Goal: Task Accomplishment & Management: Complete application form

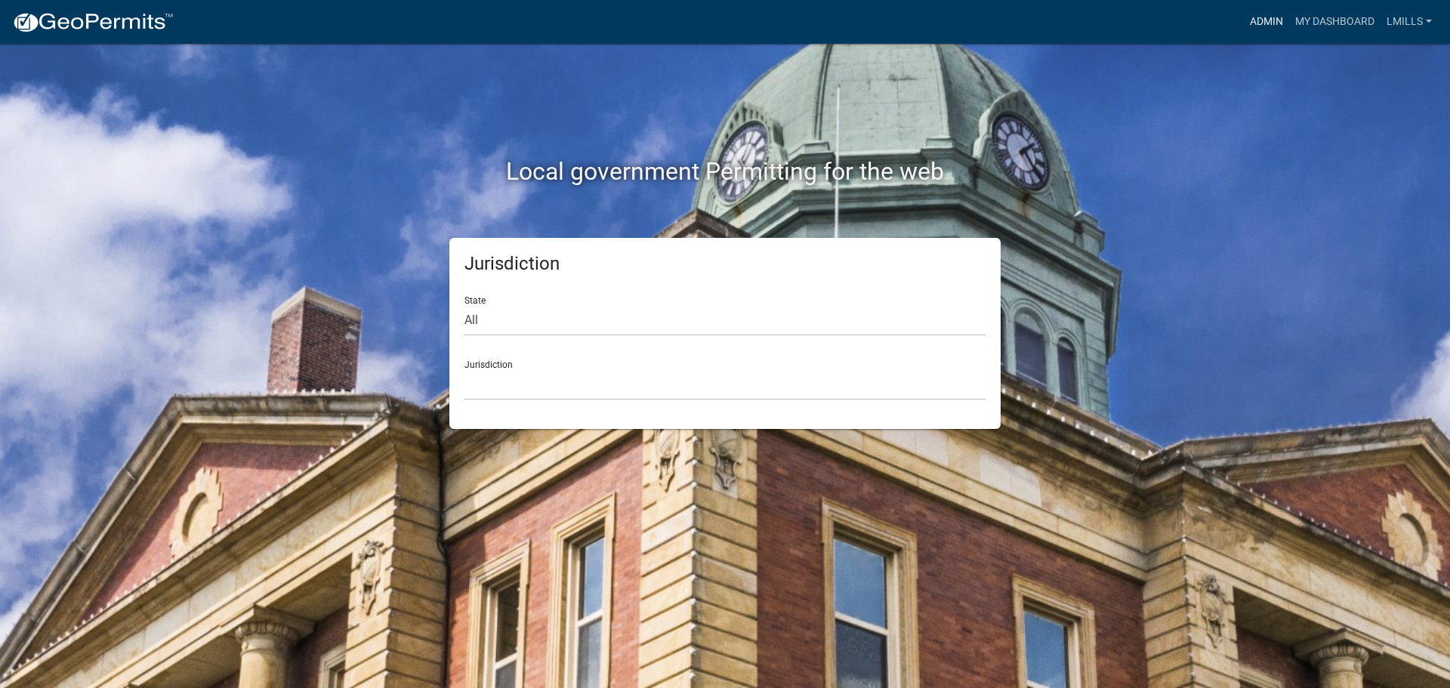
click at [1272, 24] on link "Admin" at bounding box center [1266, 22] width 45 height 29
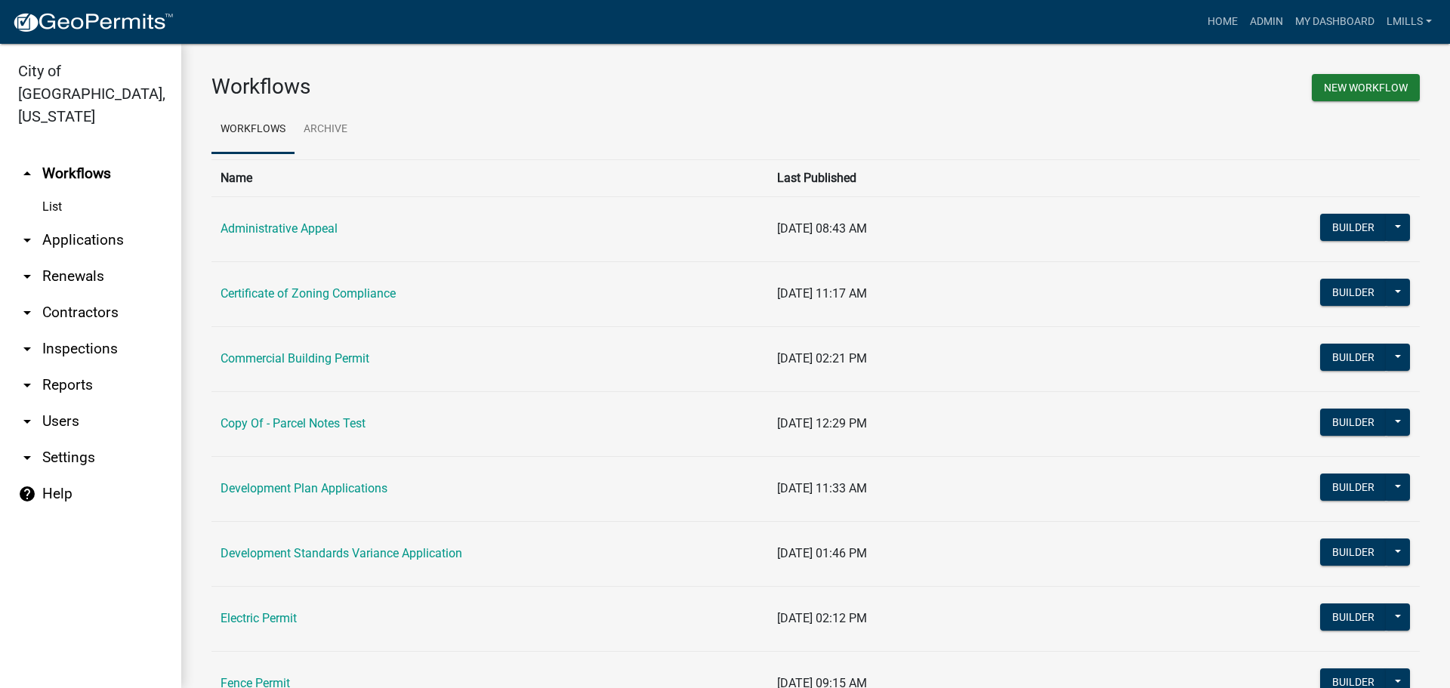
click at [69, 156] on link "arrow_drop_up Workflows" at bounding box center [90, 174] width 181 height 36
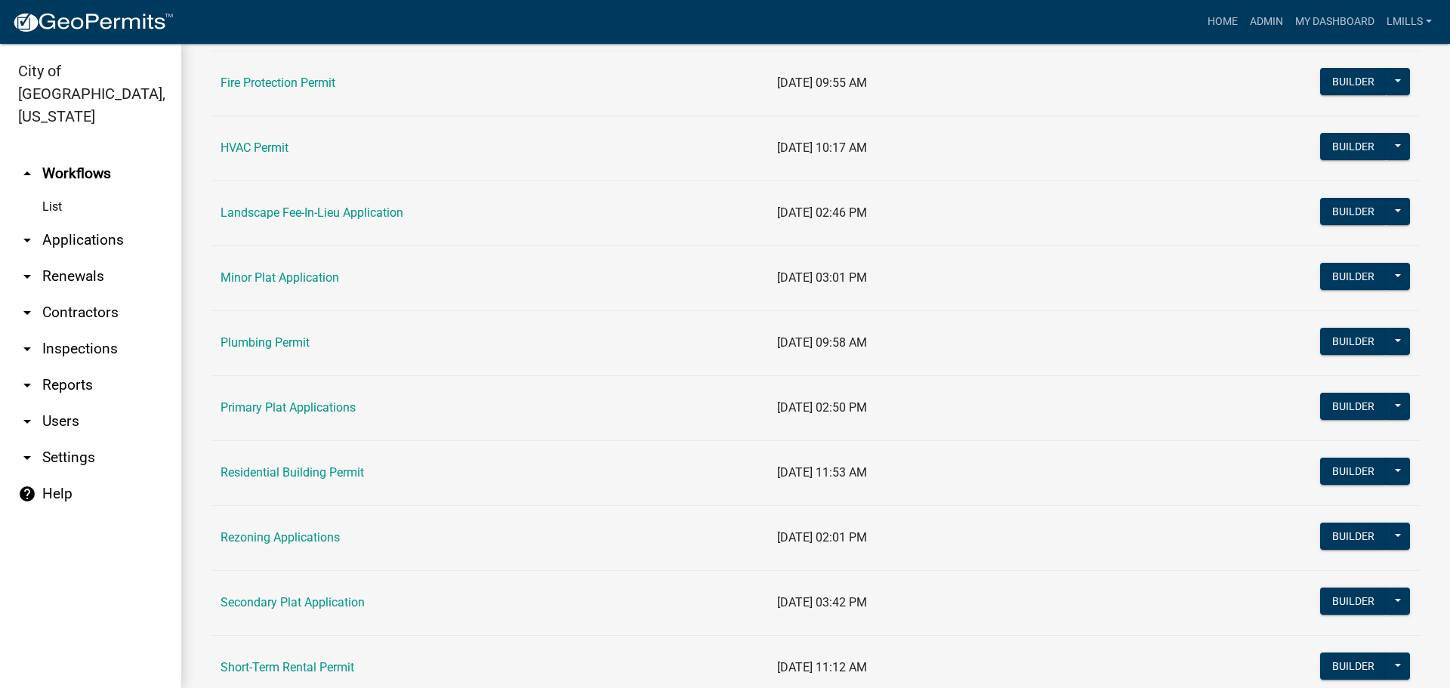
scroll to position [755, 0]
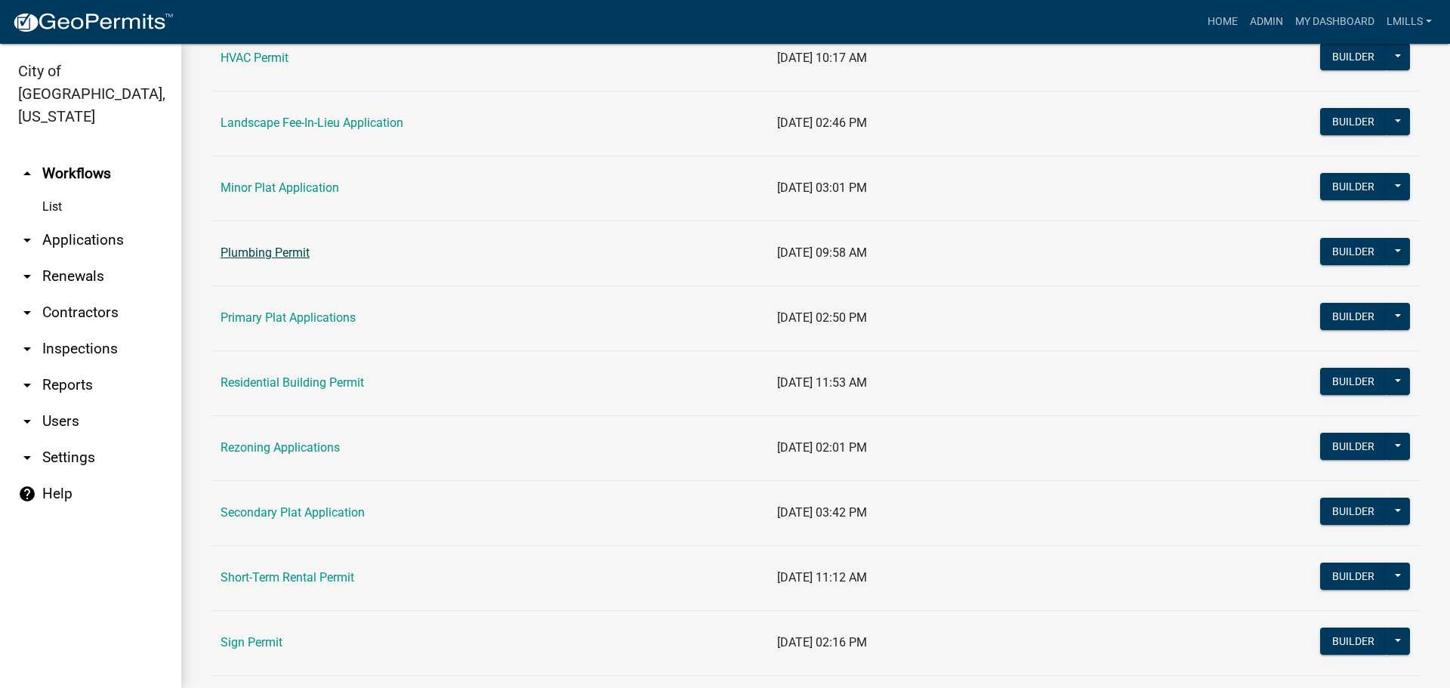
click at [291, 253] on link "Plumbing Permit" at bounding box center [265, 252] width 89 height 14
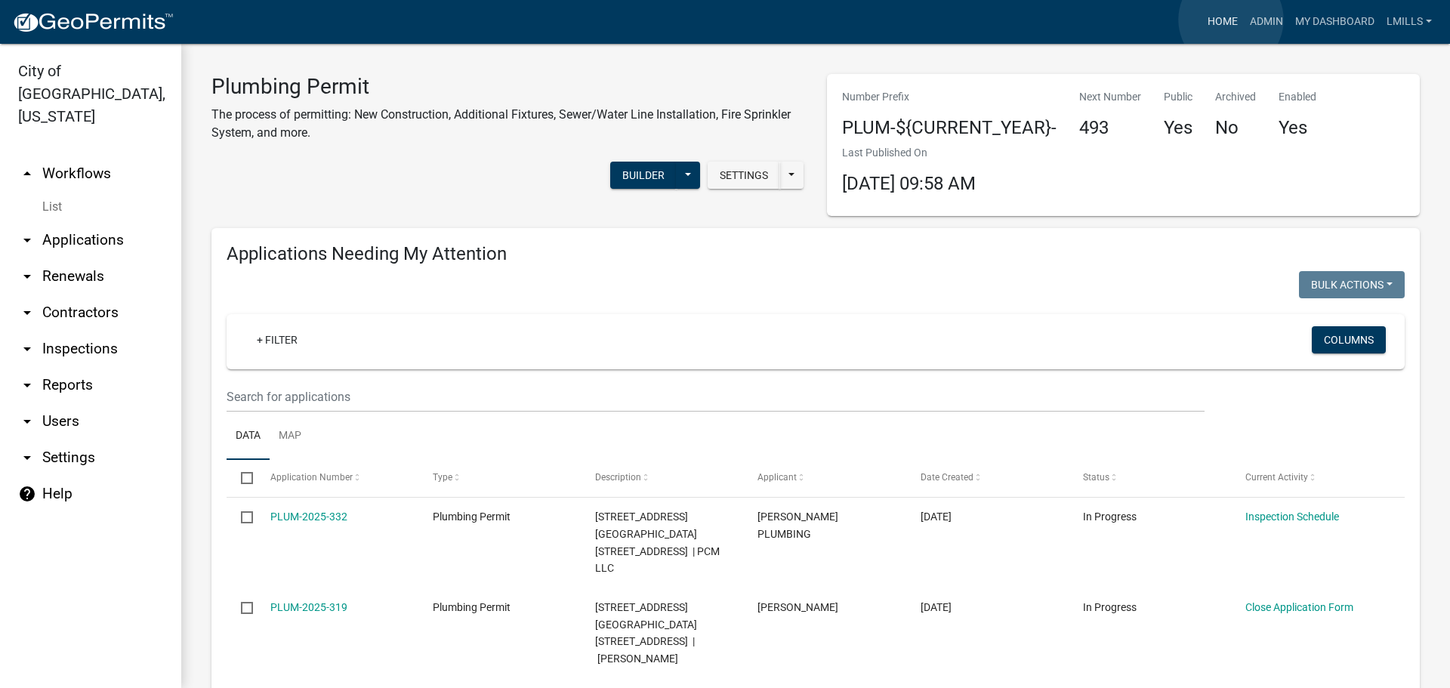
click at [1231, 20] on link "Home" at bounding box center [1223, 22] width 42 height 29
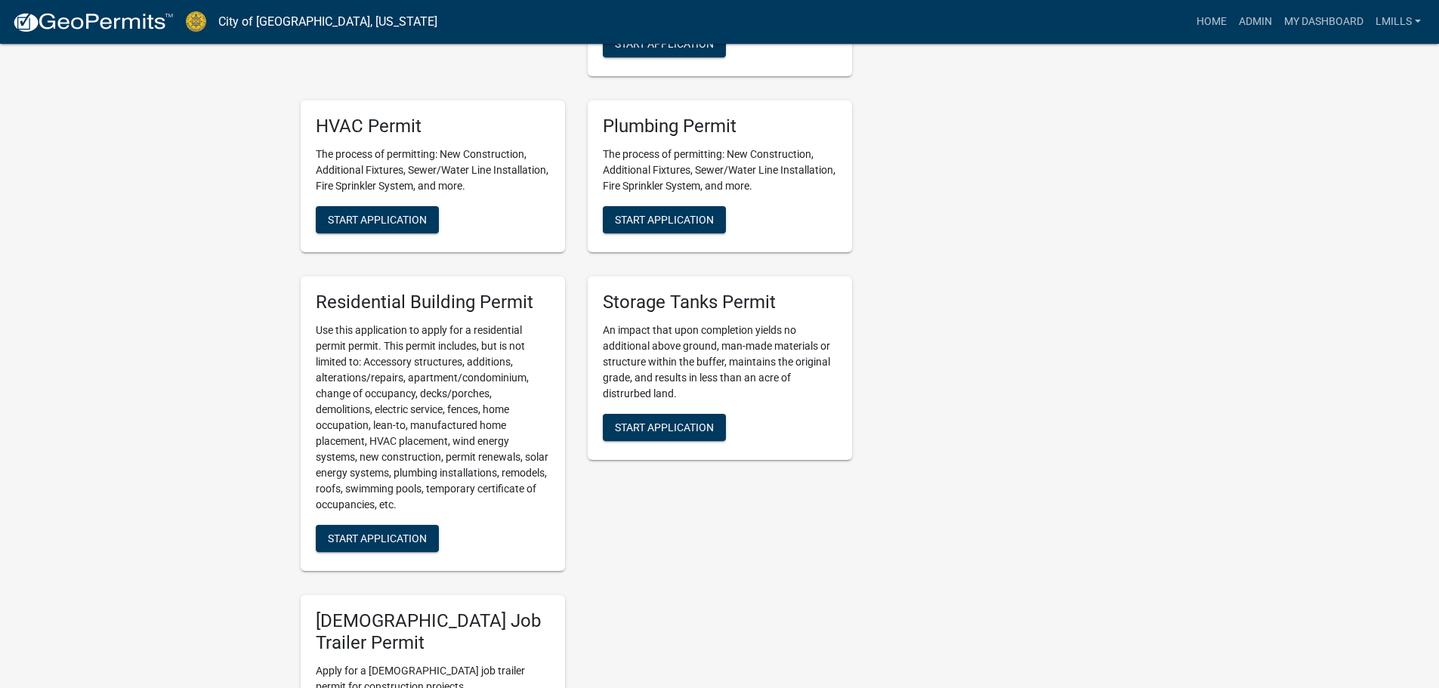
scroll to position [1058, 0]
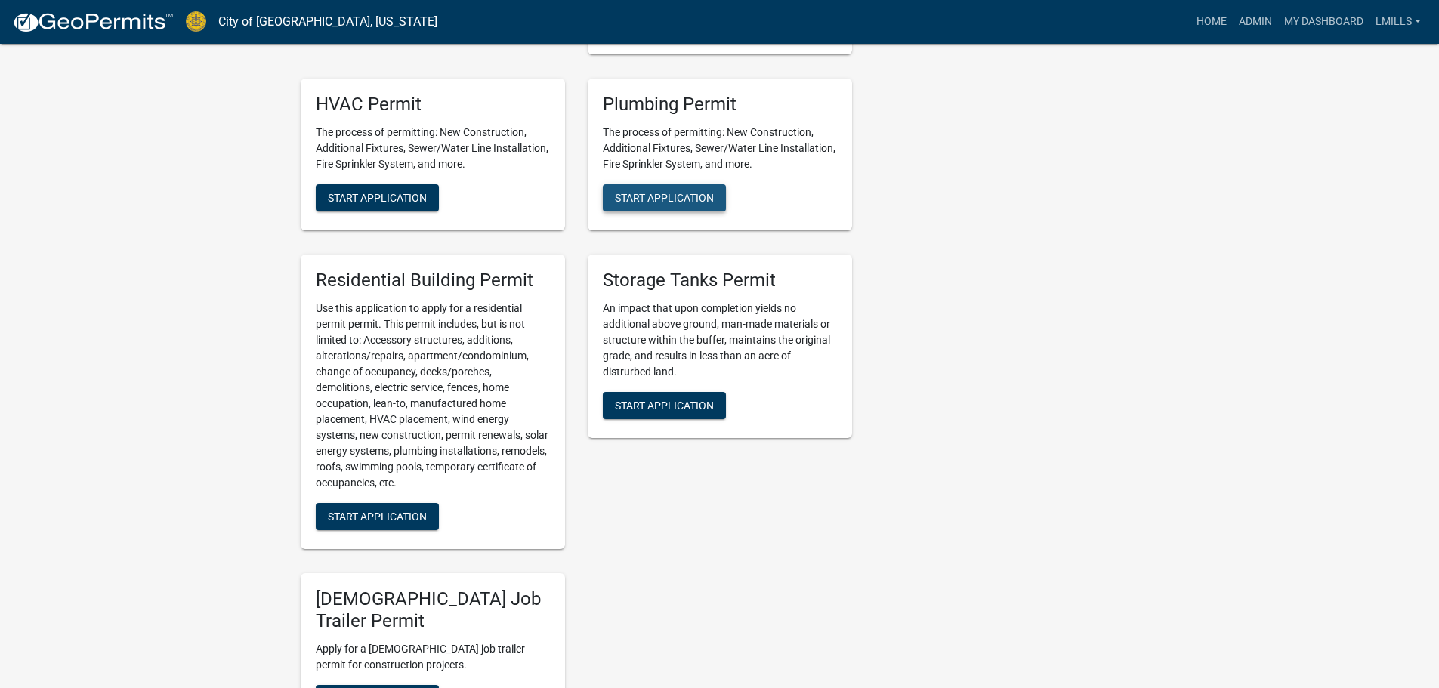
click at [666, 203] on span "Start Application" at bounding box center [664, 198] width 99 height 12
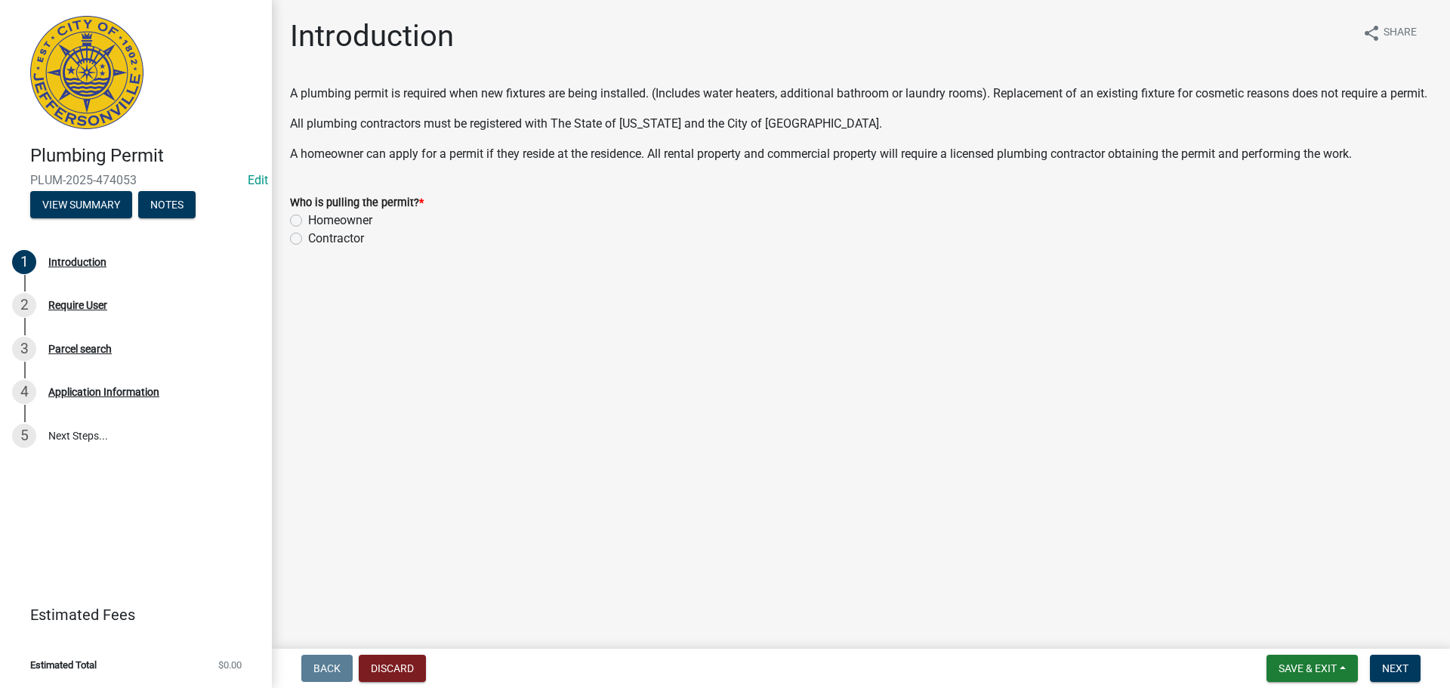
click at [323, 248] on label "Contractor" at bounding box center [336, 239] width 56 height 18
click at [318, 239] on input "Contractor" at bounding box center [313, 235] width 10 height 10
radio input "true"
click at [1317, 664] on span "Save & Exit" at bounding box center [1308, 668] width 58 height 12
click at [1012, 567] on main "Introduction share Share A plumbing permit is required when new fixtures are be…" at bounding box center [861, 321] width 1178 height 643
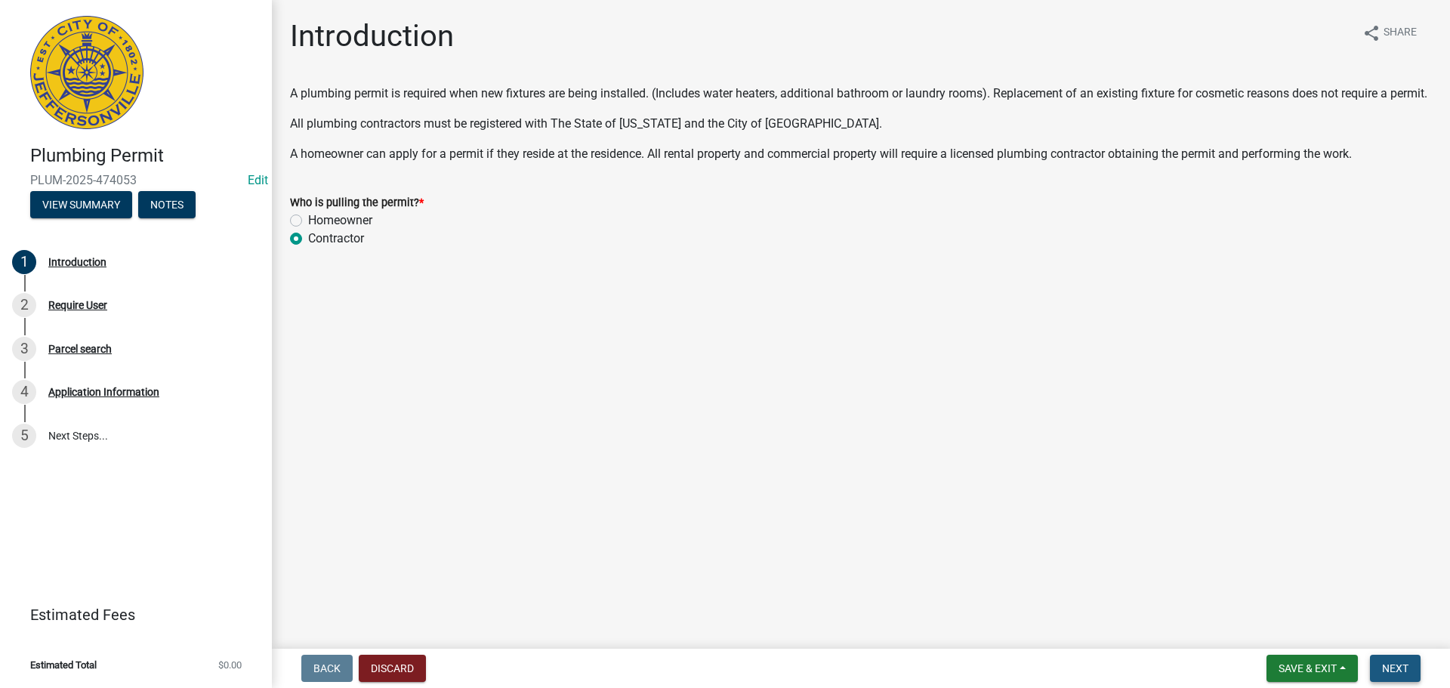
click at [1403, 659] on button "Next" at bounding box center [1395, 668] width 51 height 27
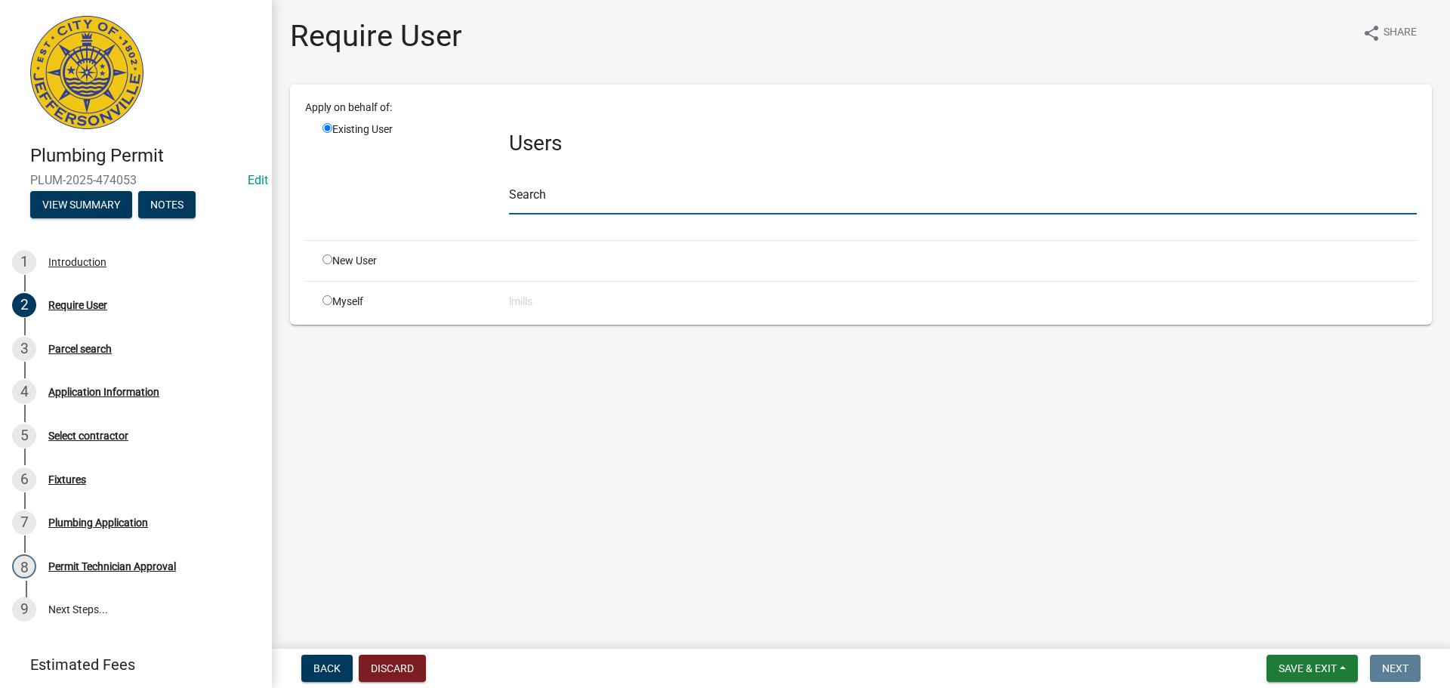
click at [573, 196] on input "text" at bounding box center [963, 199] width 908 height 31
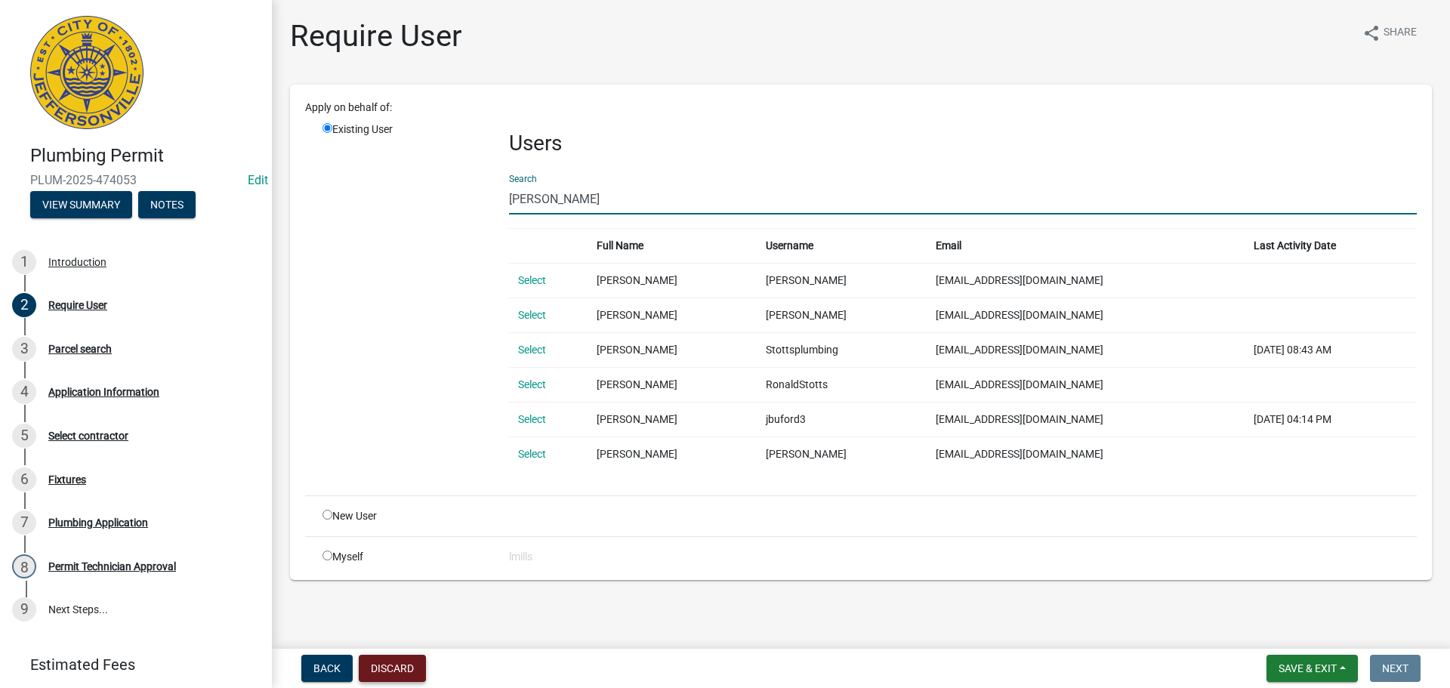
type input "stotts"
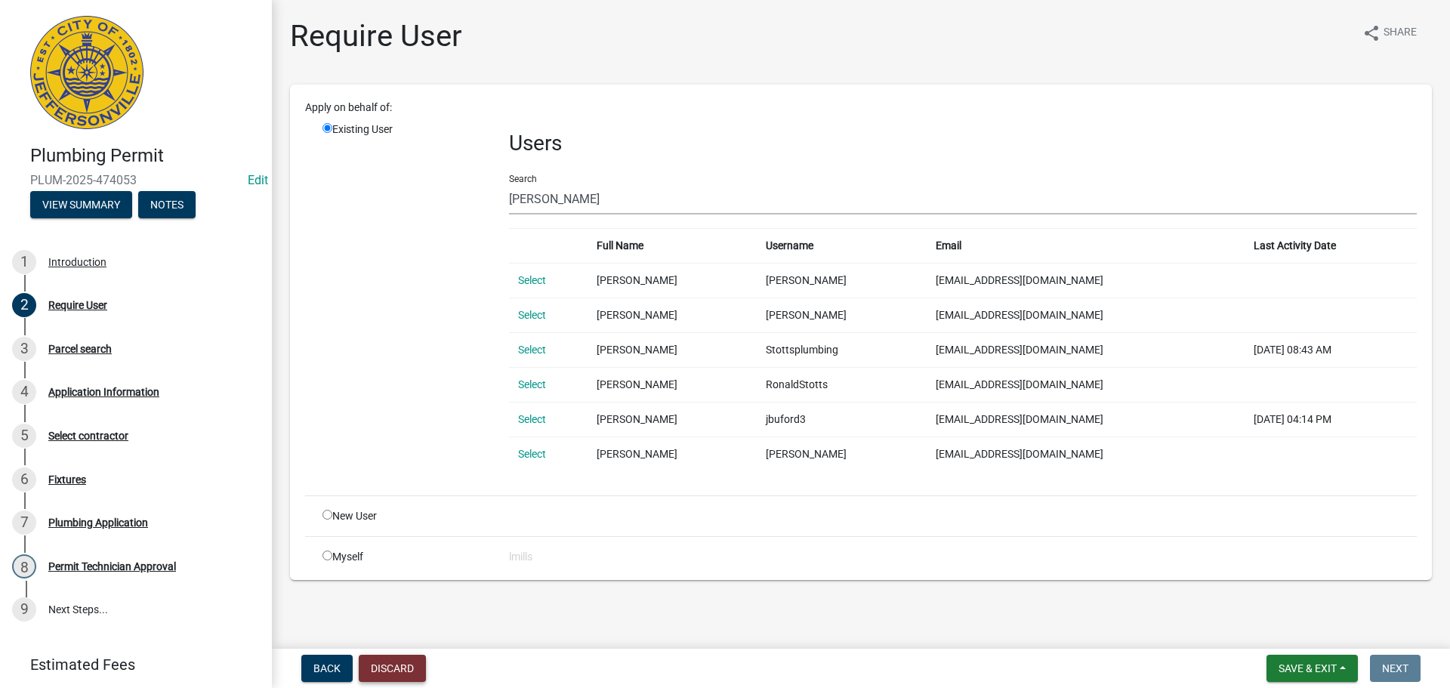
click at [406, 673] on button "Discard" at bounding box center [392, 668] width 67 height 27
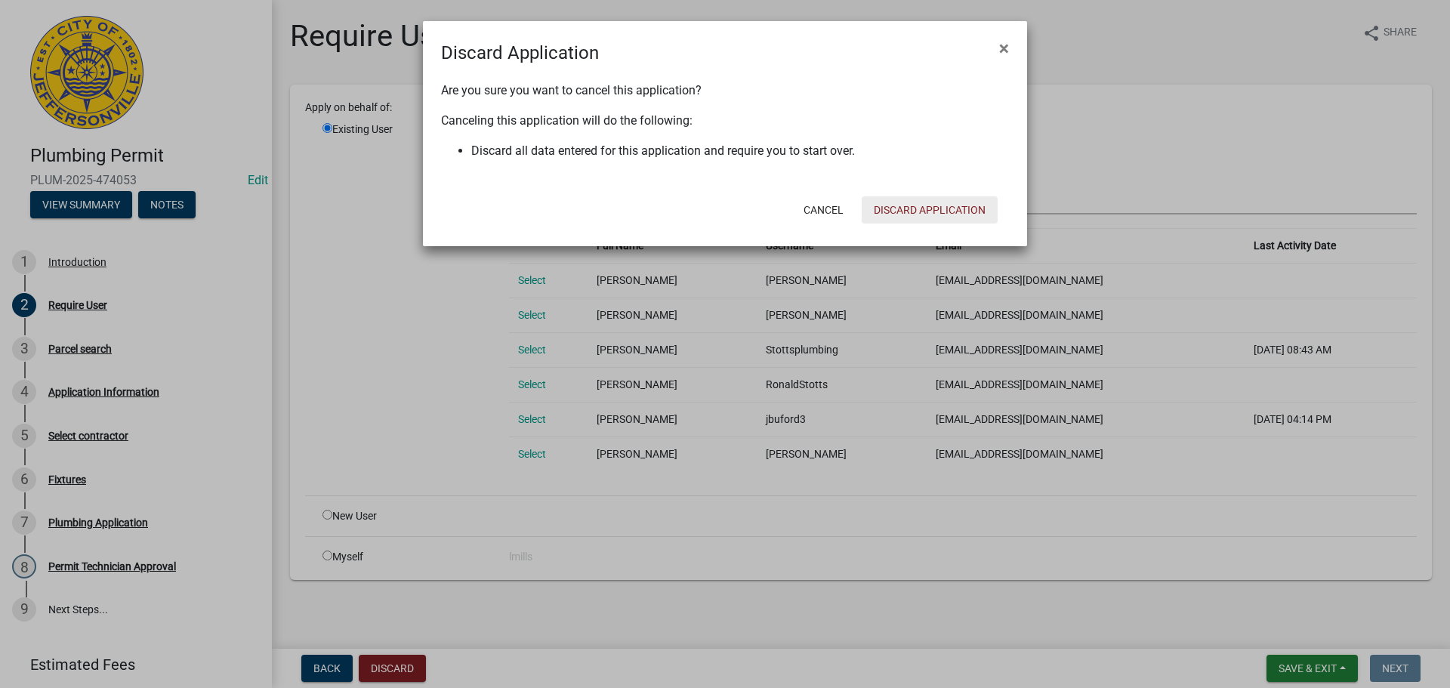
click at [943, 208] on button "Discard Application" at bounding box center [930, 209] width 136 height 27
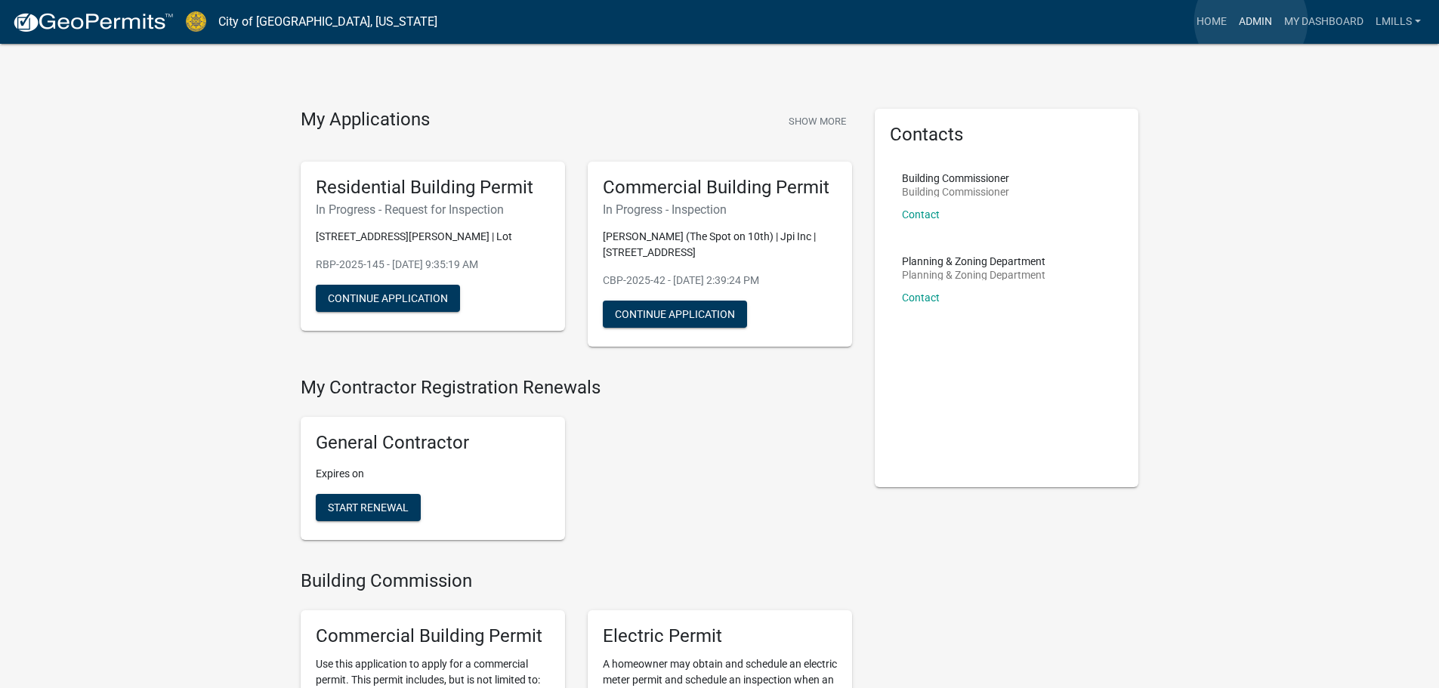
click at [1251, 21] on link "Admin" at bounding box center [1255, 22] width 45 height 29
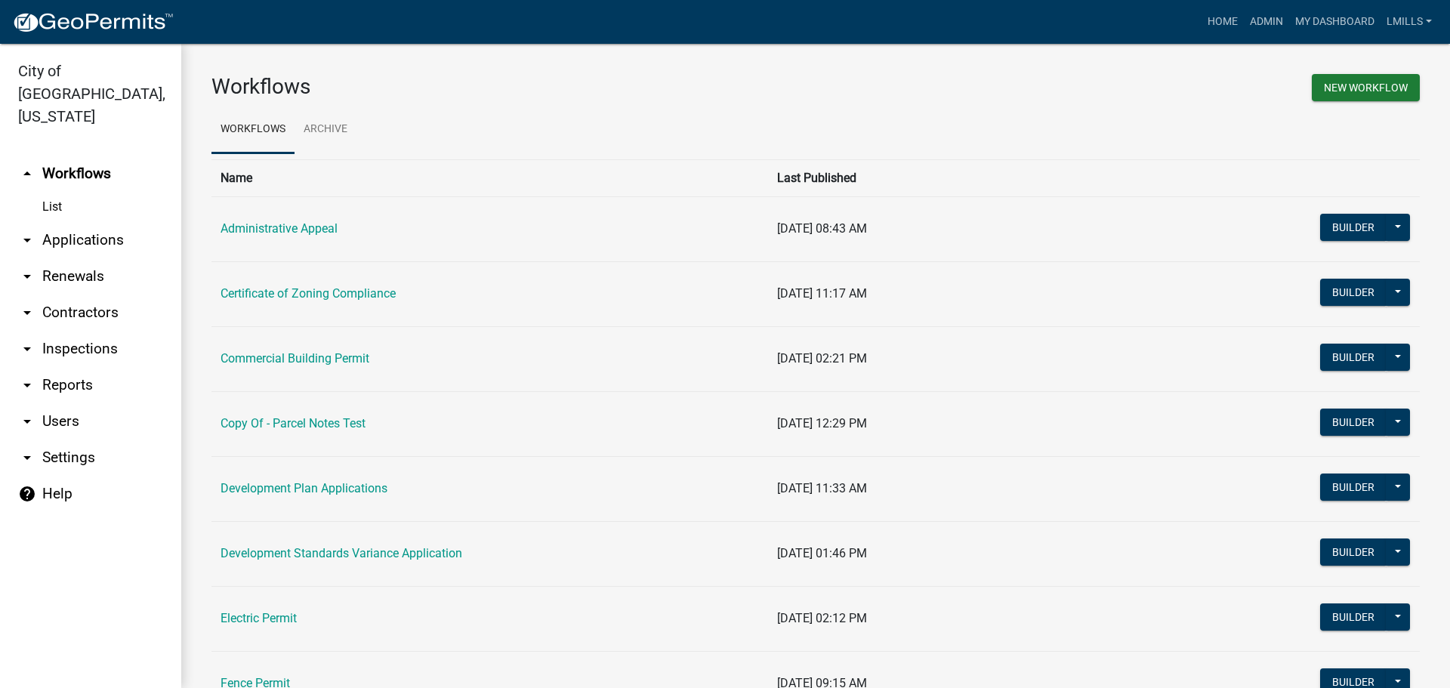
click at [64, 222] on link "arrow_drop_down Applications" at bounding box center [90, 240] width 181 height 36
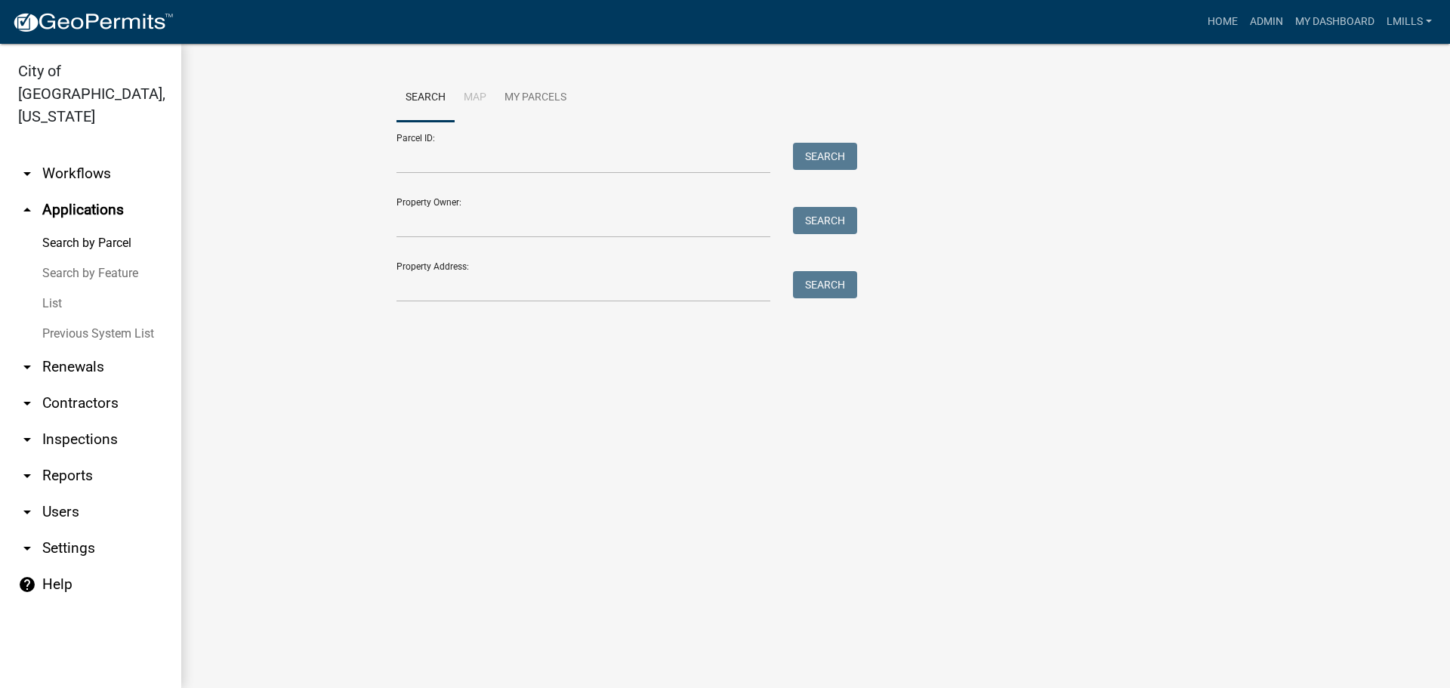
click at [67, 385] on link "arrow_drop_down Contractors" at bounding box center [90, 403] width 181 height 36
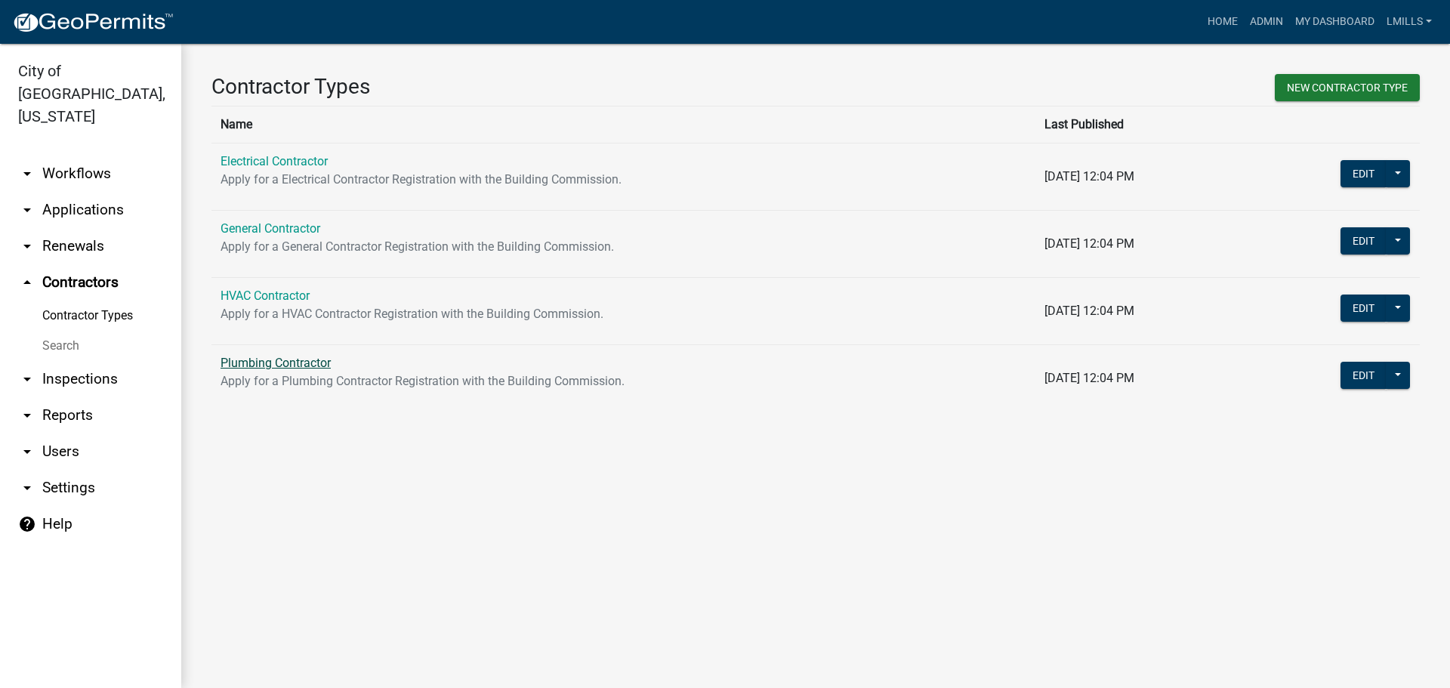
click at [261, 363] on link "Plumbing Contractor" at bounding box center [276, 363] width 110 height 14
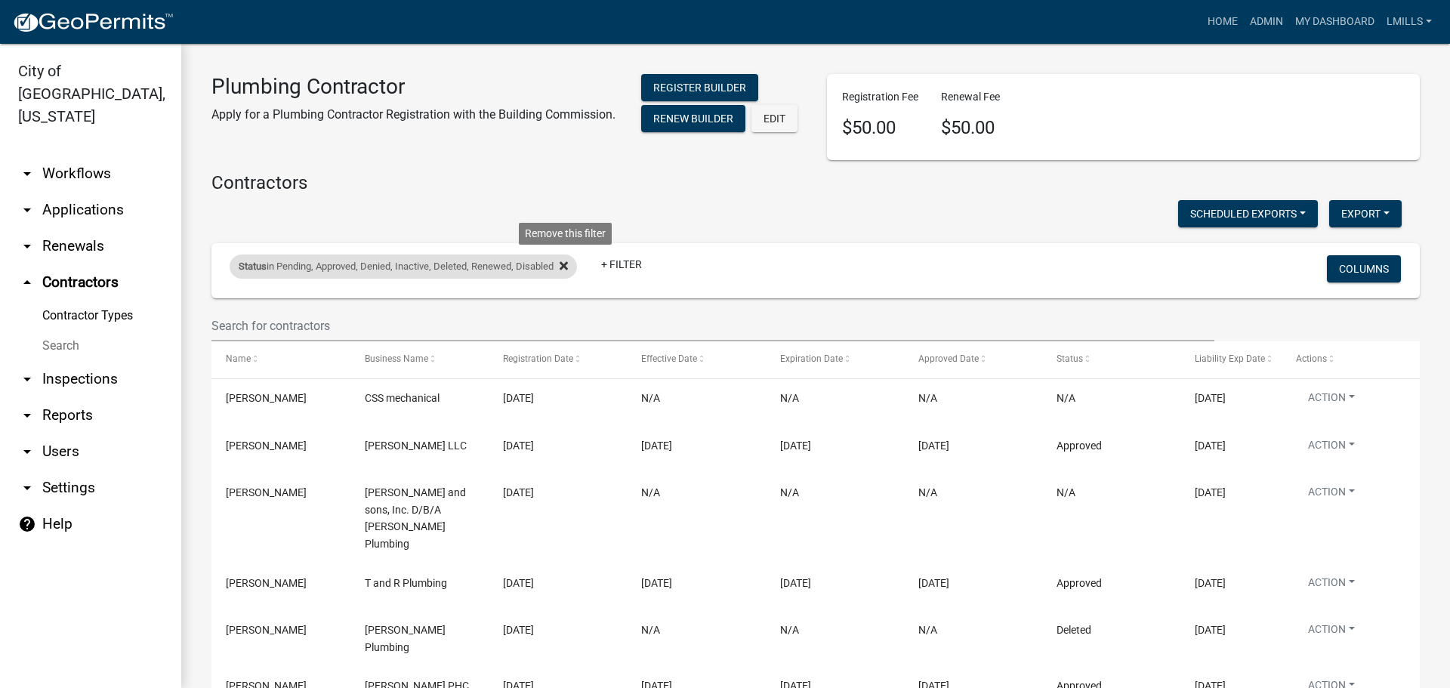
click at [565, 272] on icon at bounding box center [564, 266] width 8 height 12
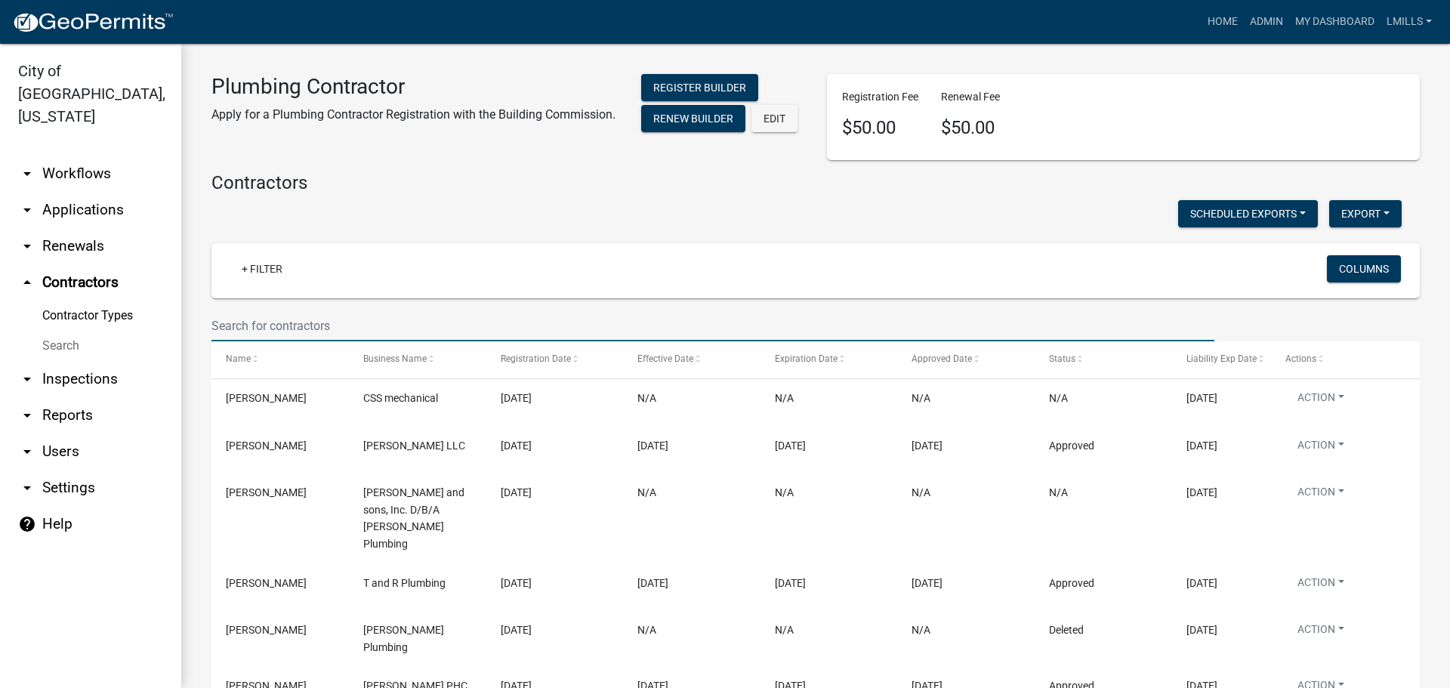
click at [403, 330] on input "text" at bounding box center [713, 325] width 1003 height 31
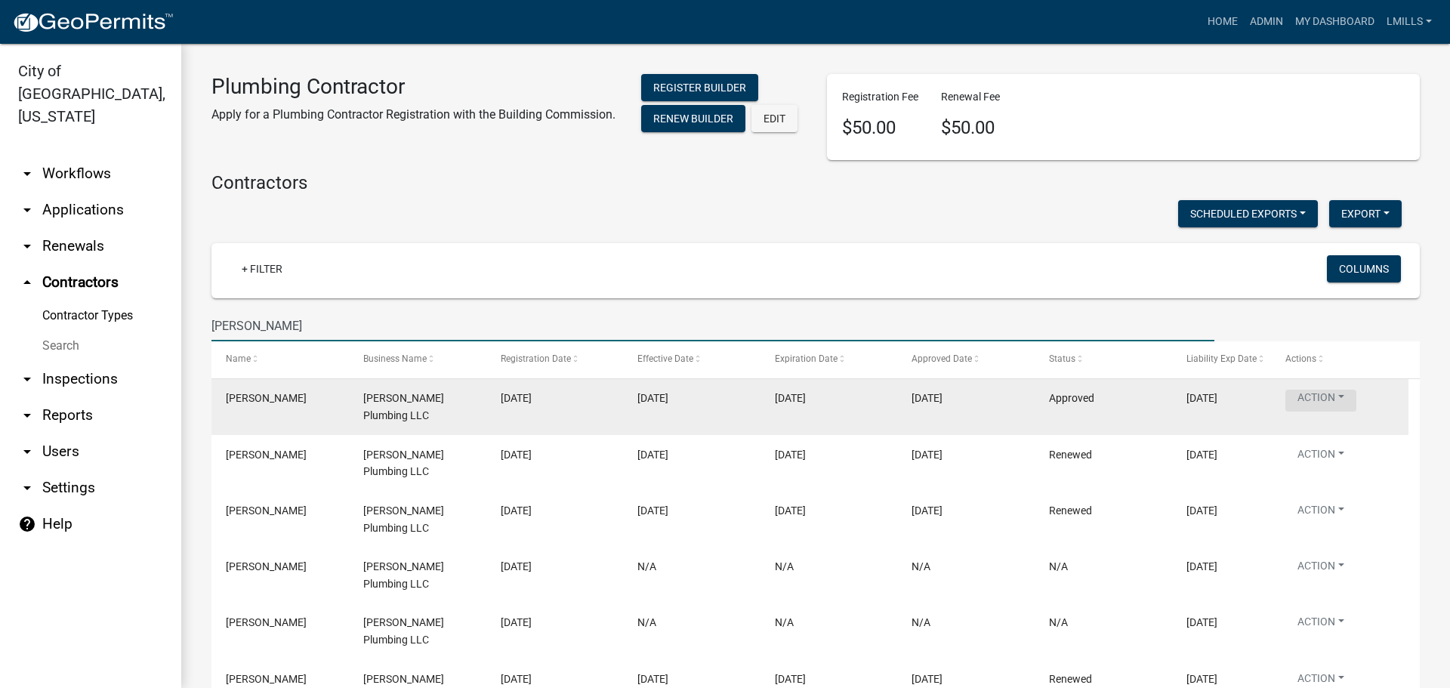
type input "stotts"
click at [1342, 405] on button "Action" at bounding box center [1321, 401] width 71 height 22
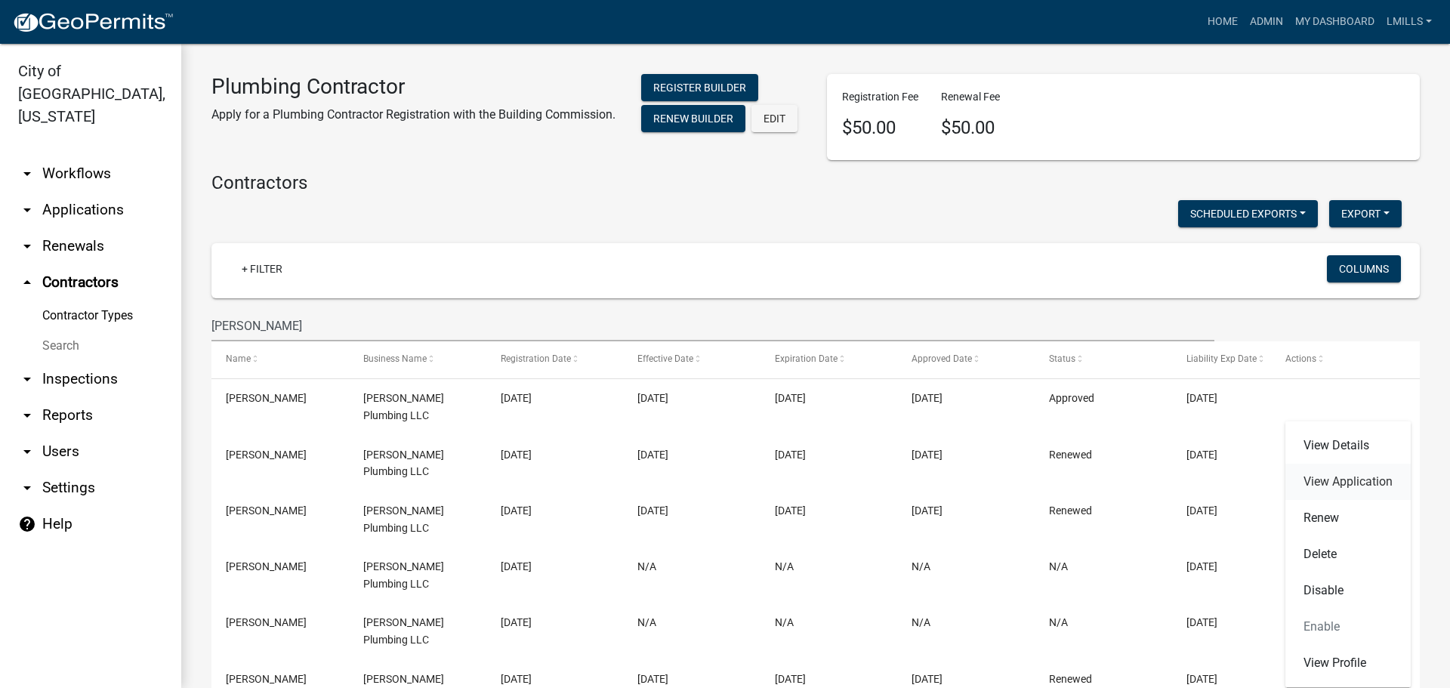
click at [1339, 481] on link "View Application" at bounding box center [1348, 482] width 125 height 36
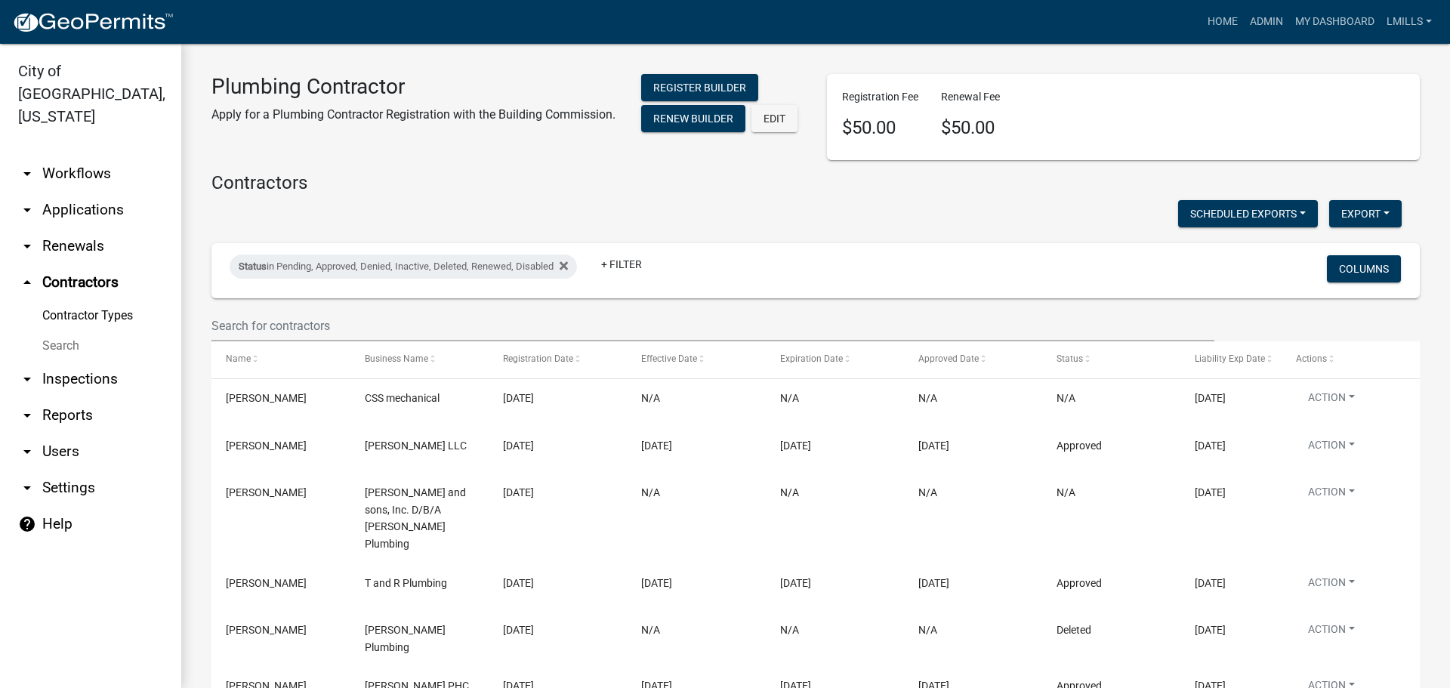
click at [66, 361] on link "arrow_drop_down Inspections" at bounding box center [90, 379] width 181 height 36
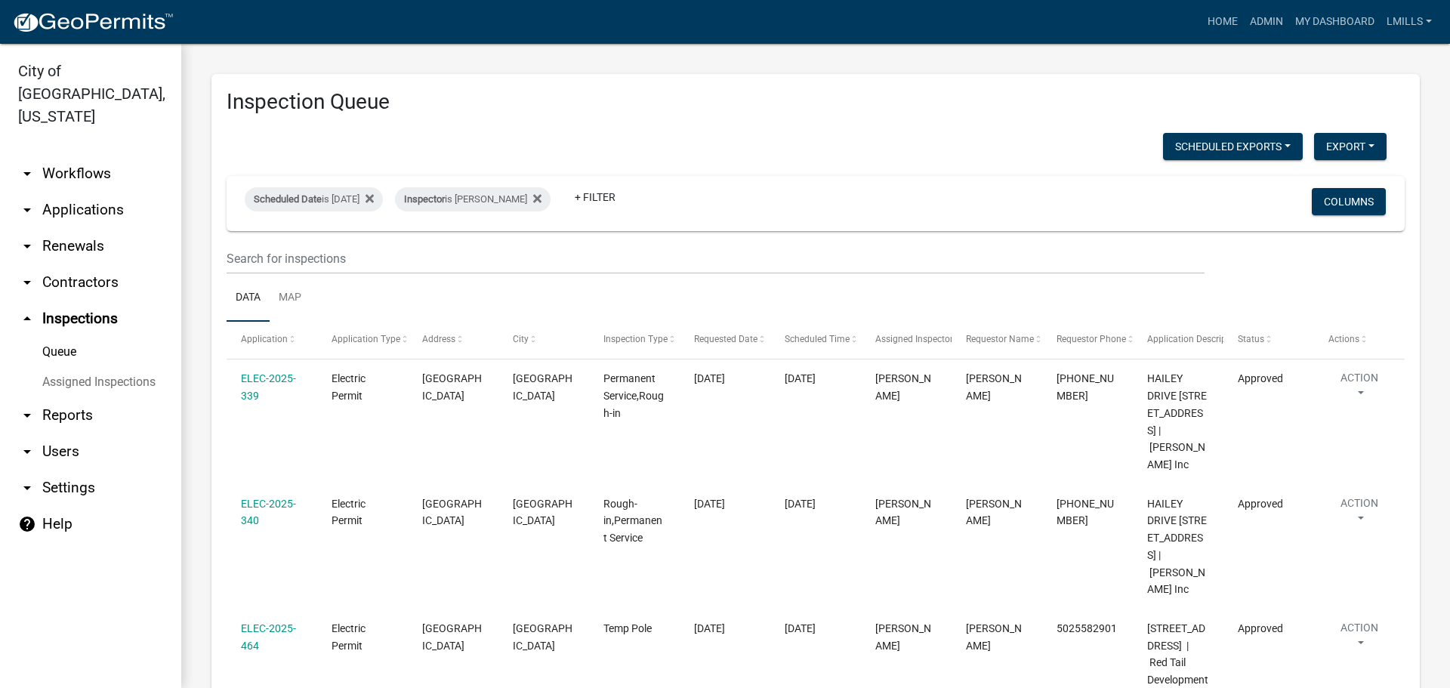
click at [82, 192] on link "arrow_drop_down Applications" at bounding box center [90, 210] width 181 height 36
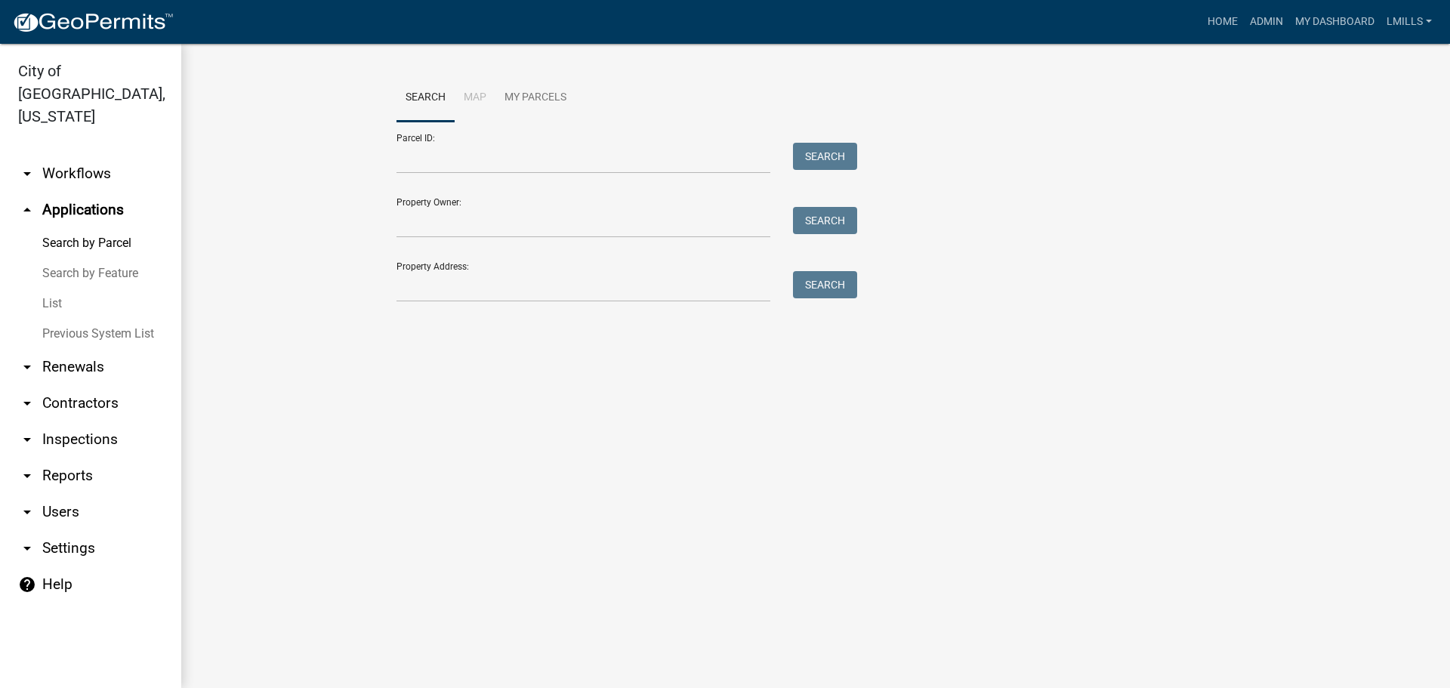
click at [63, 156] on link "arrow_drop_down Workflows" at bounding box center [90, 174] width 181 height 36
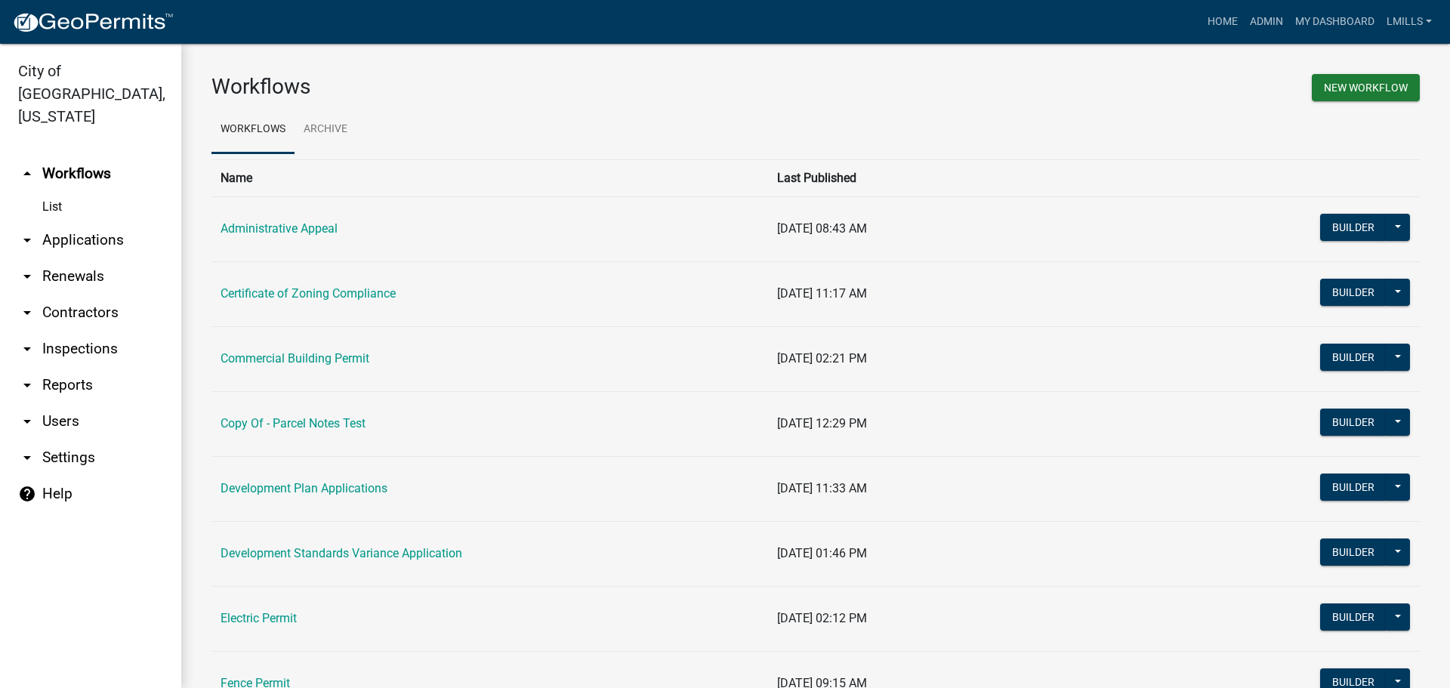
click at [77, 222] on link "arrow_drop_down Applications" at bounding box center [90, 240] width 181 height 36
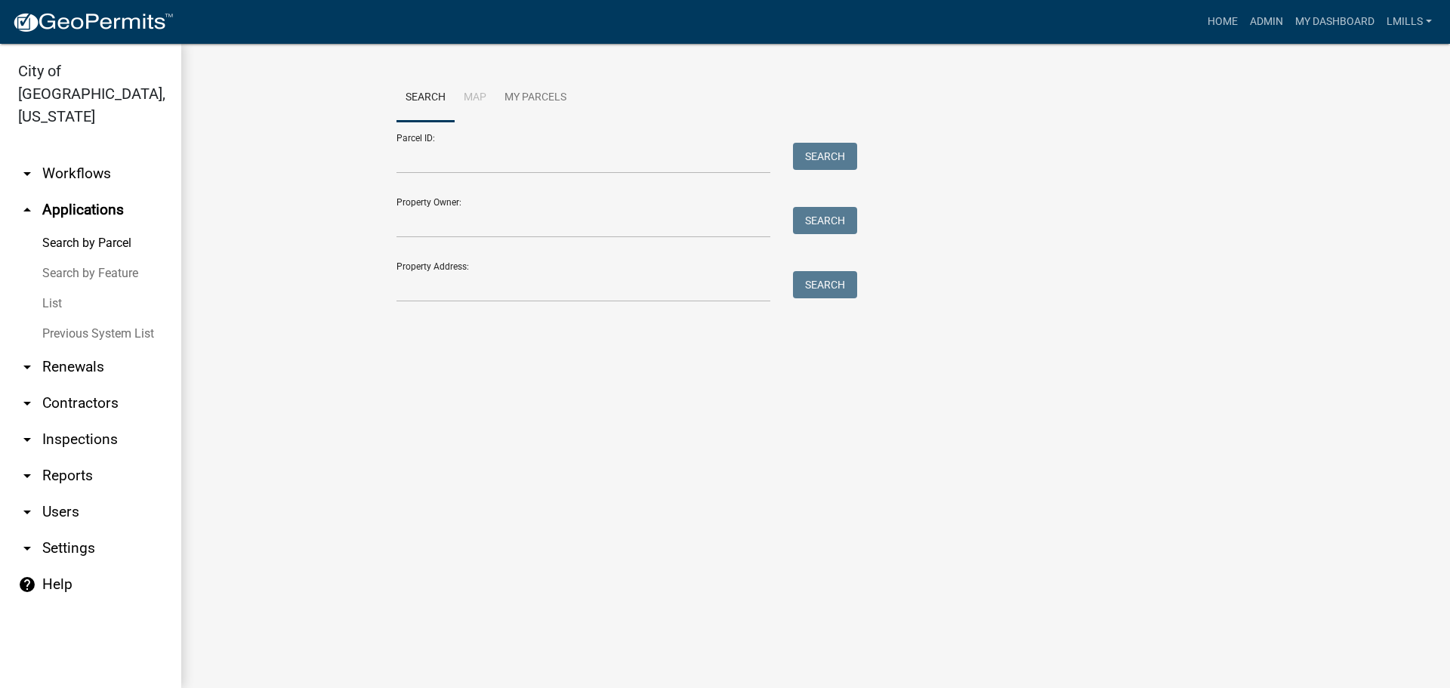
click at [44, 289] on link "List" at bounding box center [90, 304] width 181 height 30
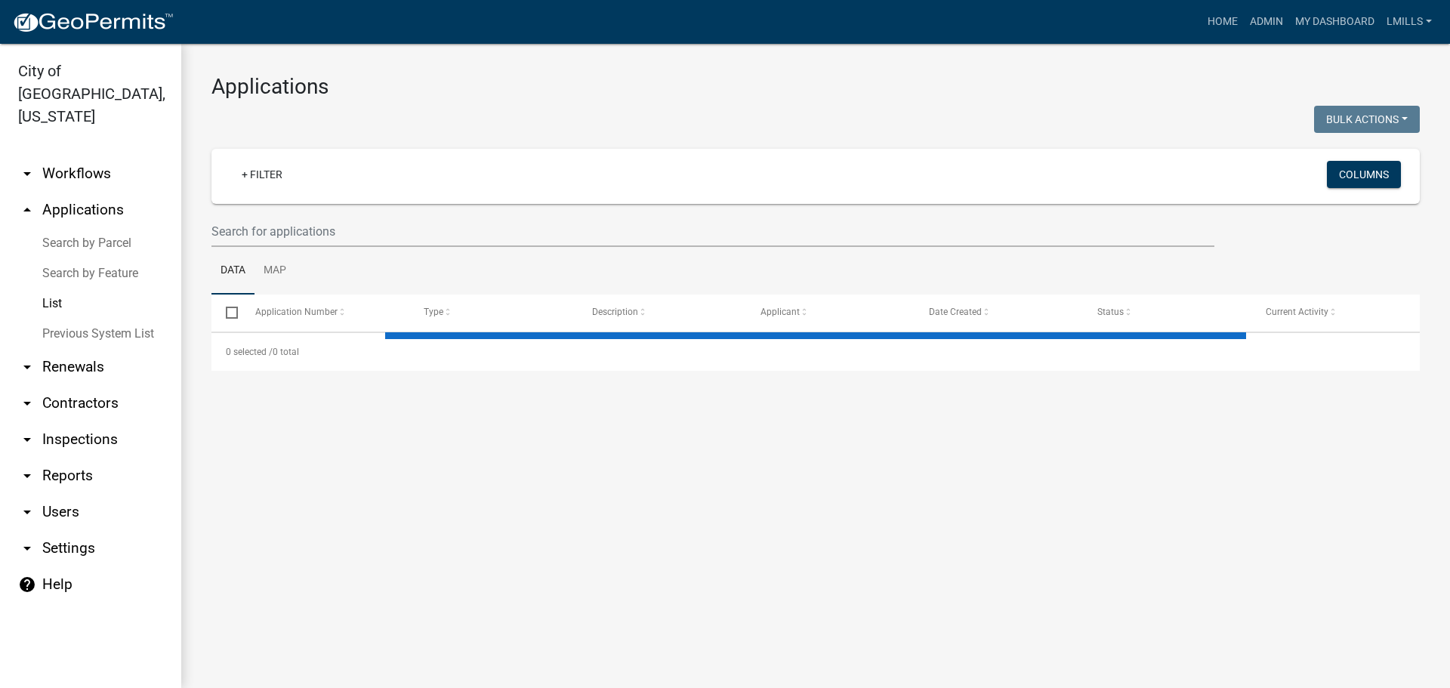
select select "3: 100"
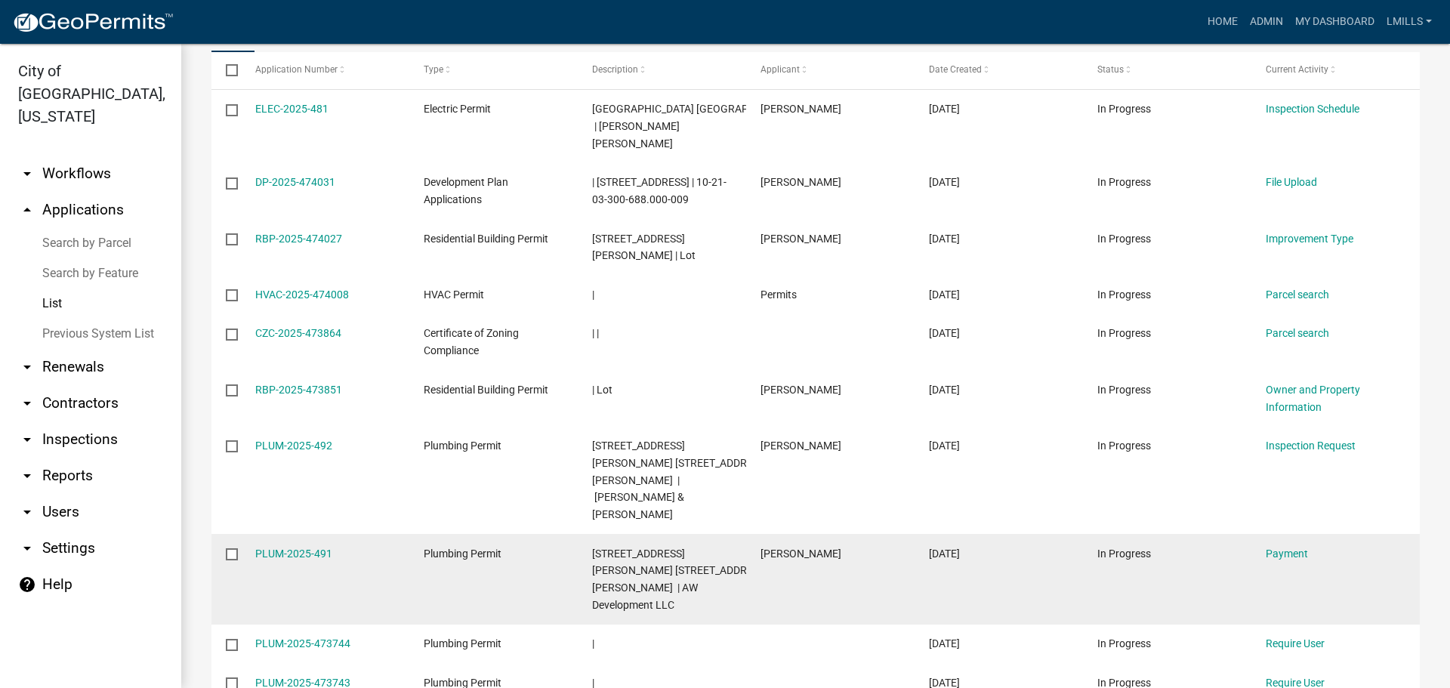
scroll to position [378, 0]
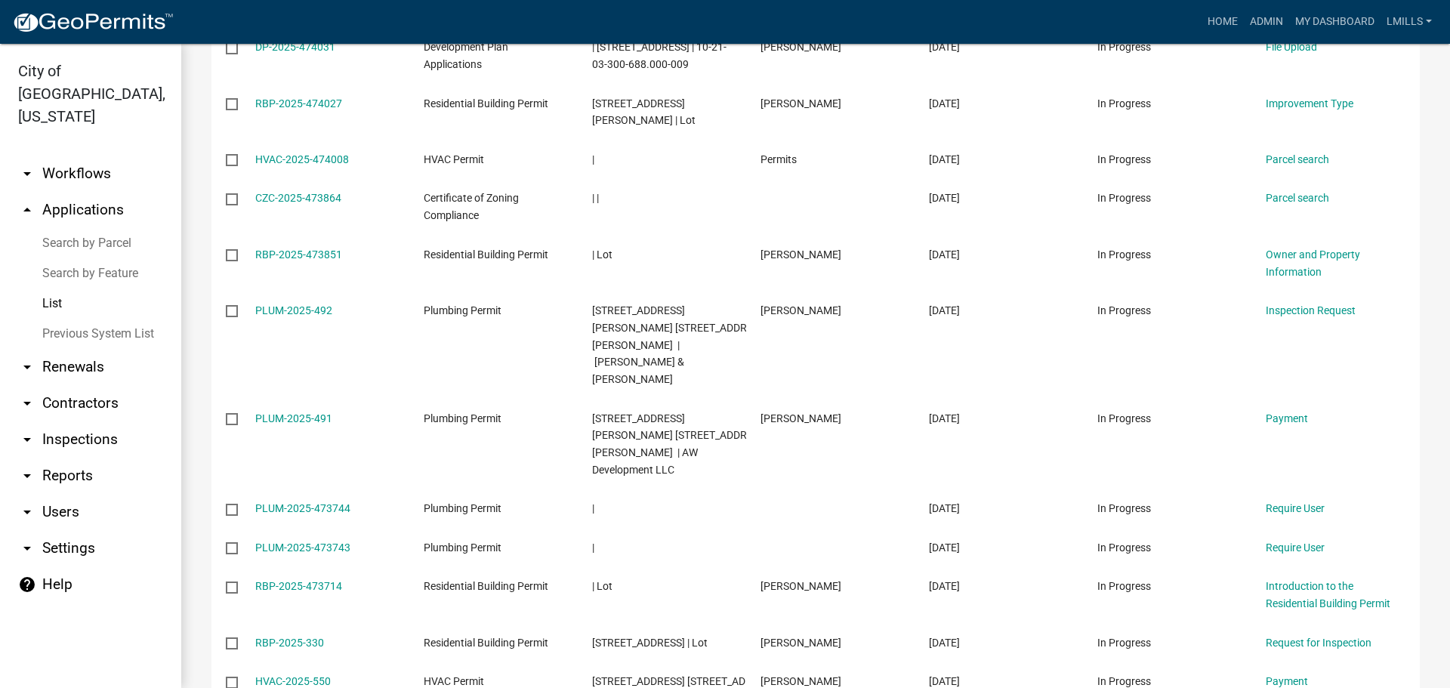
click at [79, 156] on link "arrow_drop_down Workflows" at bounding box center [90, 174] width 181 height 36
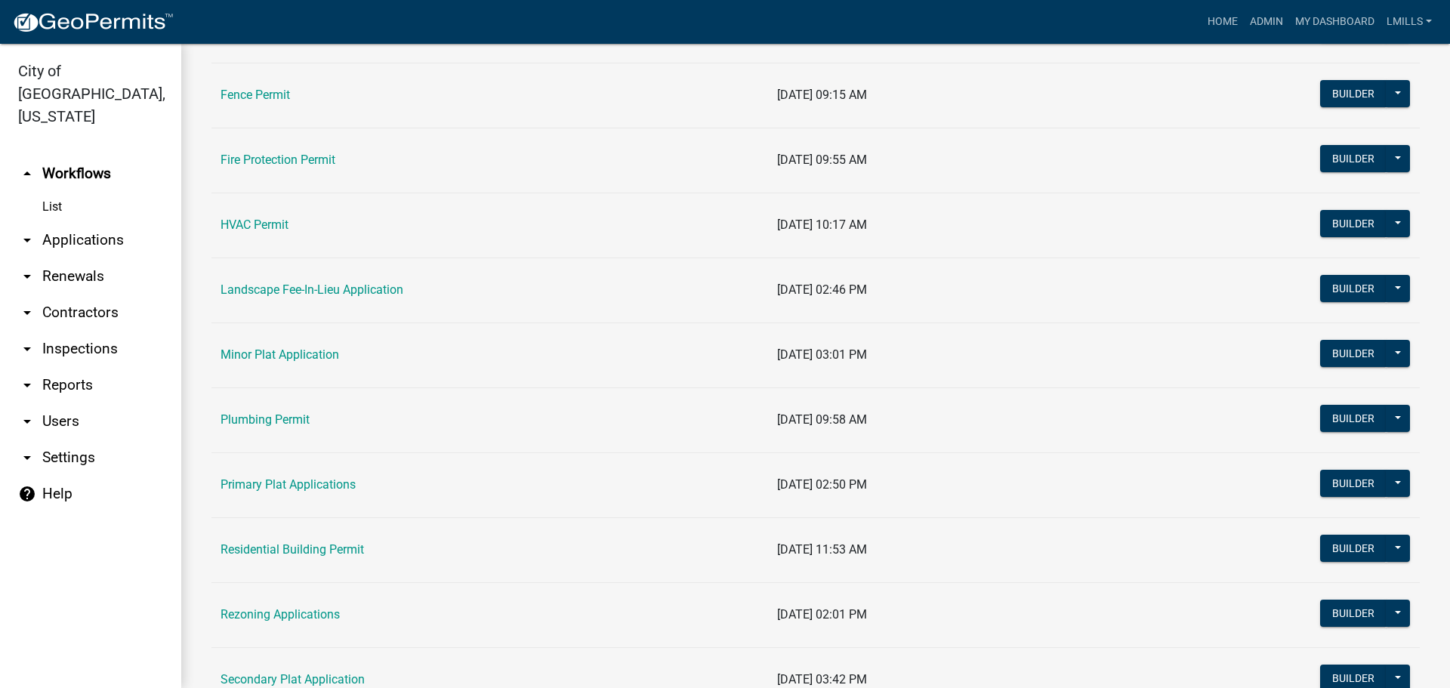
scroll to position [604, 0]
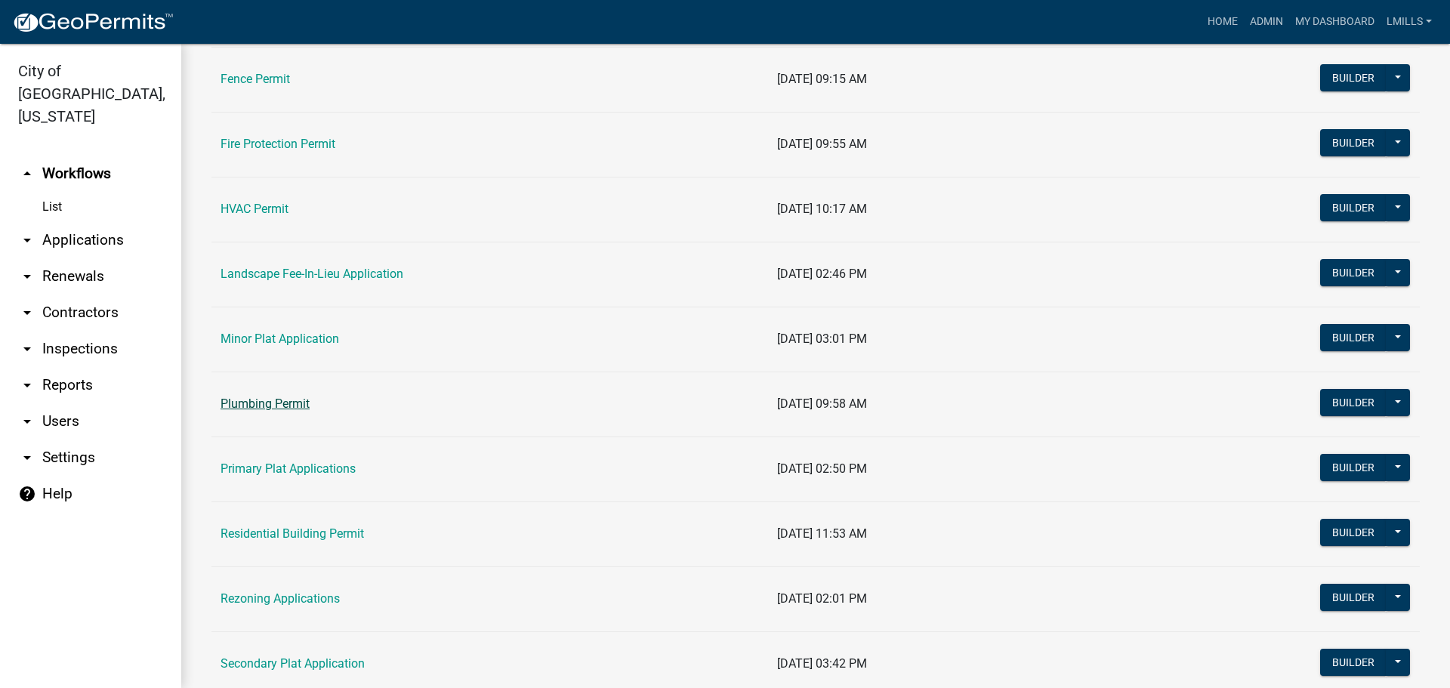
click at [273, 406] on link "Plumbing Permit" at bounding box center [265, 404] width 89 height 14
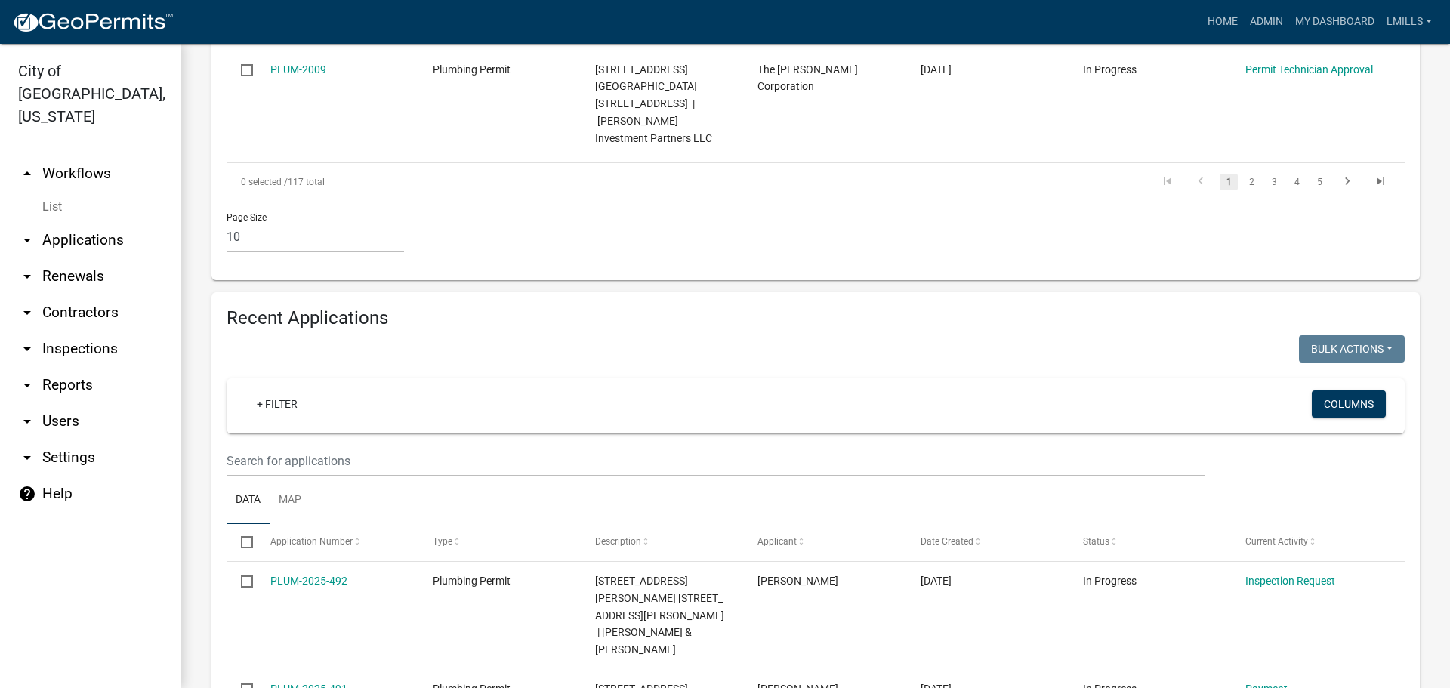
scroll to position [1437, 0]
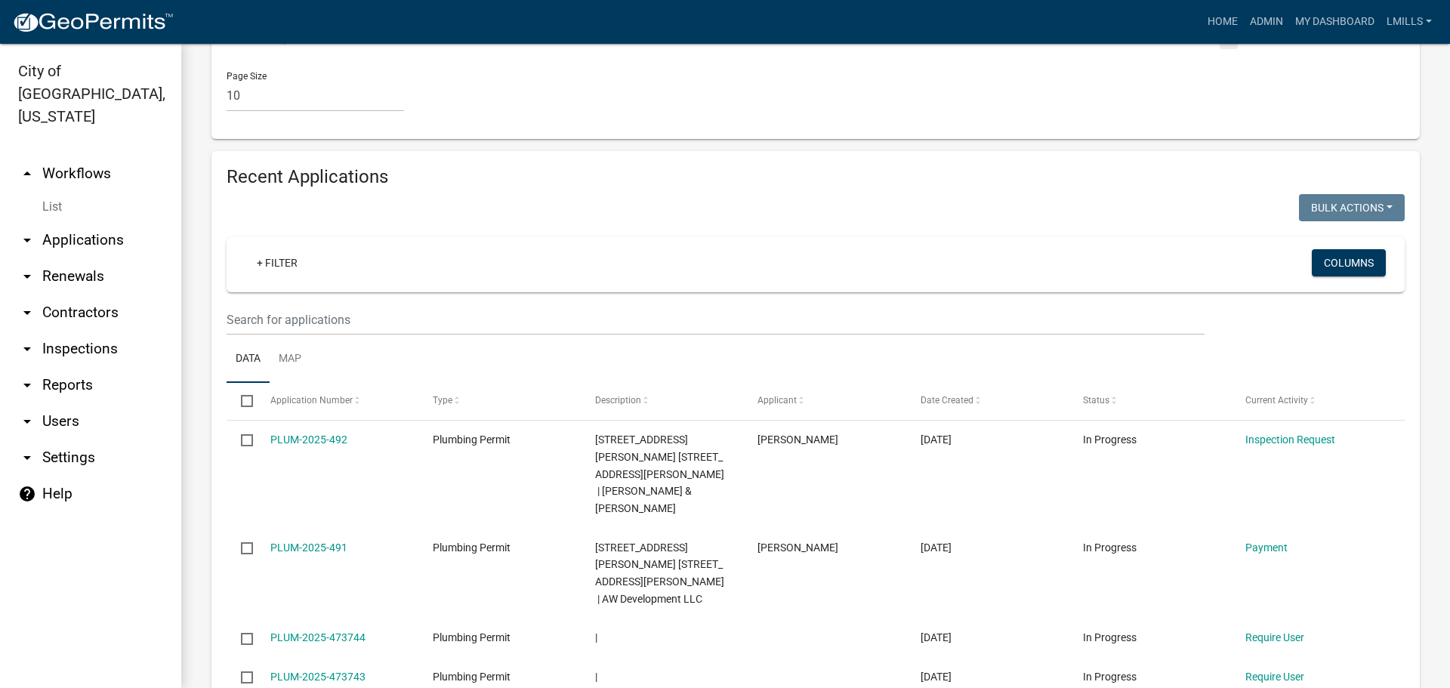
click at [66, 367] on link "arrow_drop_down Reports" at bounding box center [90, 385] width 181 height 36
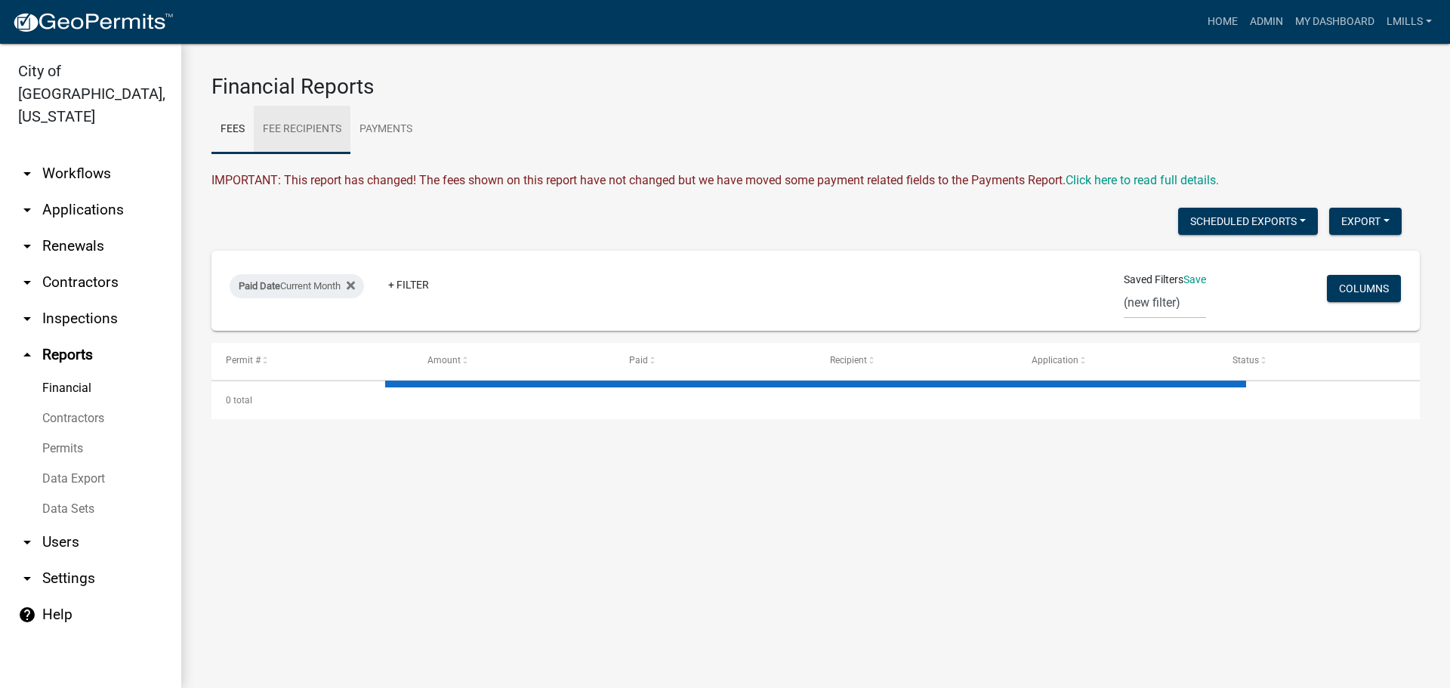
click at [318, 129] on link "Fee Recipients" at bounding box center [302, 130] width 97 height 48
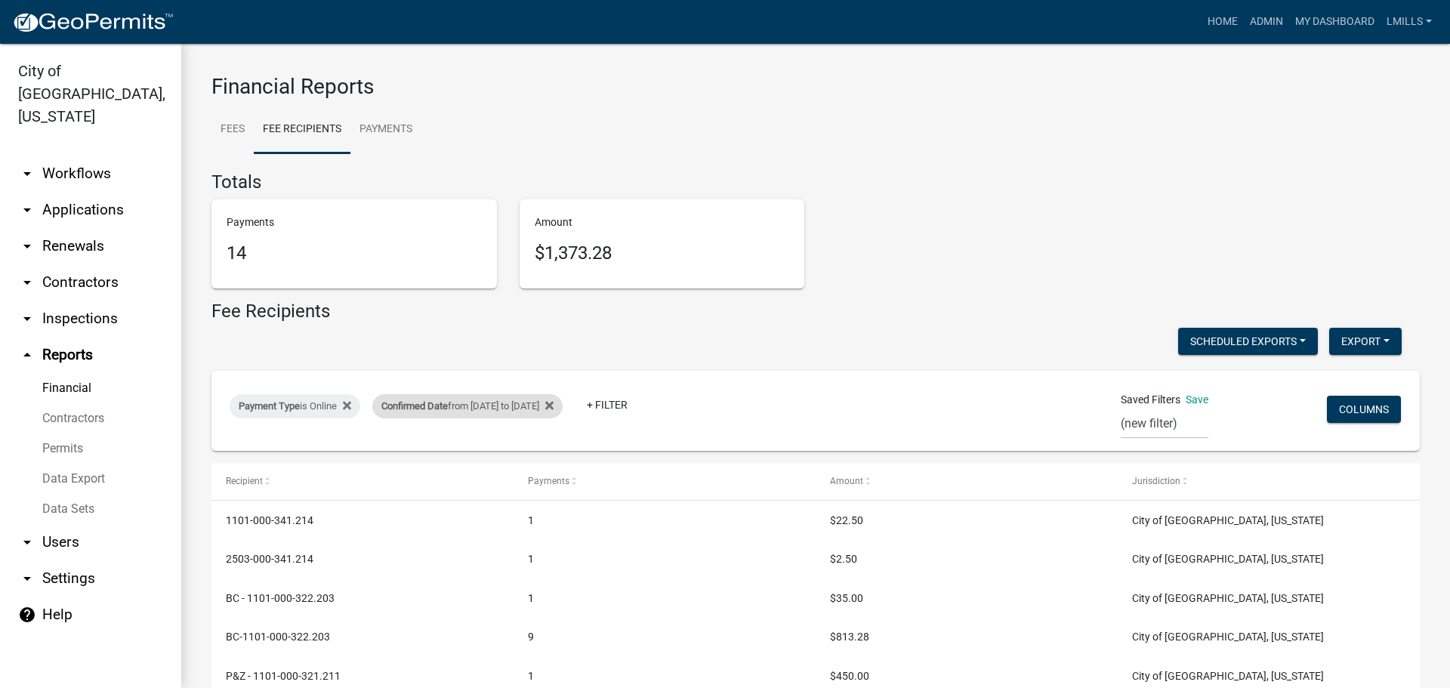
click at [474, 408] on div "Confirmed Date from 09/03/2025 to 09/03/2025" at bounding box center [467, 406] width 190 height 24
select select "custom"
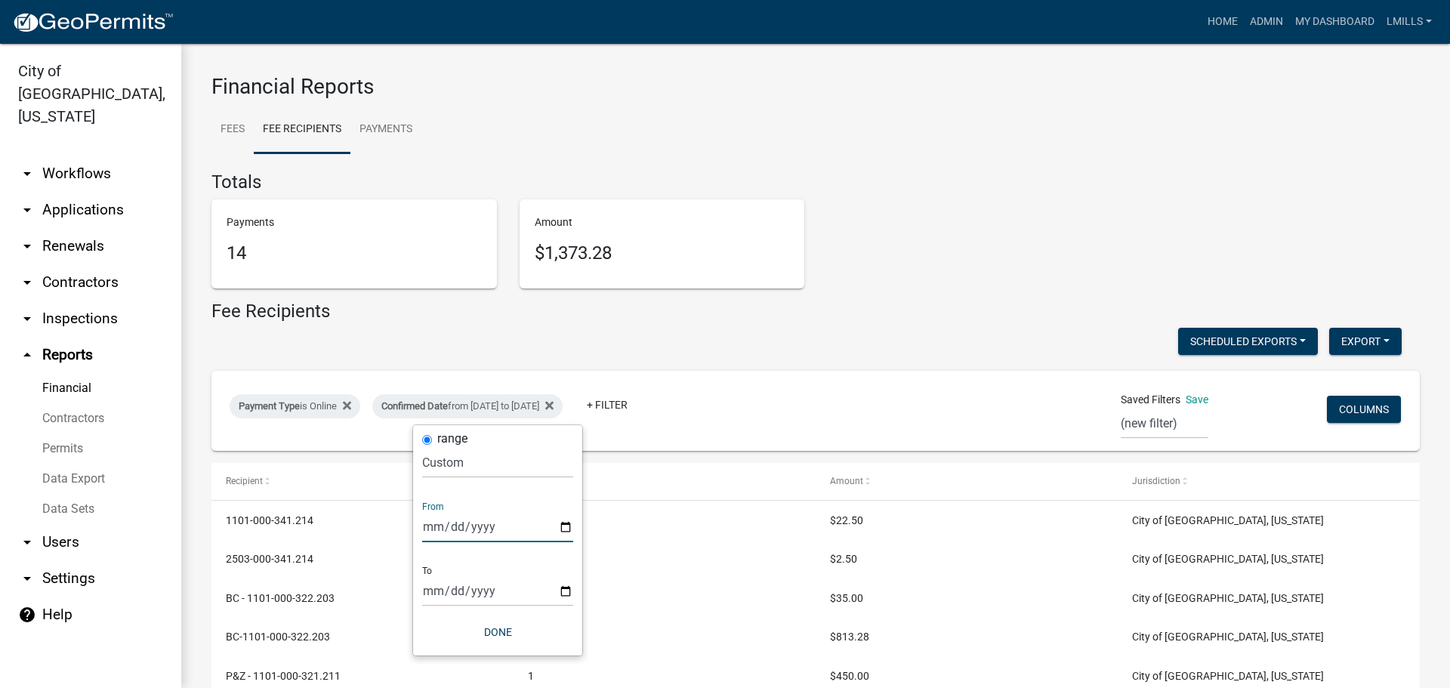
click at [564, 529] on input "2025-09-03" at bounding box center [497, 526] width 151 height 31
type input "2025-09-04"
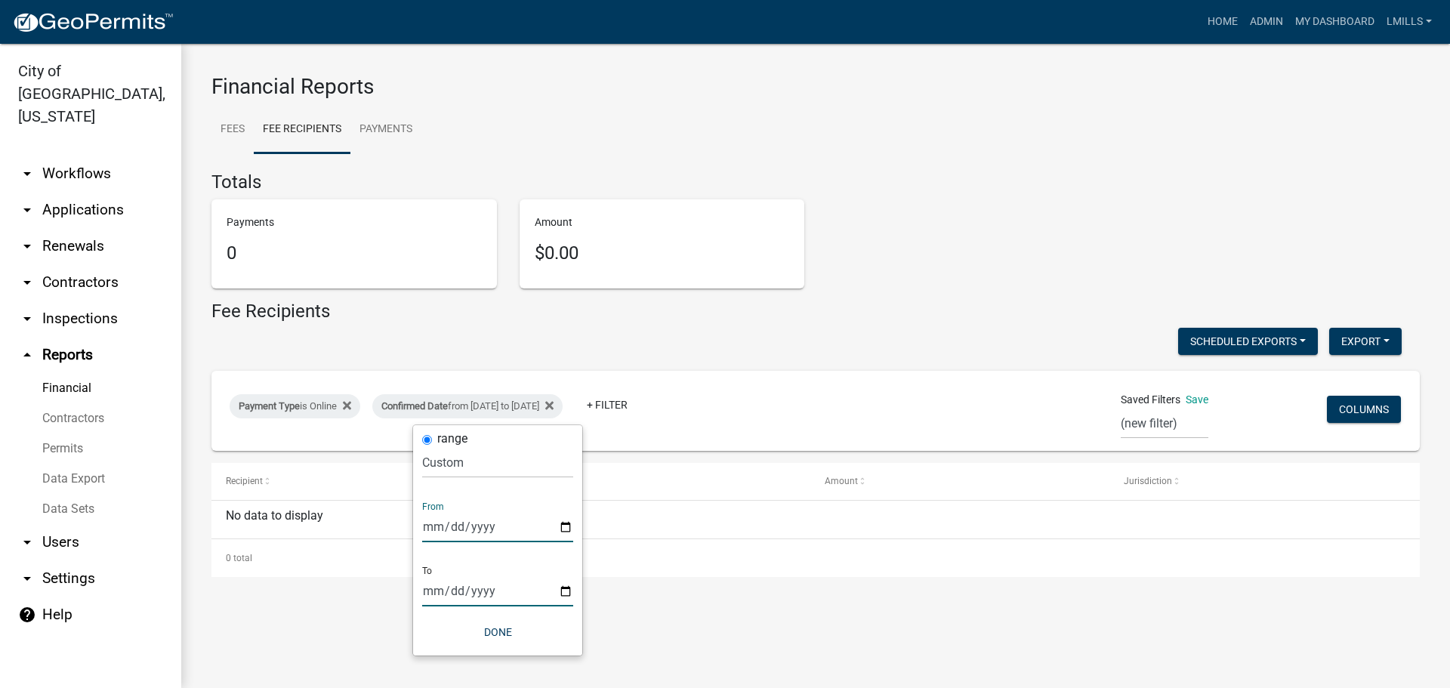
click at [561, 594] on input "2025-09-03" at bounding box center [497, 591] width 151 height 31
type input "2025-09-04"
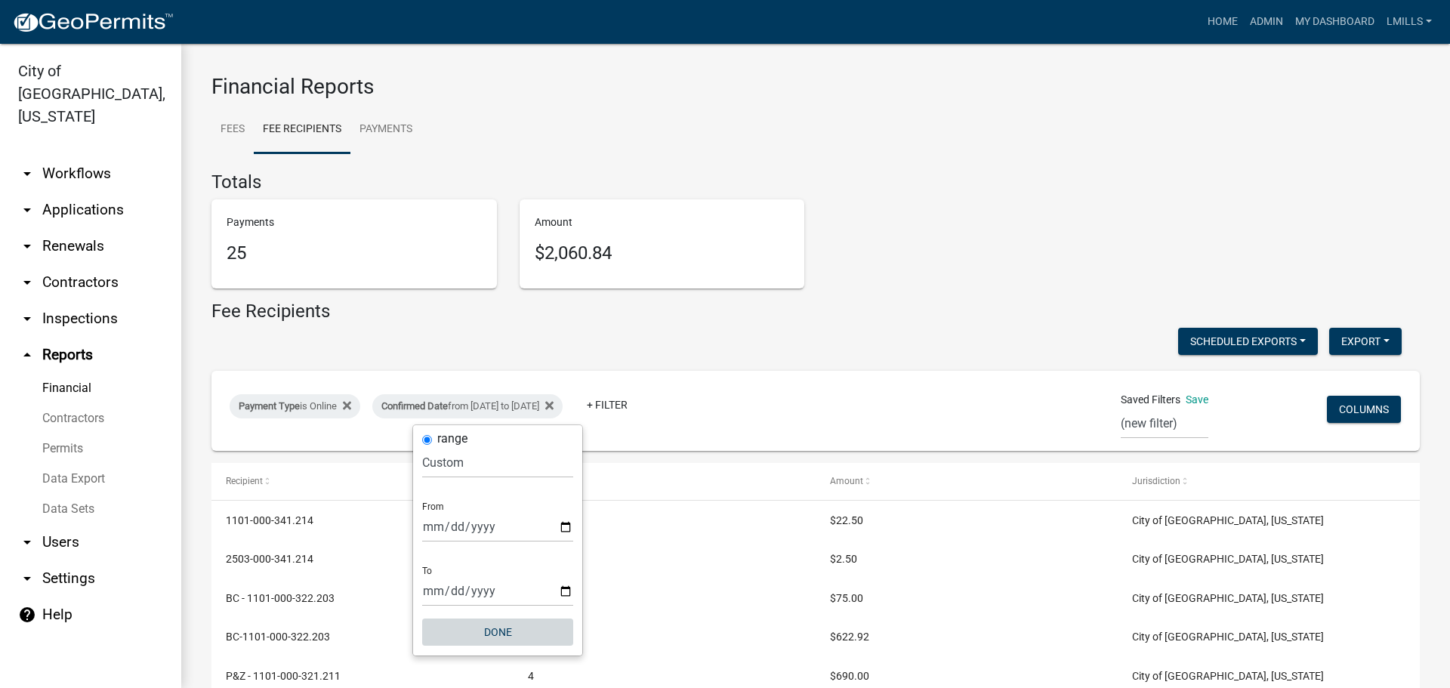
click at [505, 633] on button "Done" at bounding box center [497, 632] width 151 height 27
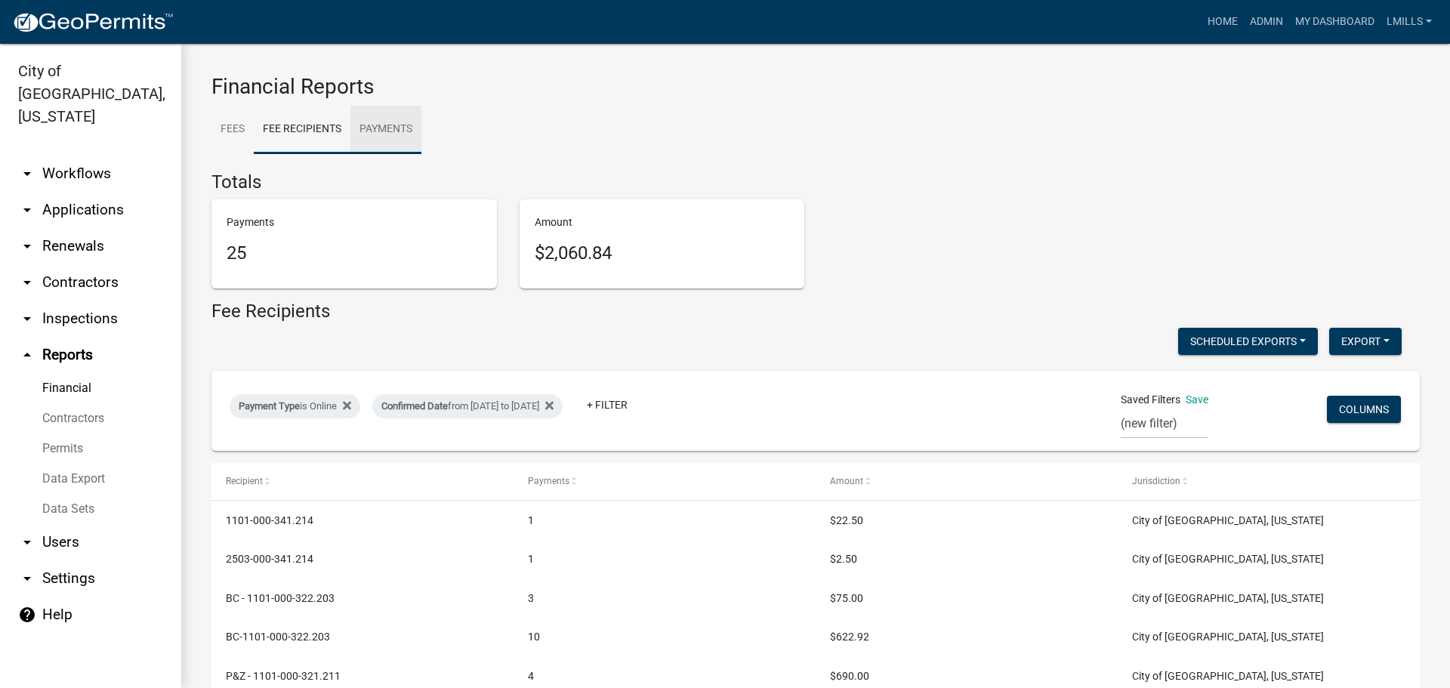
click at [393, 130] on link "Payments" at bounding box center [385, 130] width 71 height 48
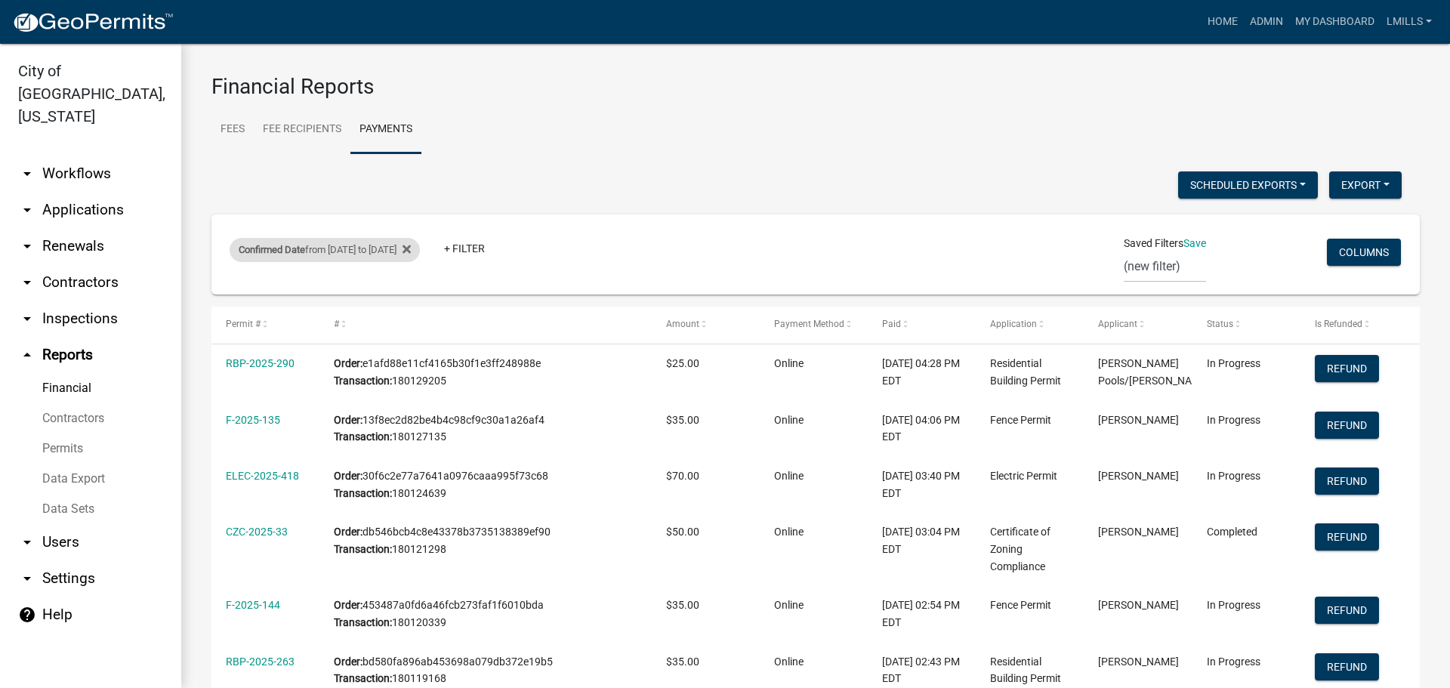
click at [406, 252] on div "Confirmed Date from 07/30/2025 to 07/30/2025" at bounding box center [325, 250] width 190 height 24
select select "custom"
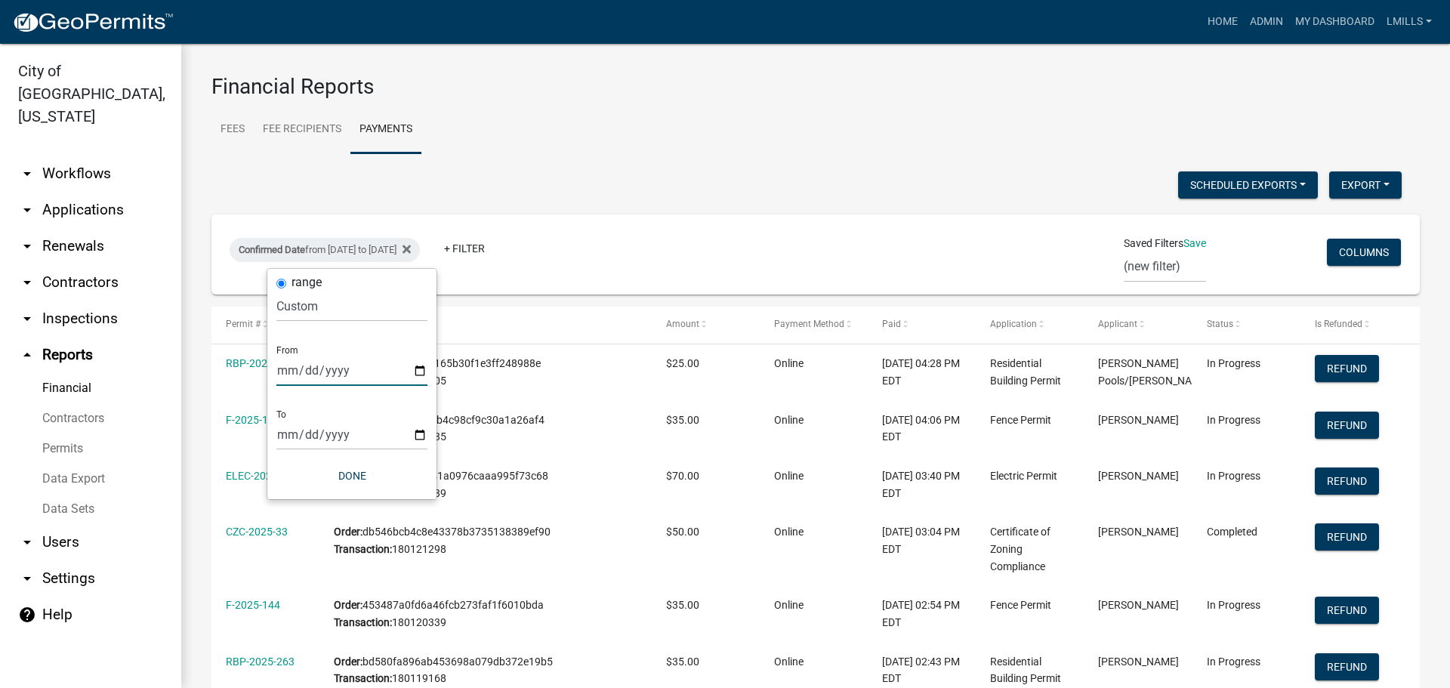
click at [416, 377] on input "2025-07-30" at bounding box center [351, 370] width 151 height 31
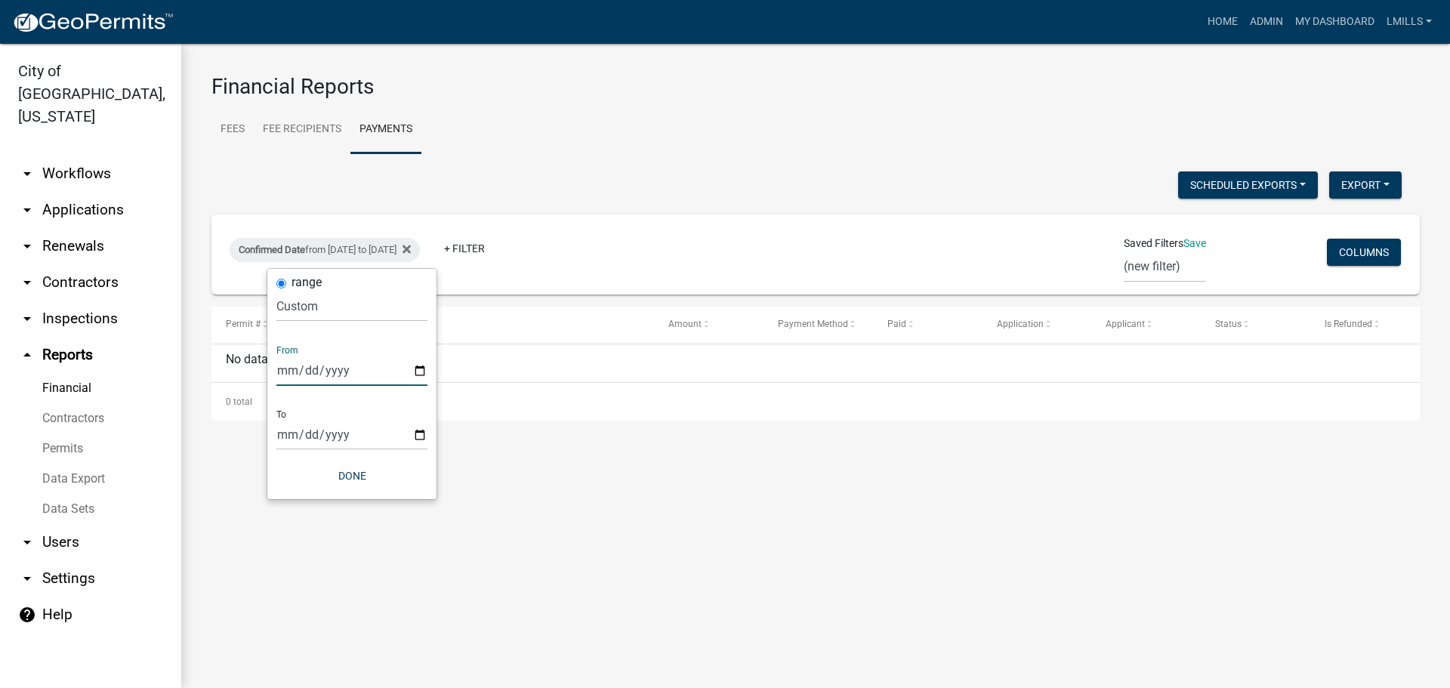
type input "2025-09-04"
click at [418, 437] on input "2025-07-30" at bounding box center [351, 434] width 151 height 31
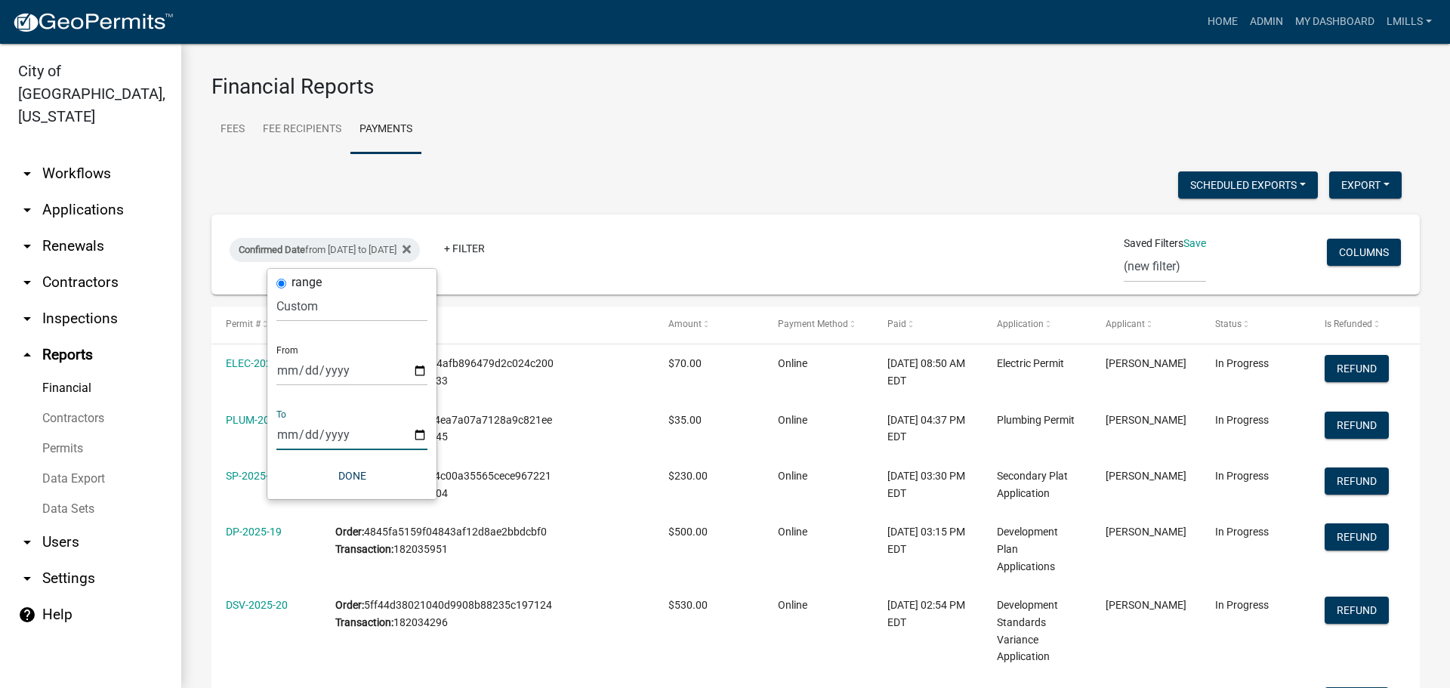
type input "2025-09-04"
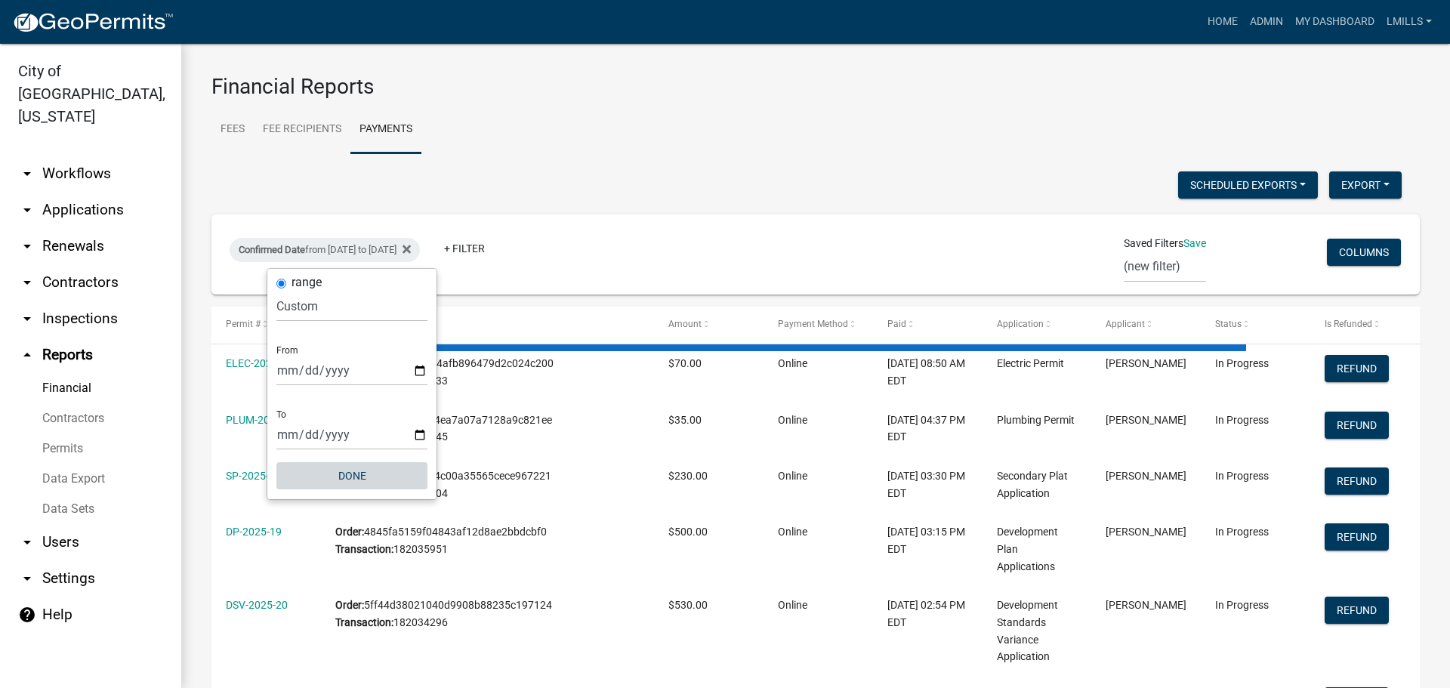
click at [355, 477] on button "Done" at bounding box center [351, 475] width 151 height 27
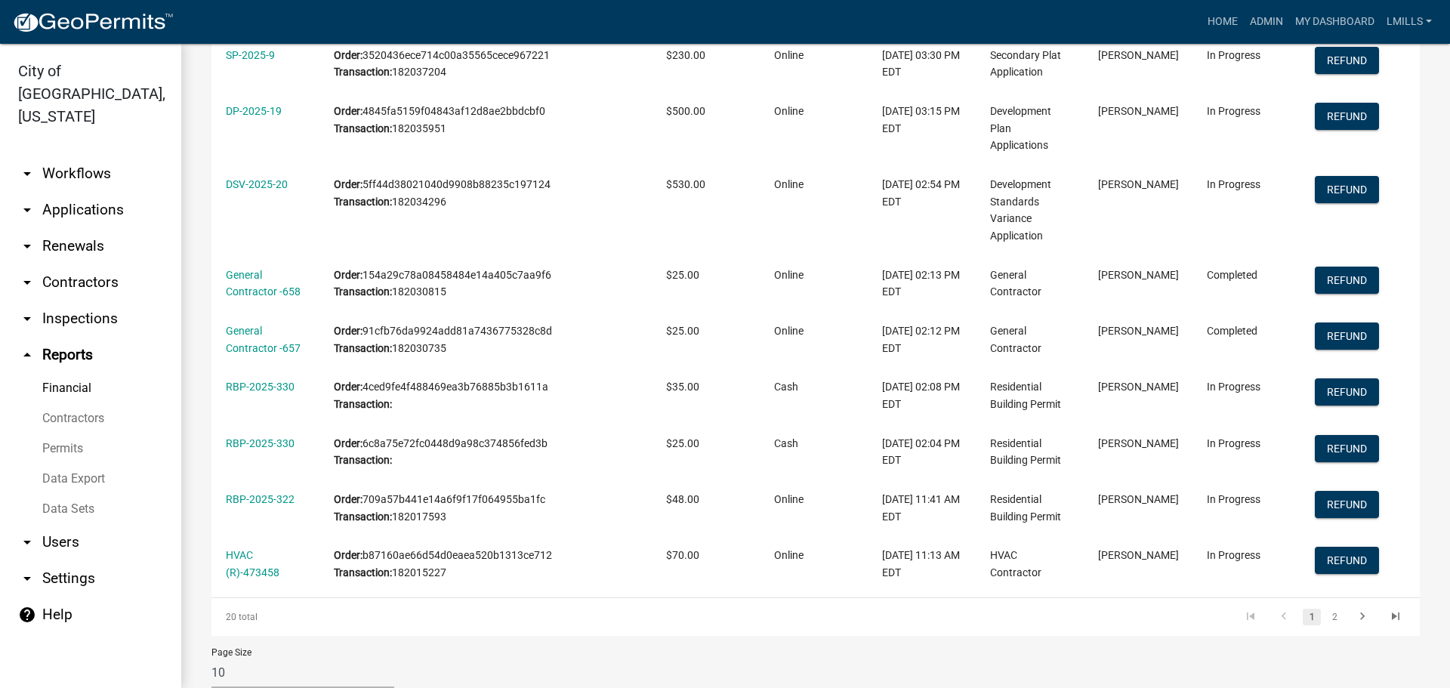
scroll to position [332, 0]
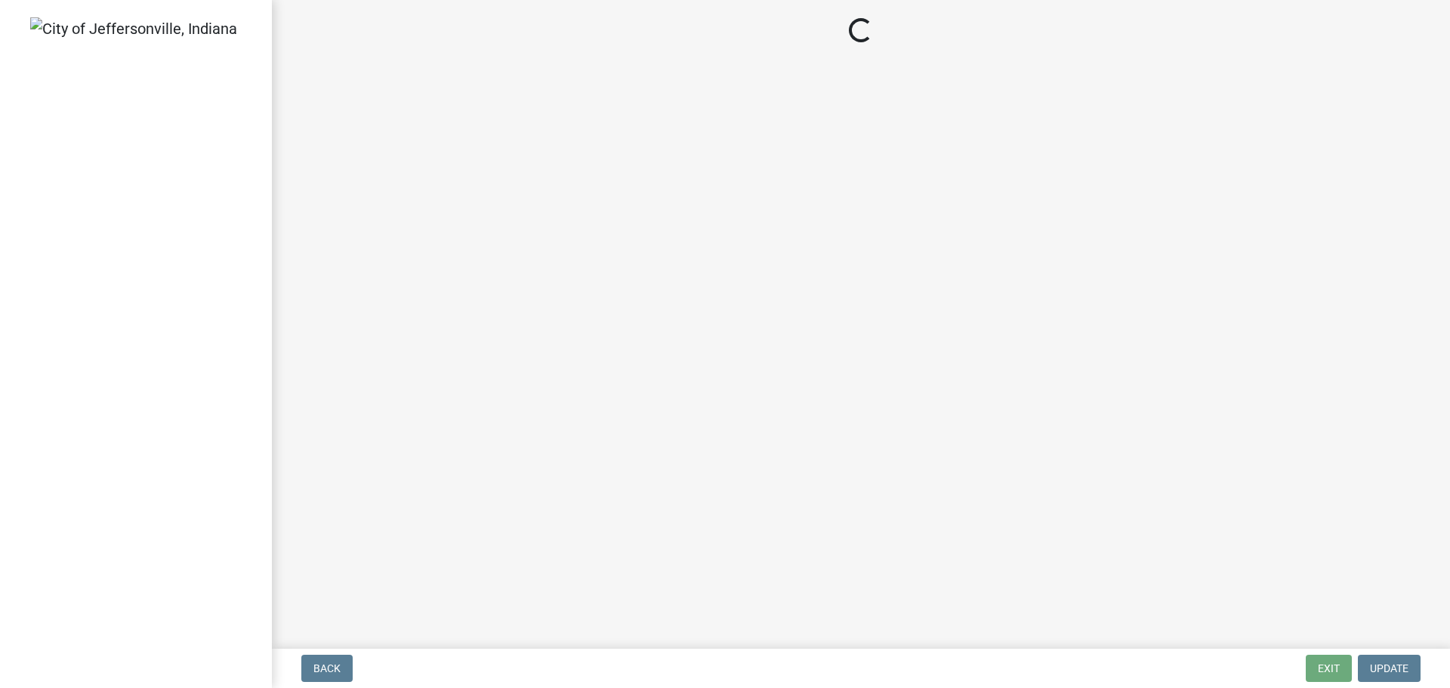
select select "3: 3"
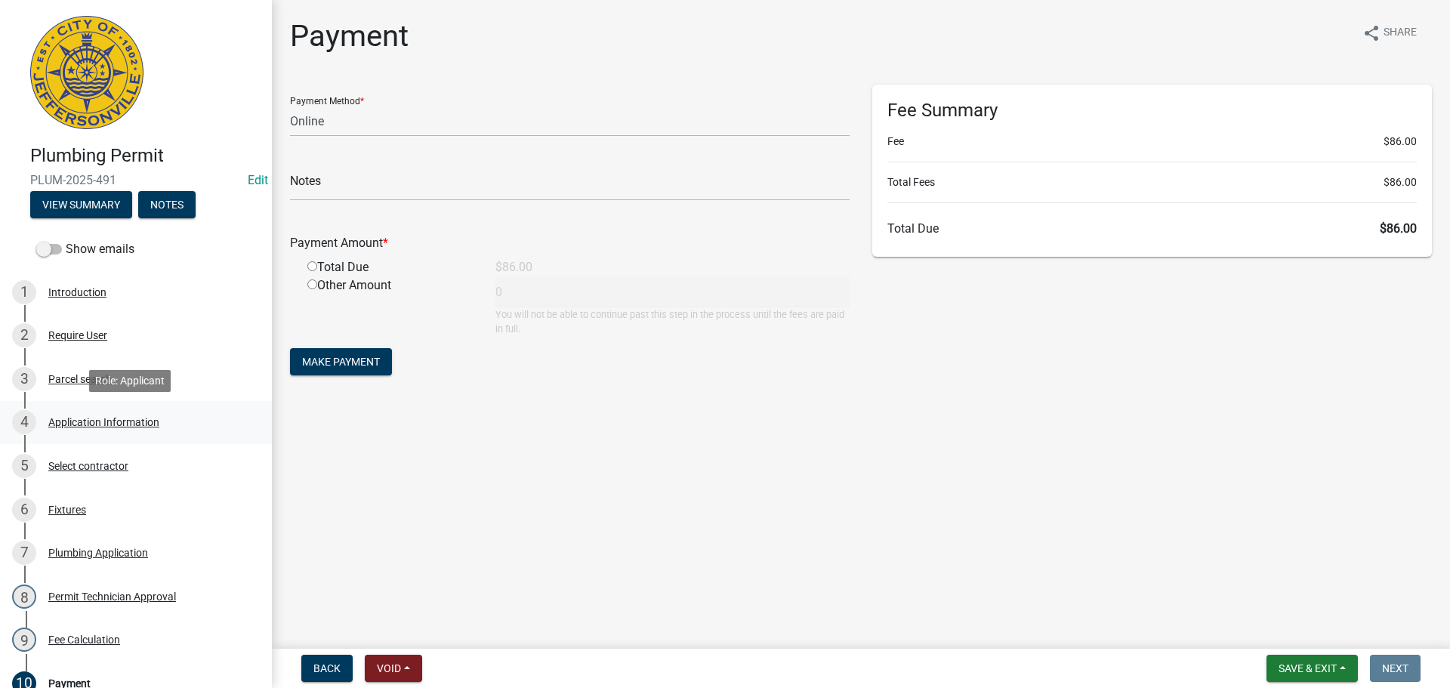
click at [97, 423] on div "Application Information" at bounding box center [103, 422] width 111 height 11
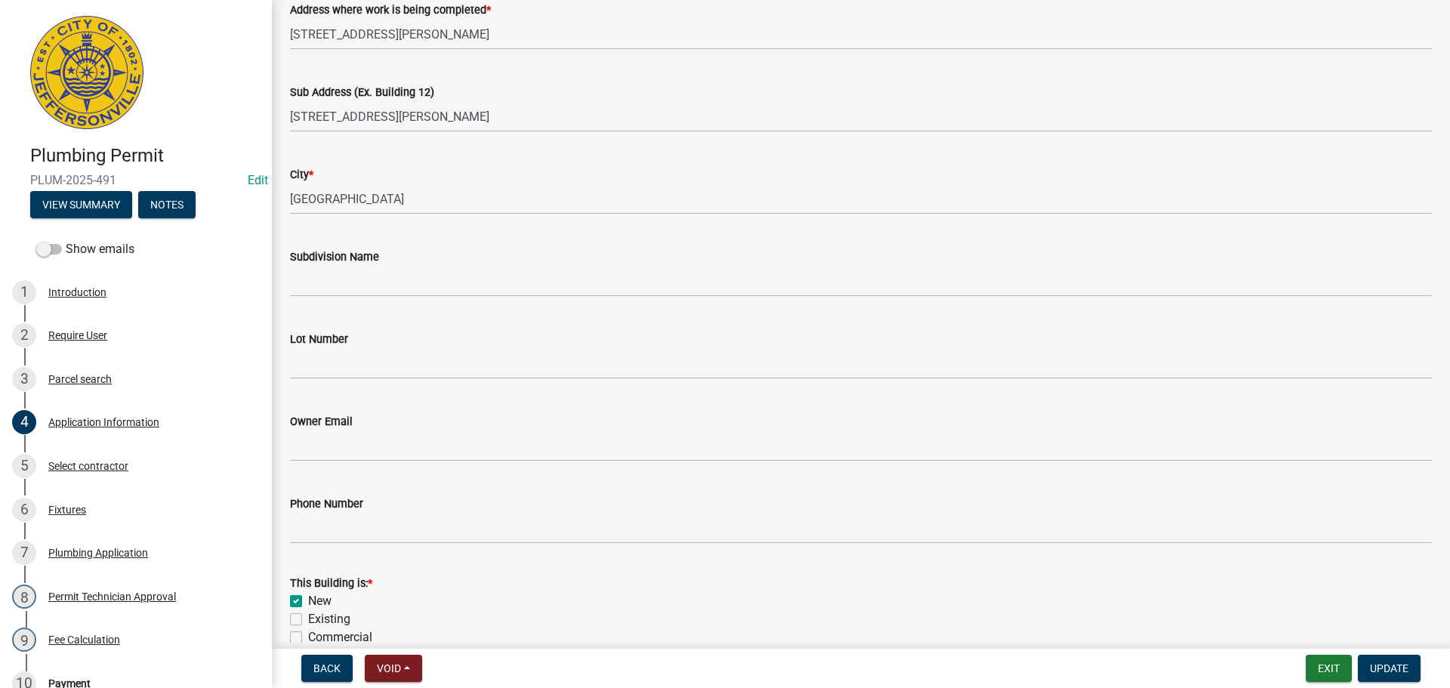
scroll to position [227, 0]
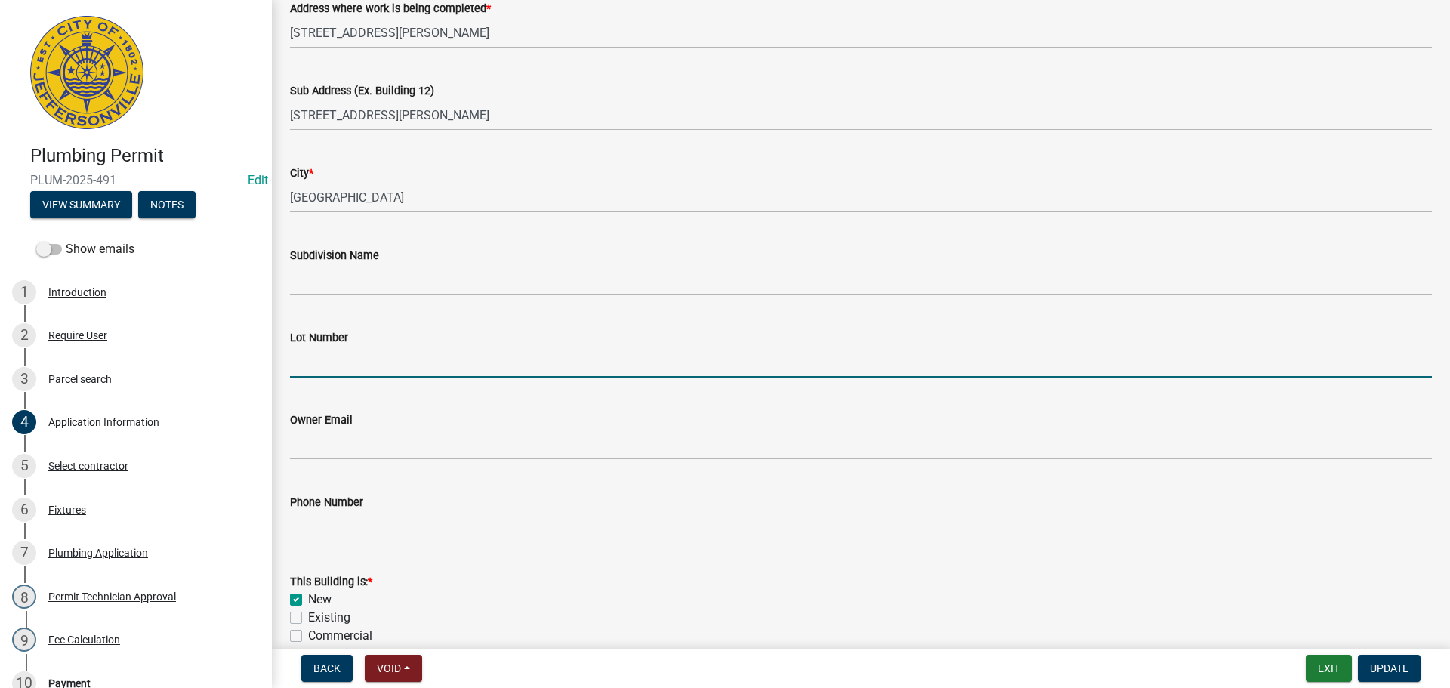
click at [337, 365] on input "Lot Number" at bounding box center [861, 362] width 1142 height 31
type input "17"
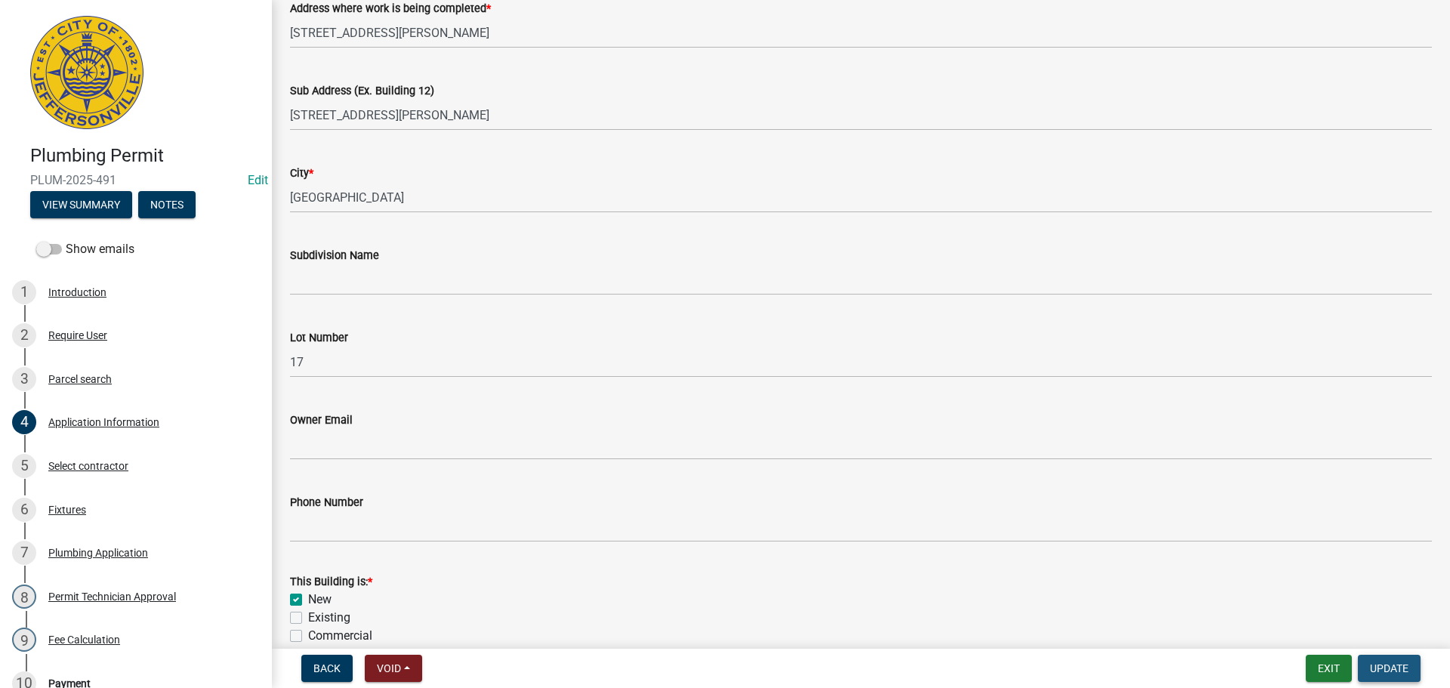
click at [1387, 672] on span "Update" at bounding box center [1389, 668] width 39 height 12
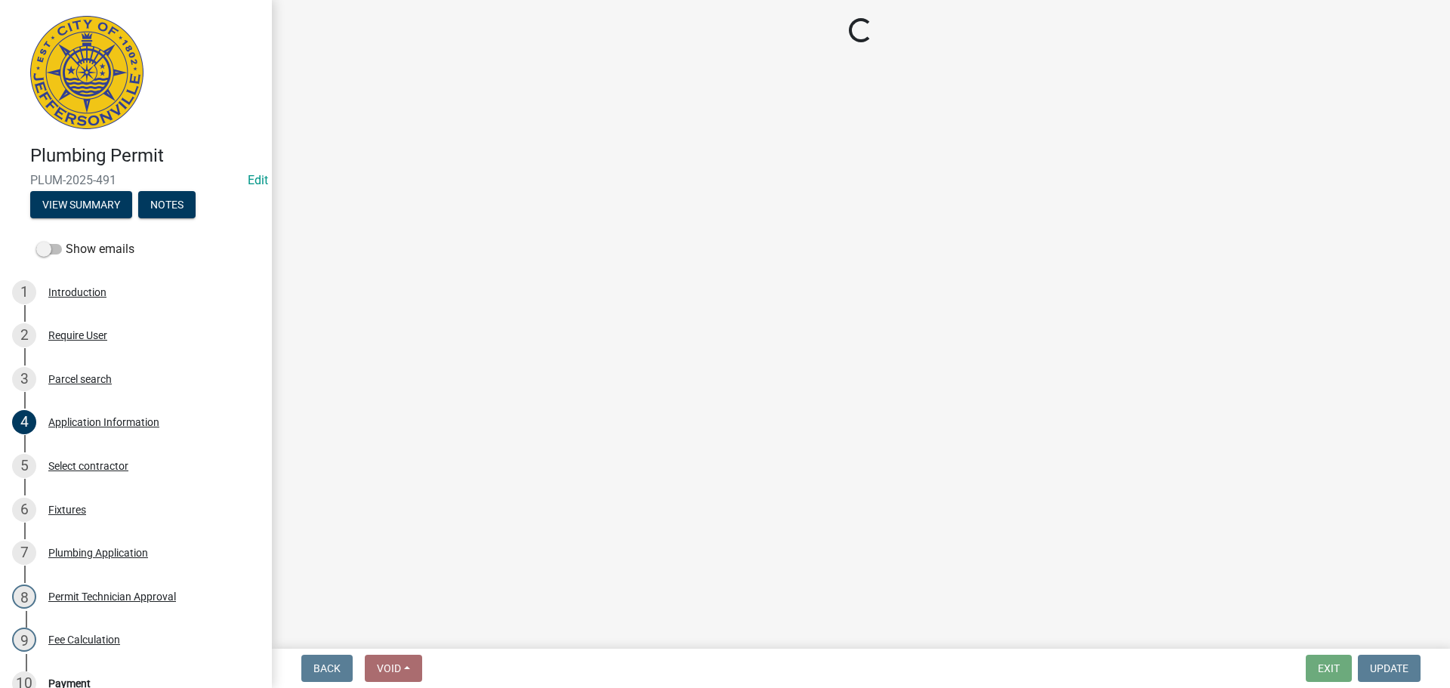
select select "3: 3"
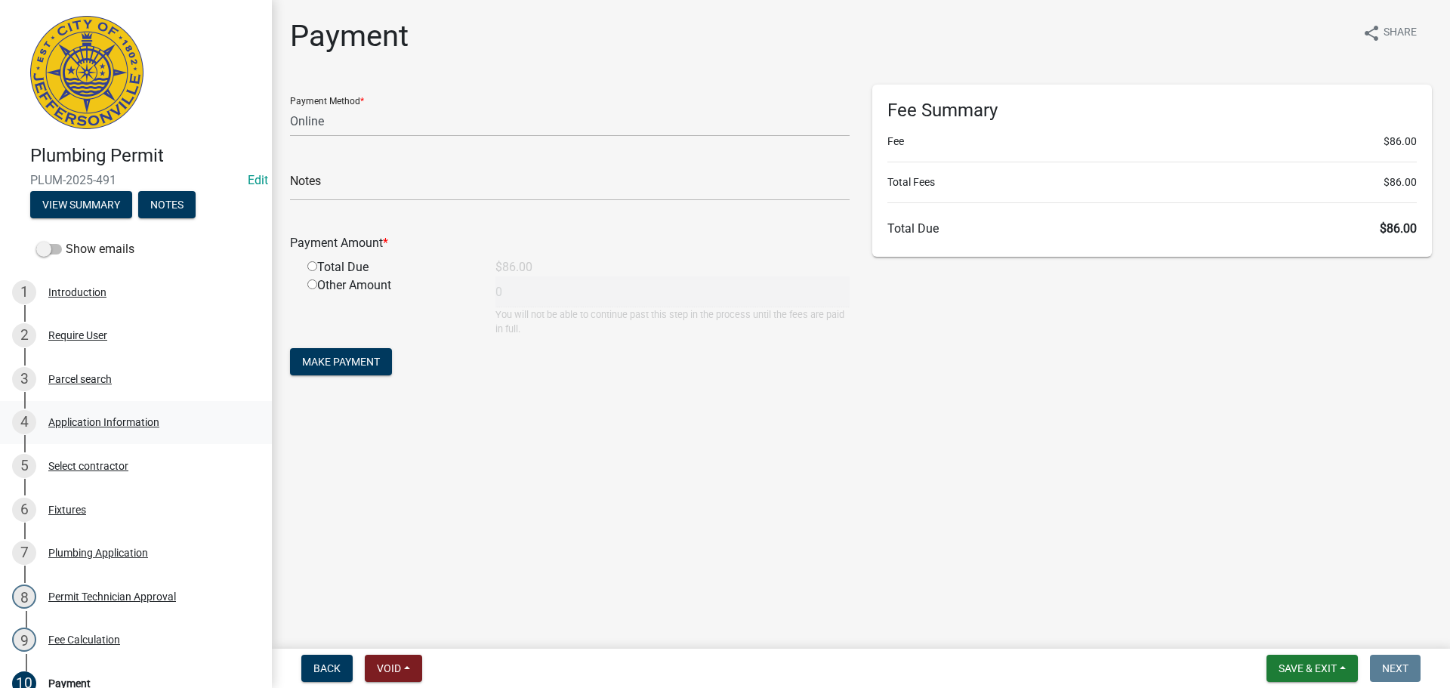
click at [105, 417] on div "Application Information" at bounding box center [103, 422] width 111 height 11
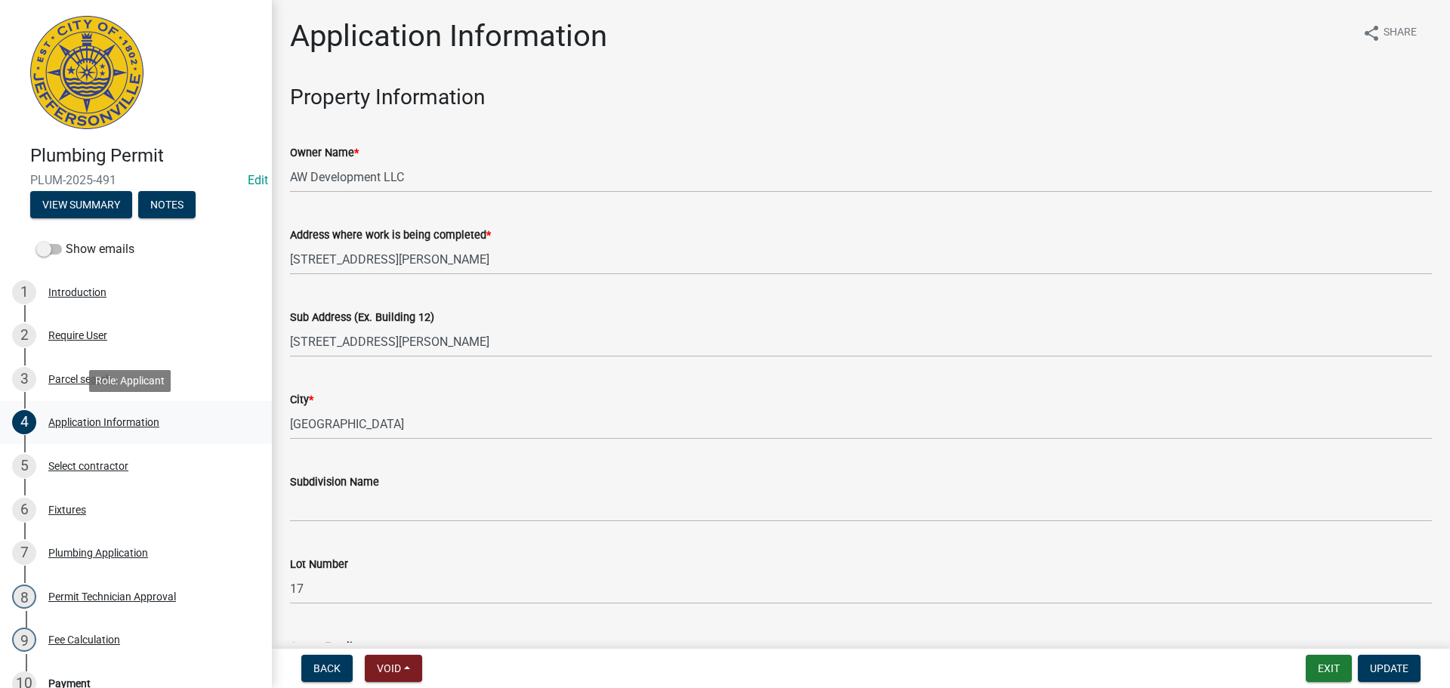
click at [85, 420] on div "Application Information" at bounding box center [103, 422] width 111 height 11
click at [1333, 672] on button "Exit" at bounding box center [1329, 668] width 46 height 27
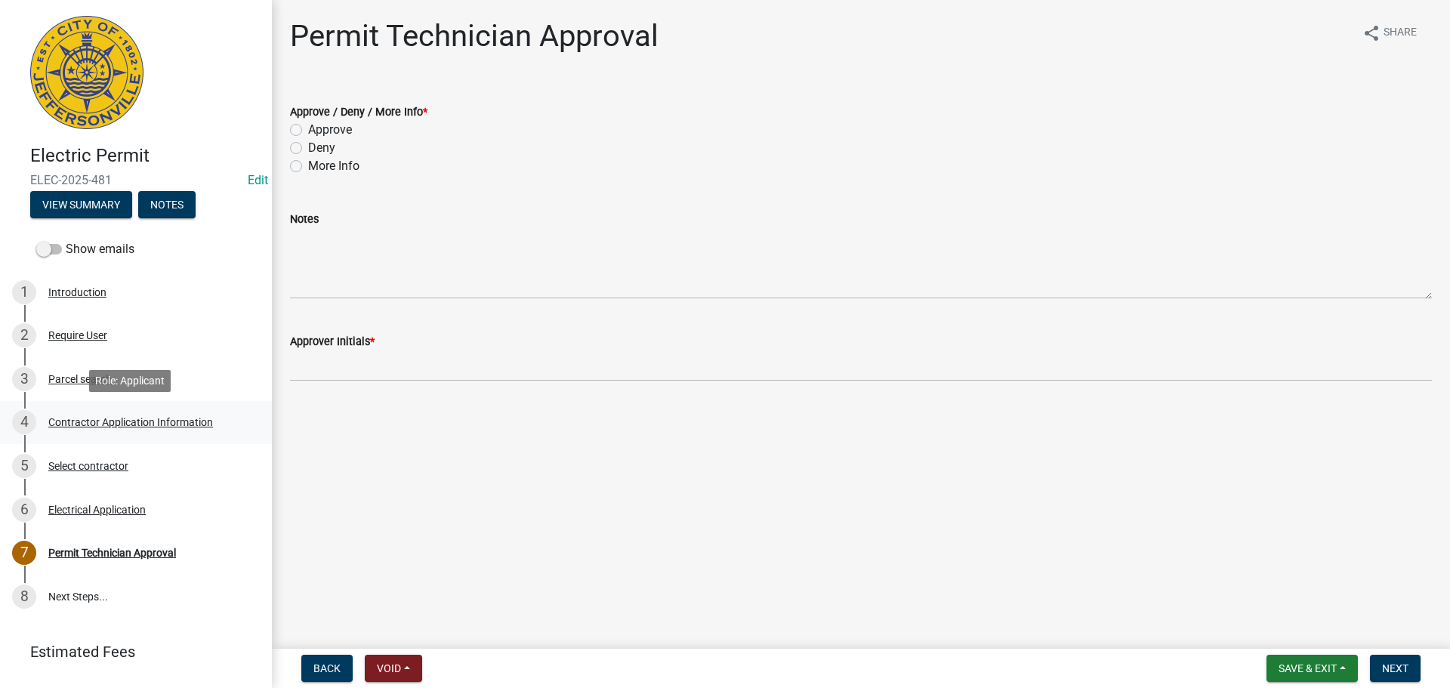
click at [157, 417] on div "Contractor Application Information" at bounding box center [130, 422] width 165 height 11
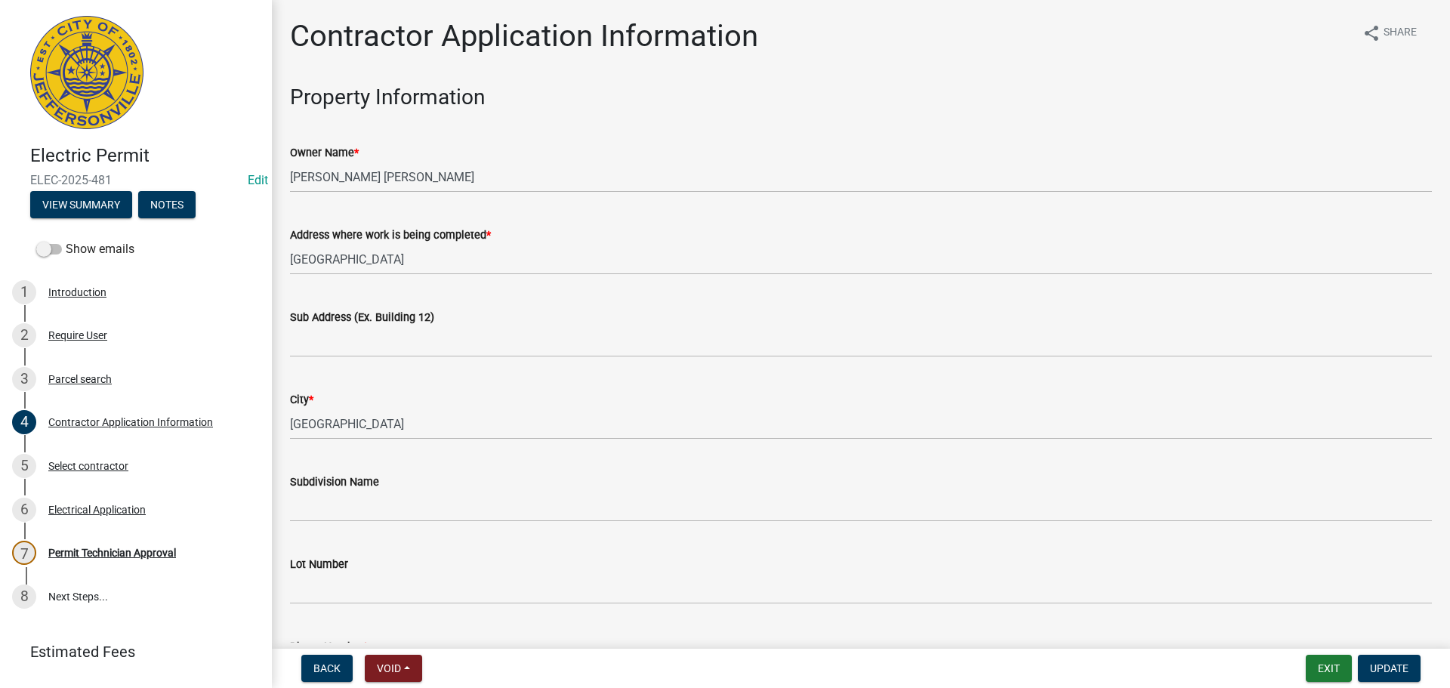
click at [391, 357] on wm-data-entity-input "Sub Address (Ex. Building 12)" at bounding box center [861, 328] width 1142 height 82
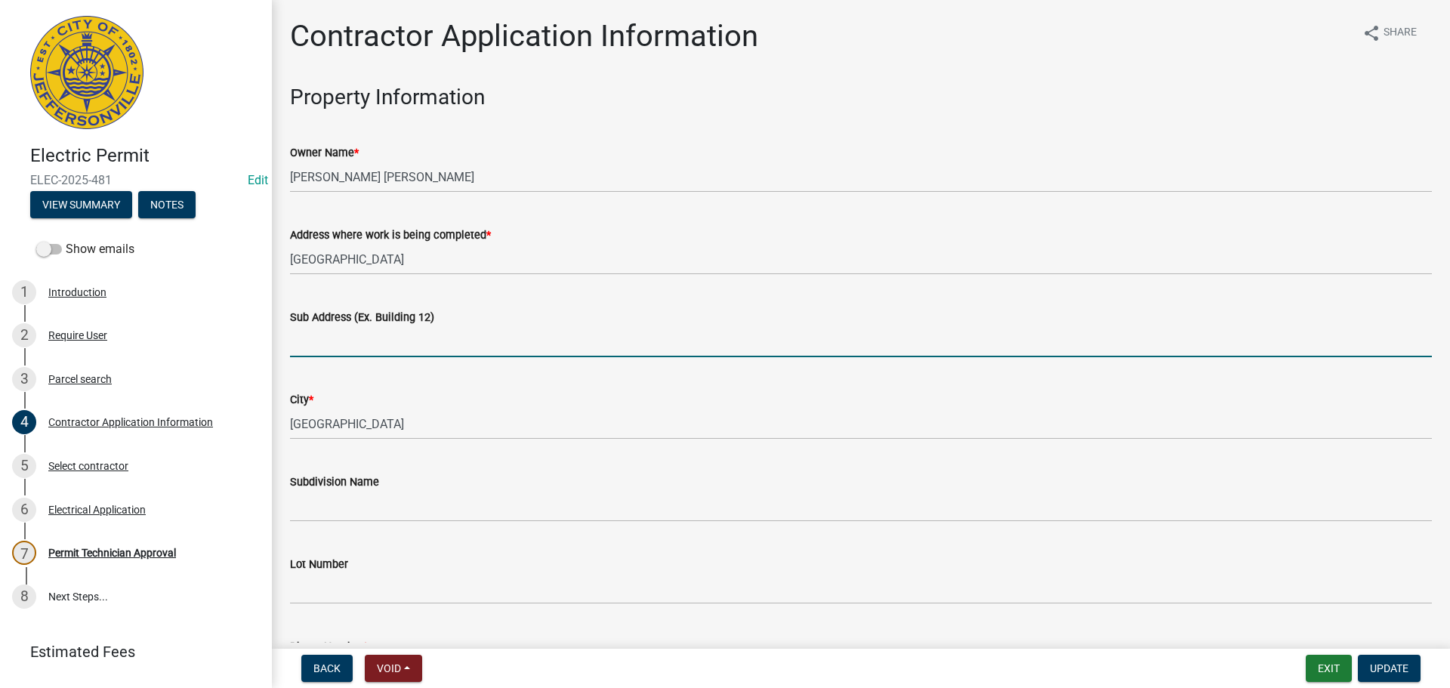
click at [391, 357] on wm-data-entity-input "Sub Address (Ex. Building 12)" at bounding box center [861, 328] width 1142 height 82
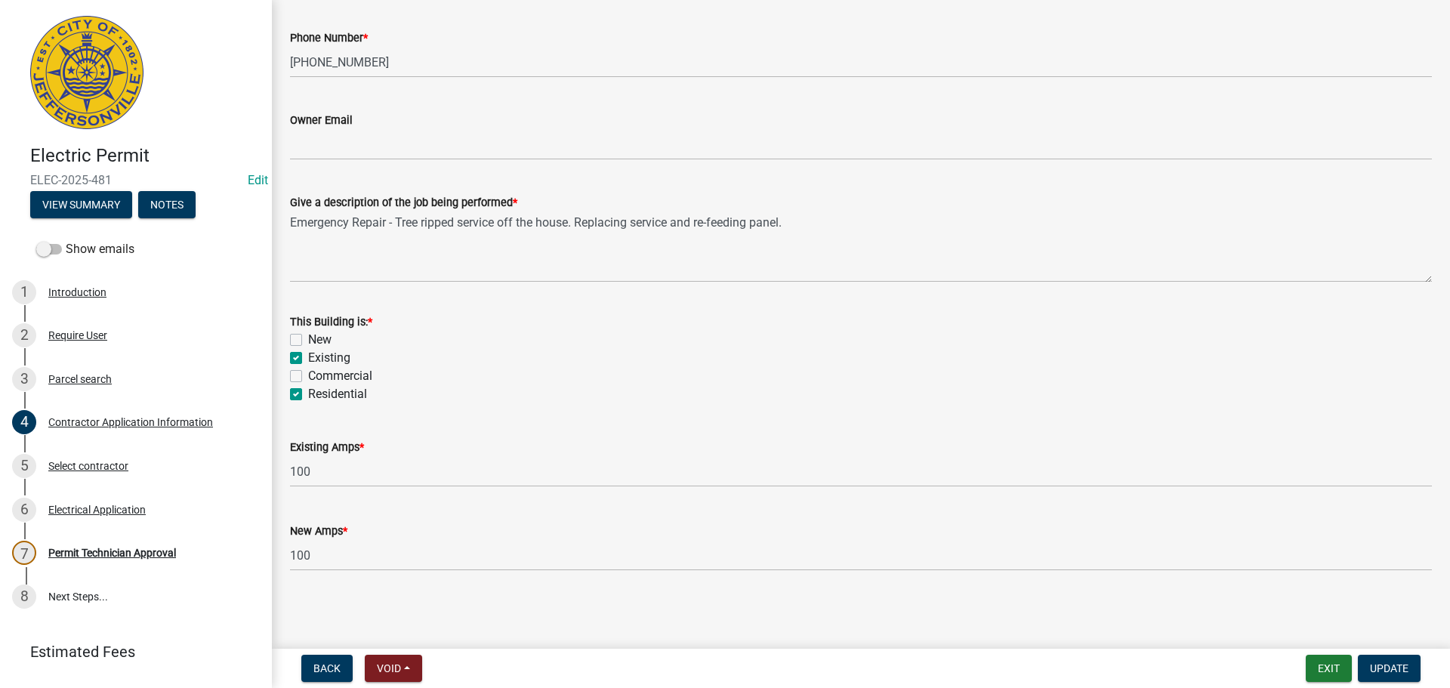
scroll to position [610, 0]
type input "807 Watt Street"
click at [1400, 672] on span "Update" at bounding box center [1389, 668] width 39 height 12
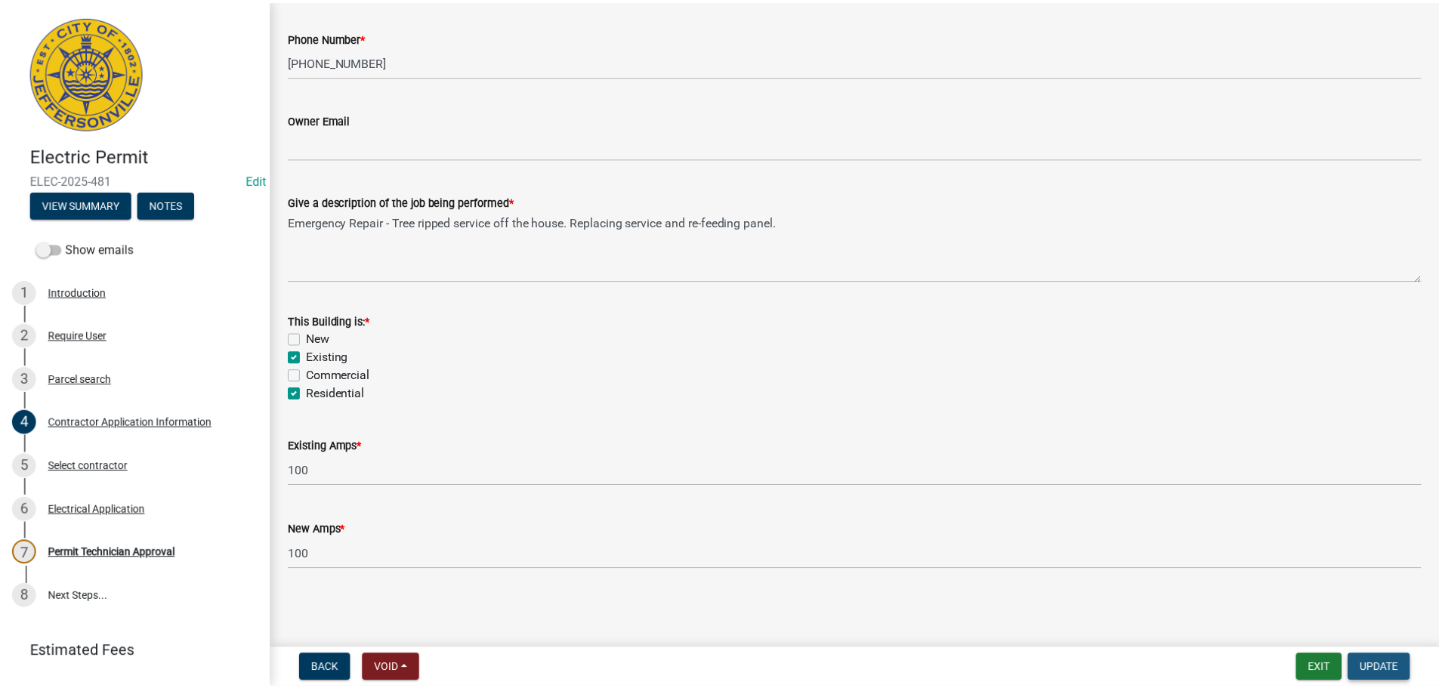
scroll to position [0, 0]
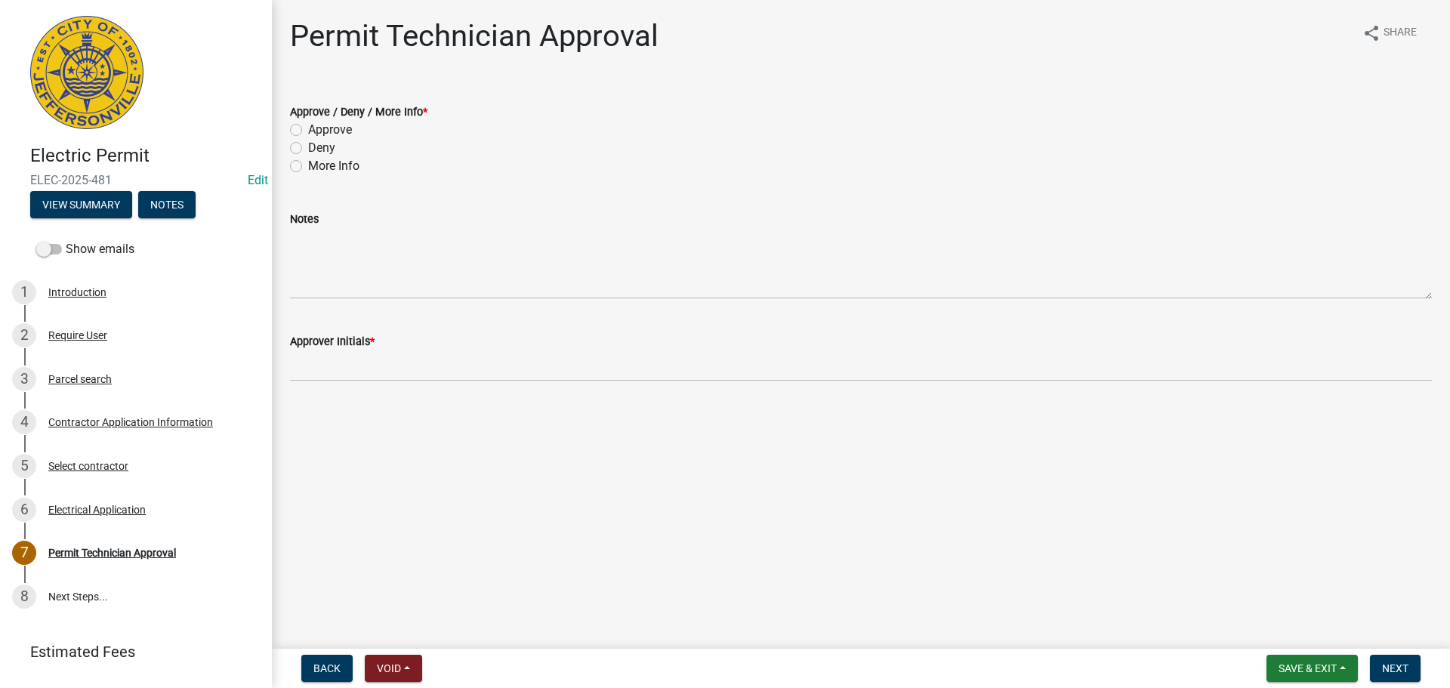
click at [350, 134] on label "Approve" at bounding box center [330, 130] width 44 height 18
click at [318, 131] on input "Approve" at bounding box center [313, 126] width 10 height 10
radio input "true"
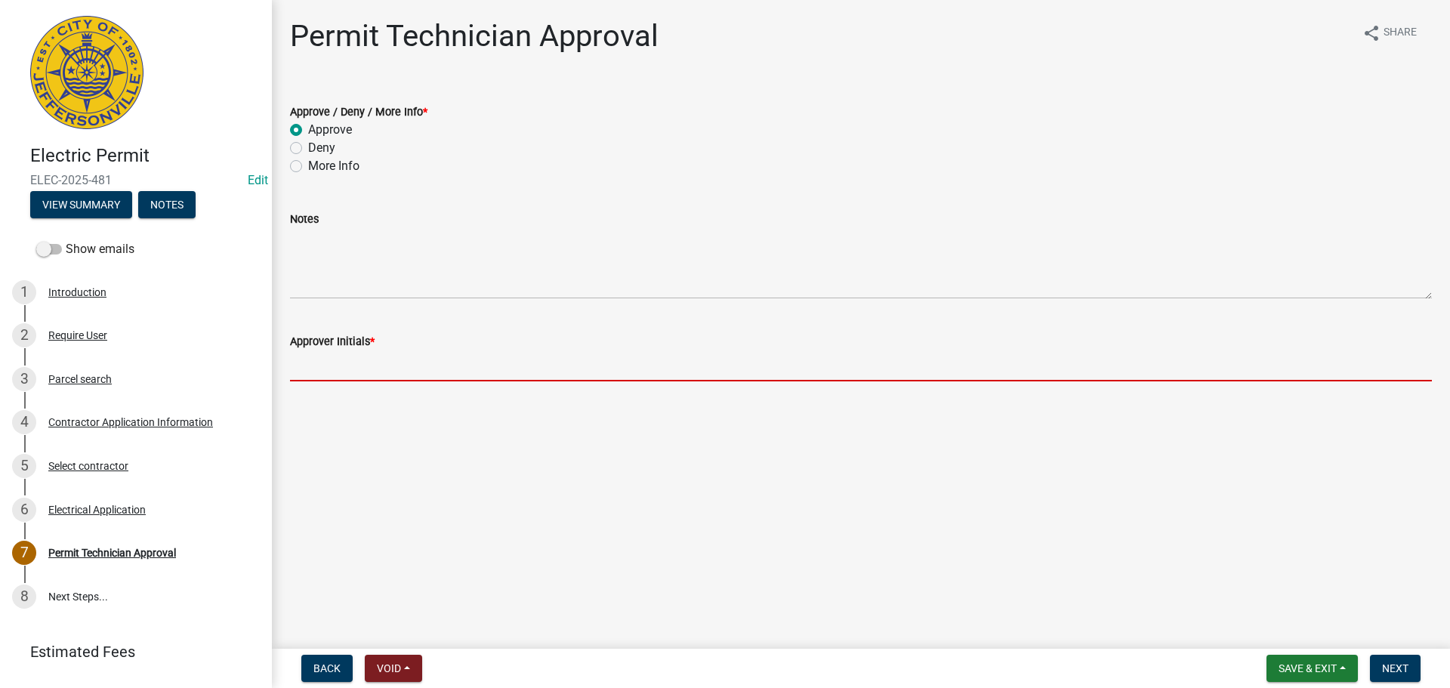
click at [342, 365] on input "Approver Initials *" at bounding box center [861, 365] width 1142 height 31
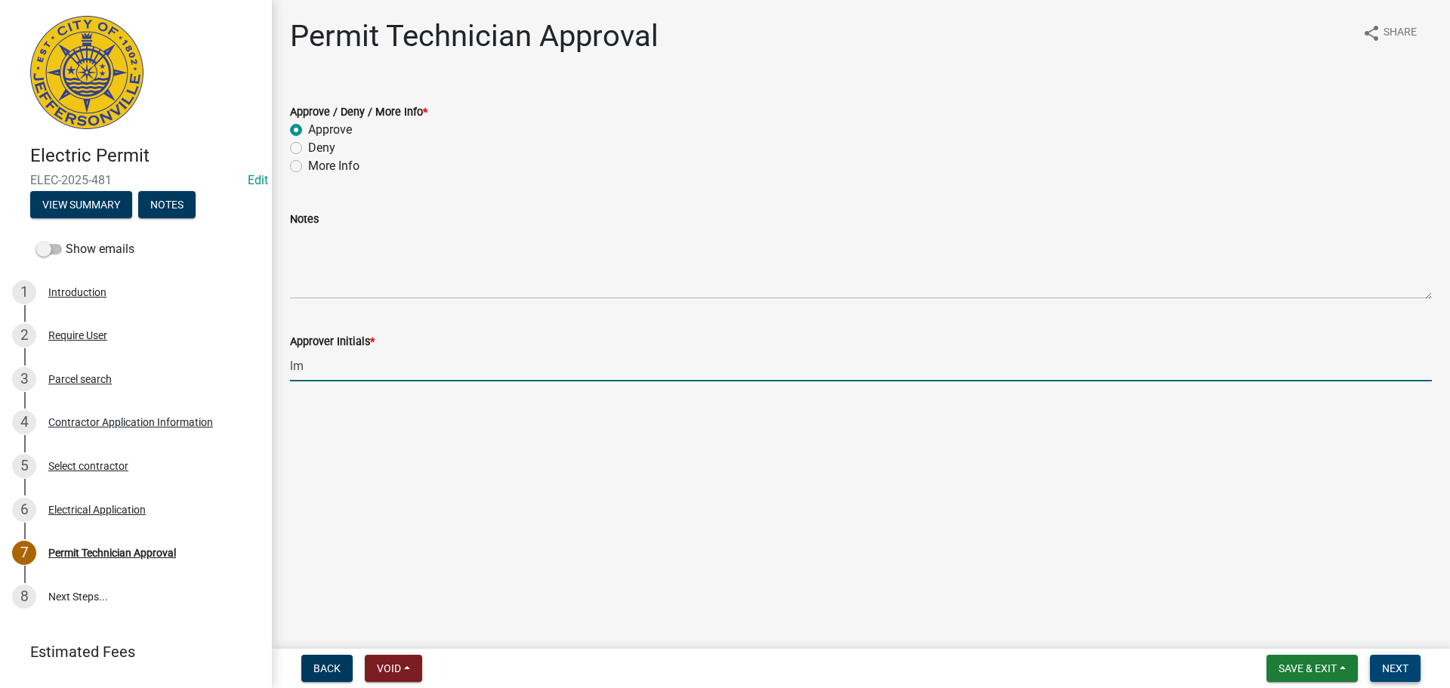
type input "lm"
click at [1399, 672] on span "Next" at bounding box center [1395, 668] width 26 height 12
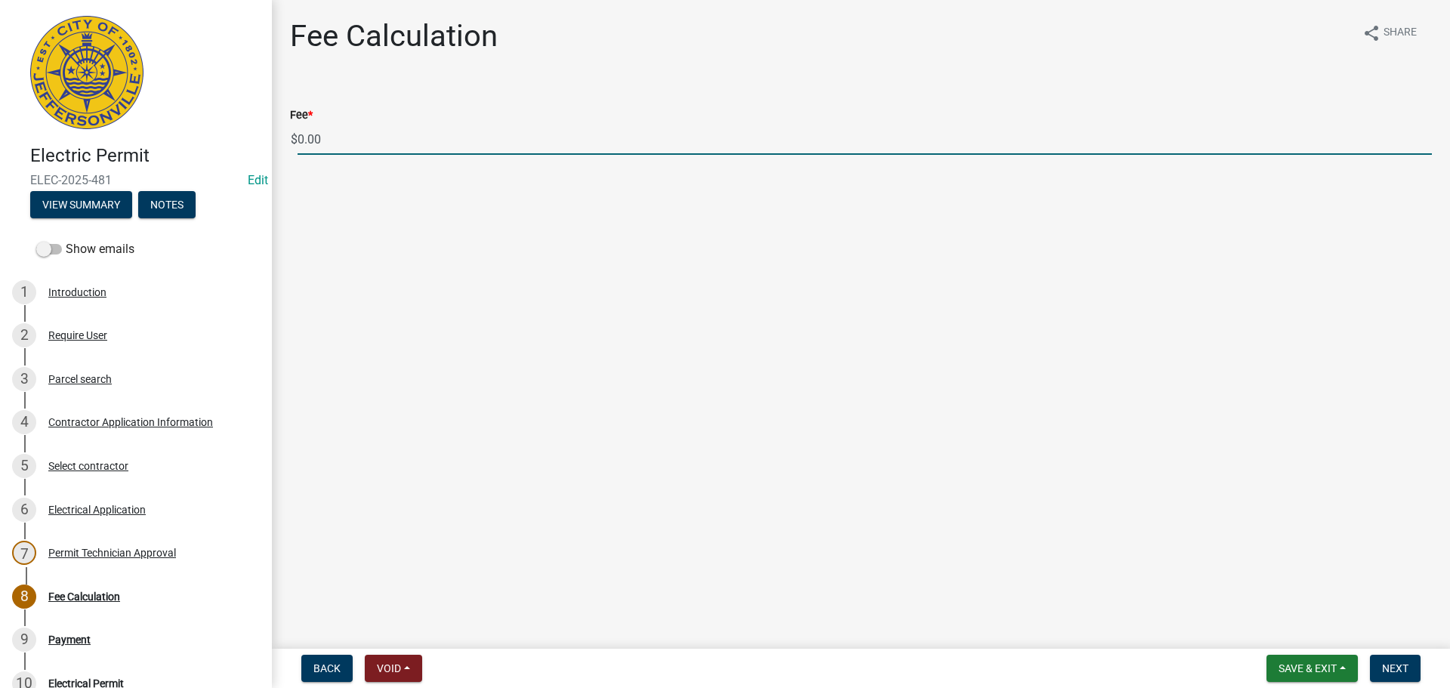
drag, startPoint x: 352, startPoint y: 140, endPoint x: 248, endPoint y: 133, distance: 104.5
click at [248, 133] on div "Electric Permit ELEC-2025-481 Edit View Summary Notes Show emails 1 Introductio…" at bounding box center [725, 344] width 1450 height 688
type input "70.00"
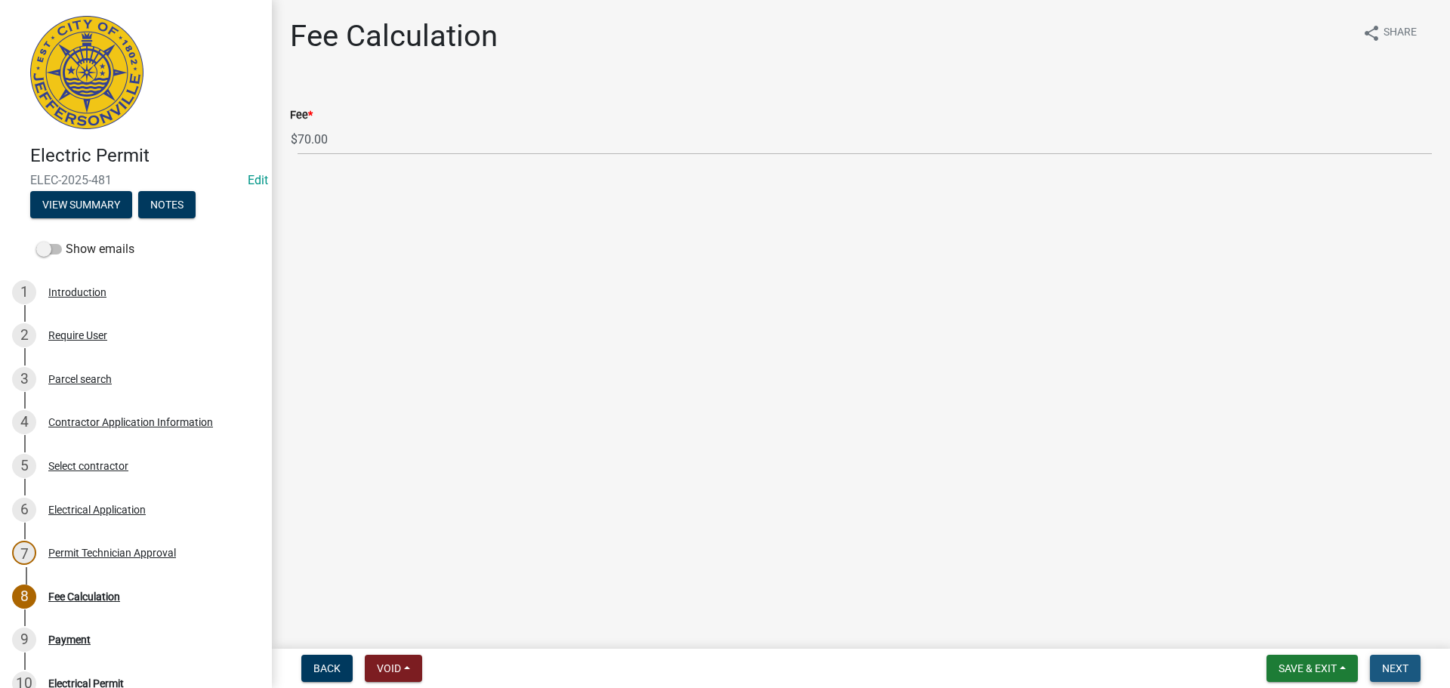
click at [1406, 665] on span "Next" at bounding box center [1395, 668] width 26 height 12
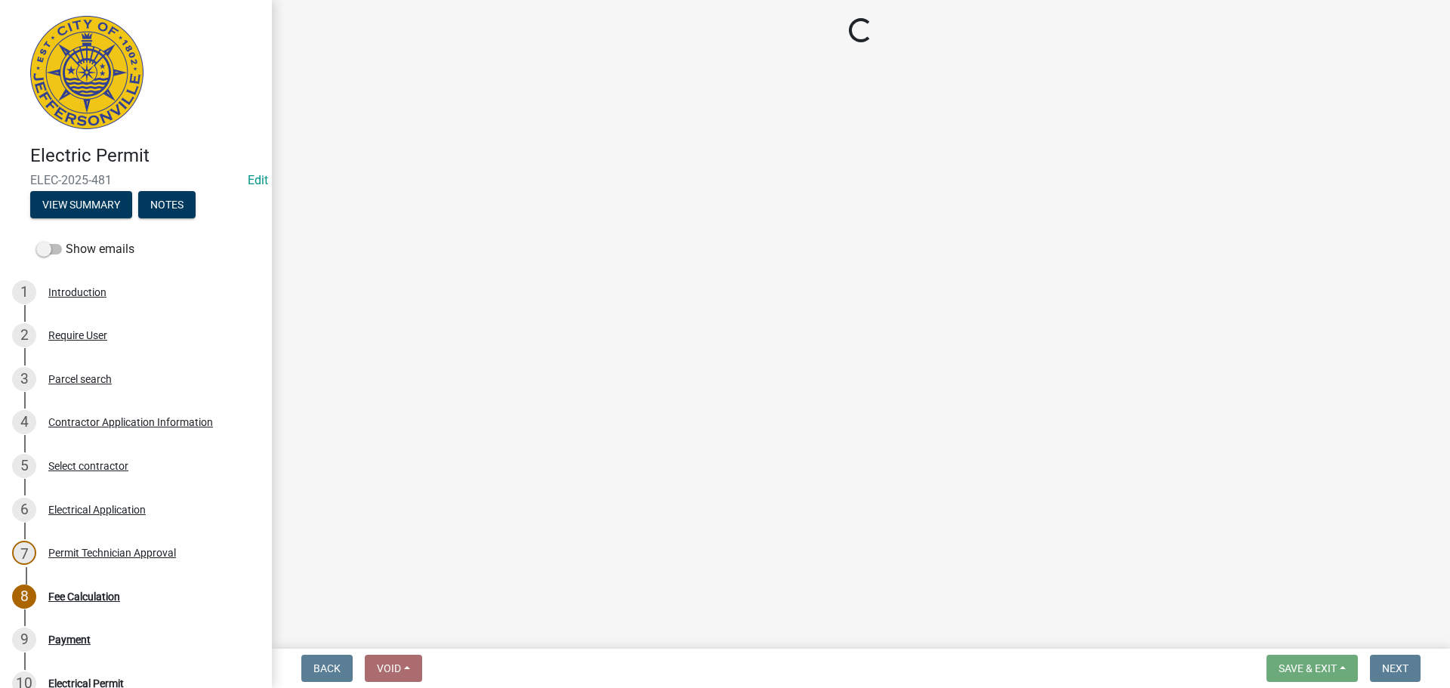
select select "3: 3"
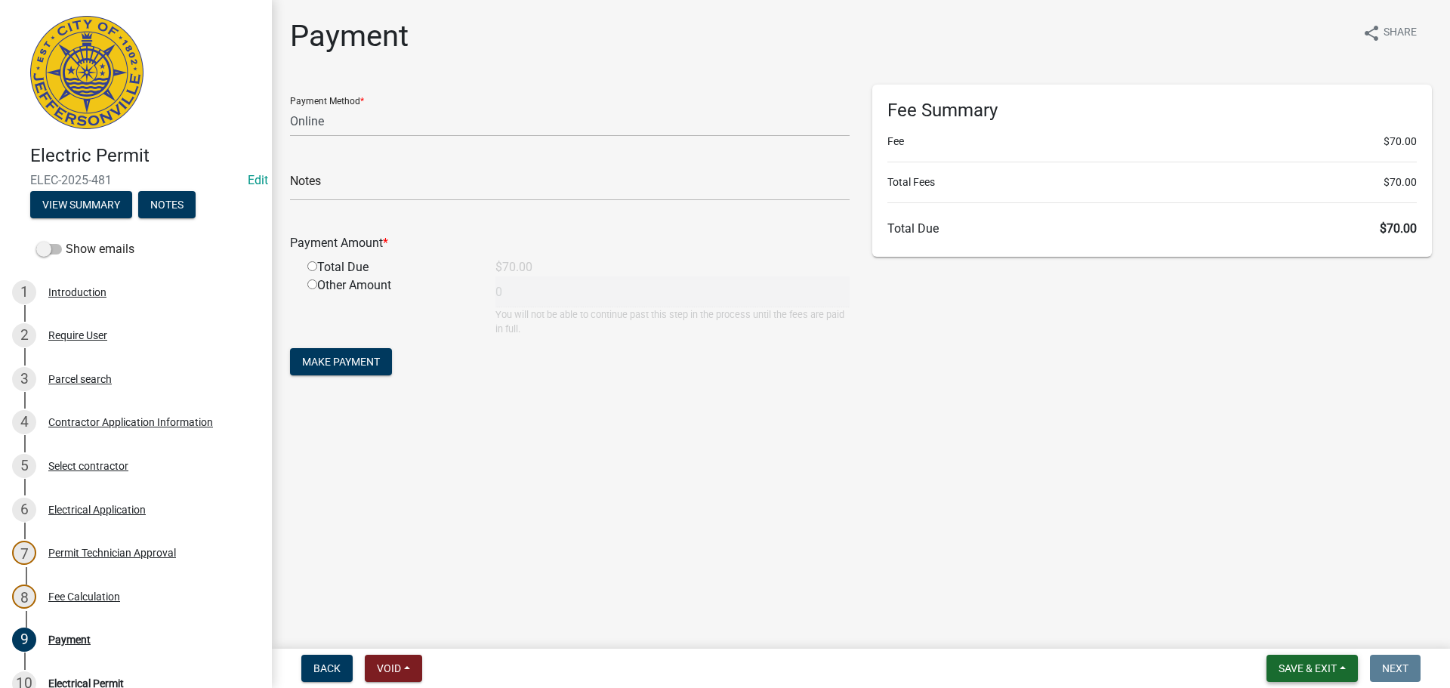
click at [1294, 658] on button "Save & Exit" at bounding box center [1312, 668] width 91 height 27
click at [1292, 628] on button "Save & Exit" at bounding box center [1297, 629] width 121 height 36
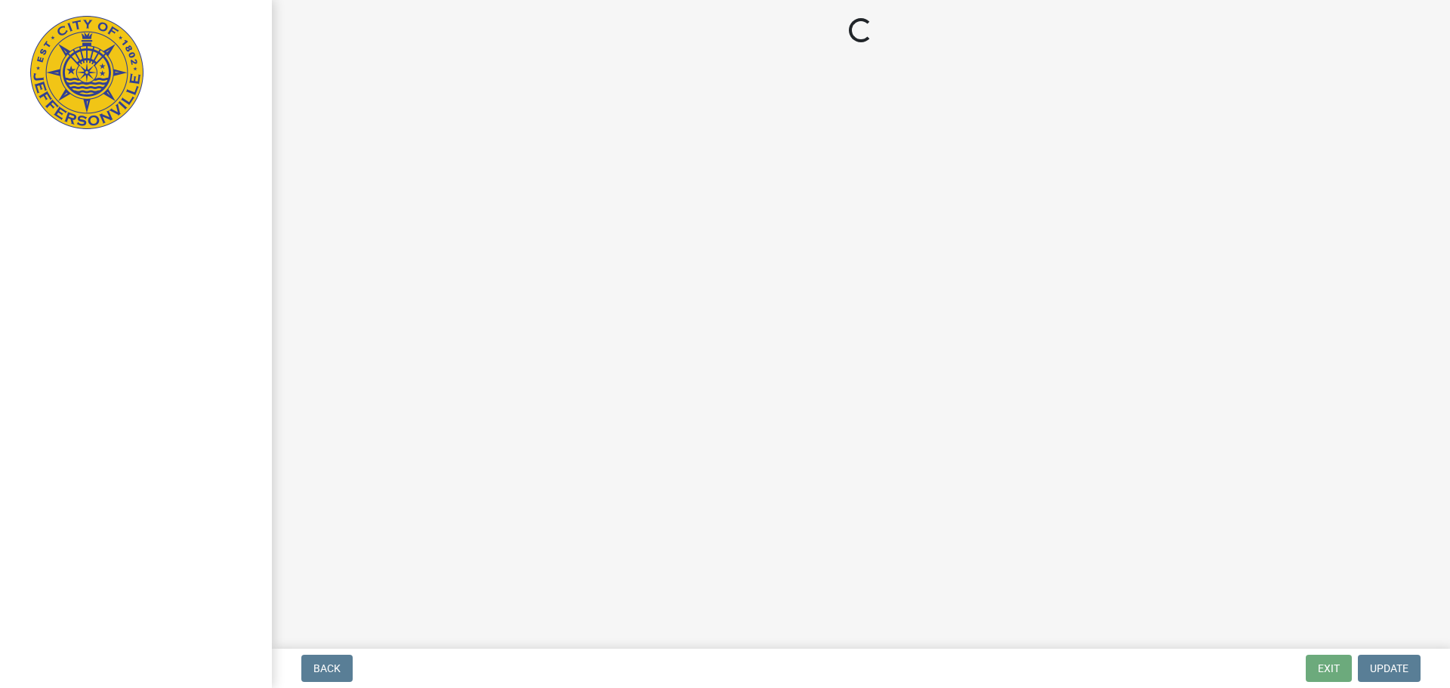
select select "3: 3"
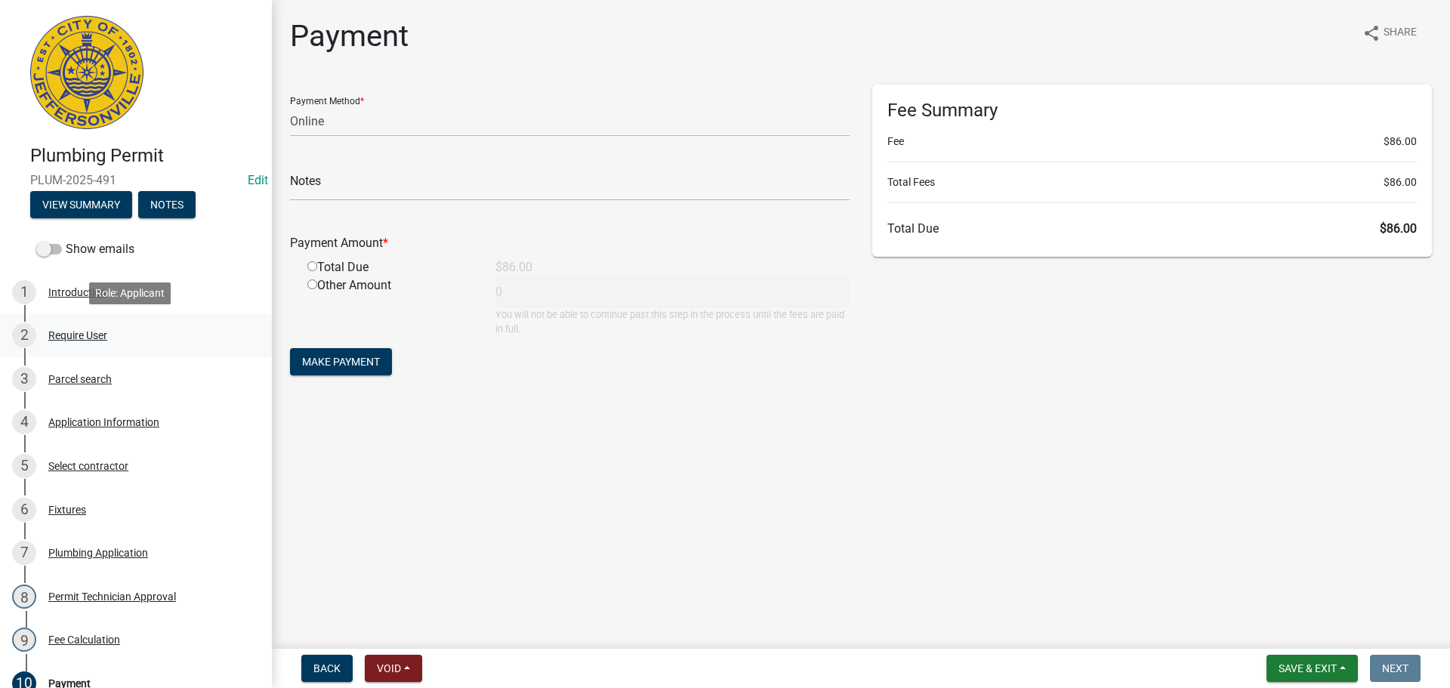
click at [76, 334] on div "Require User" at bounding box center [77, 335] width 59 height 11
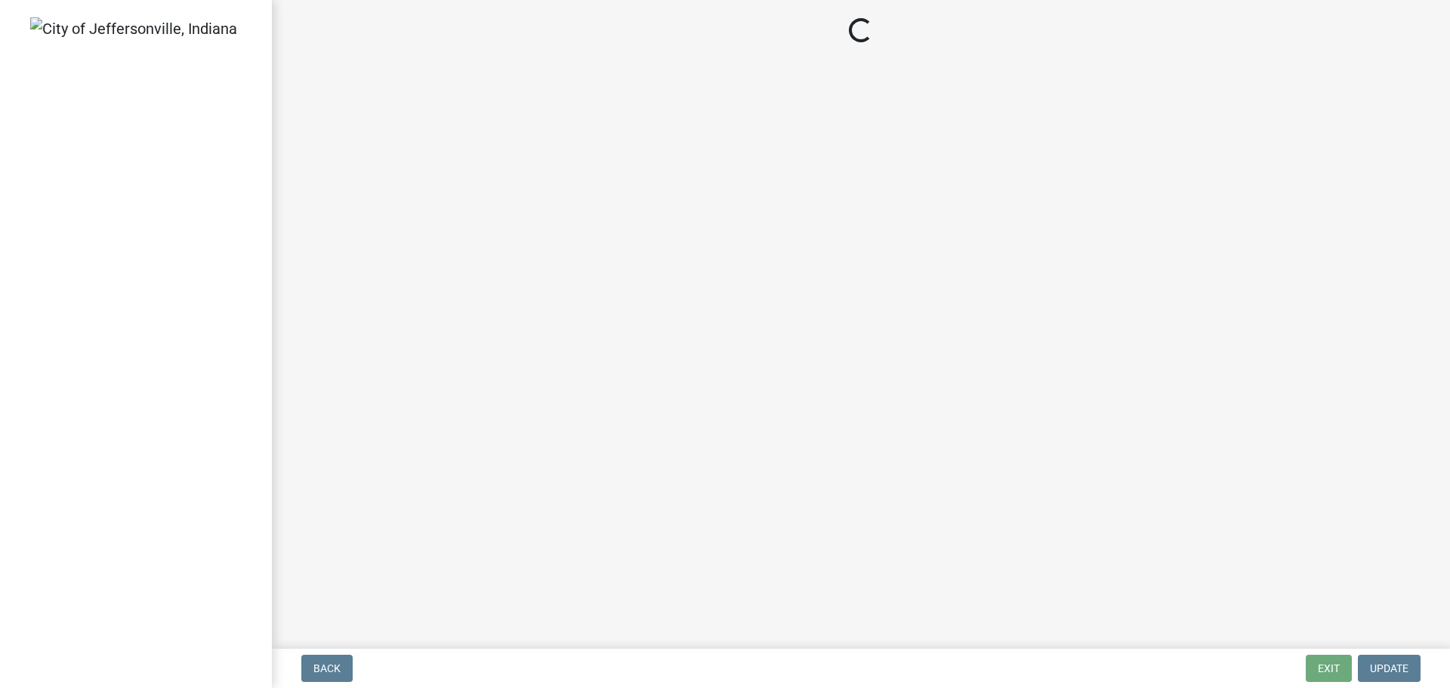
select select "3: 3"
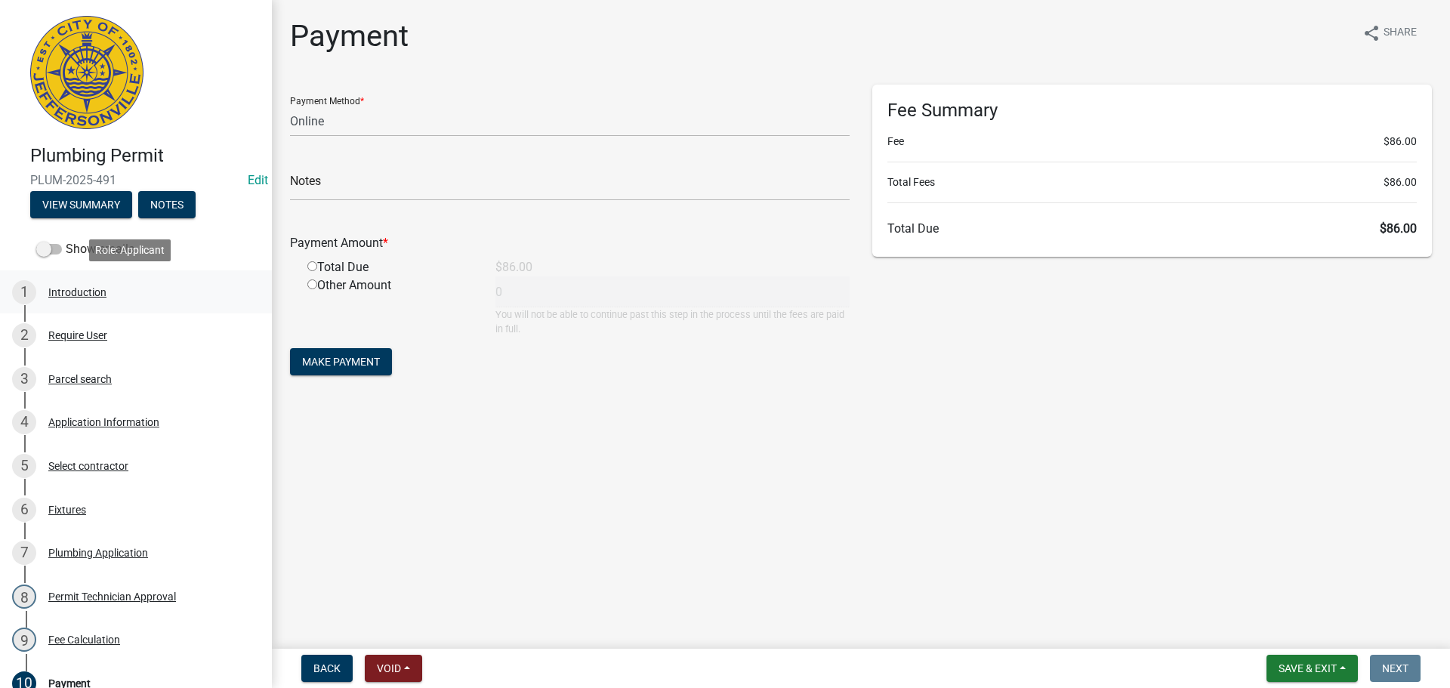
click at [61, 292] on div "Introduction" at bounding box center [77, 292] width 58 height 11
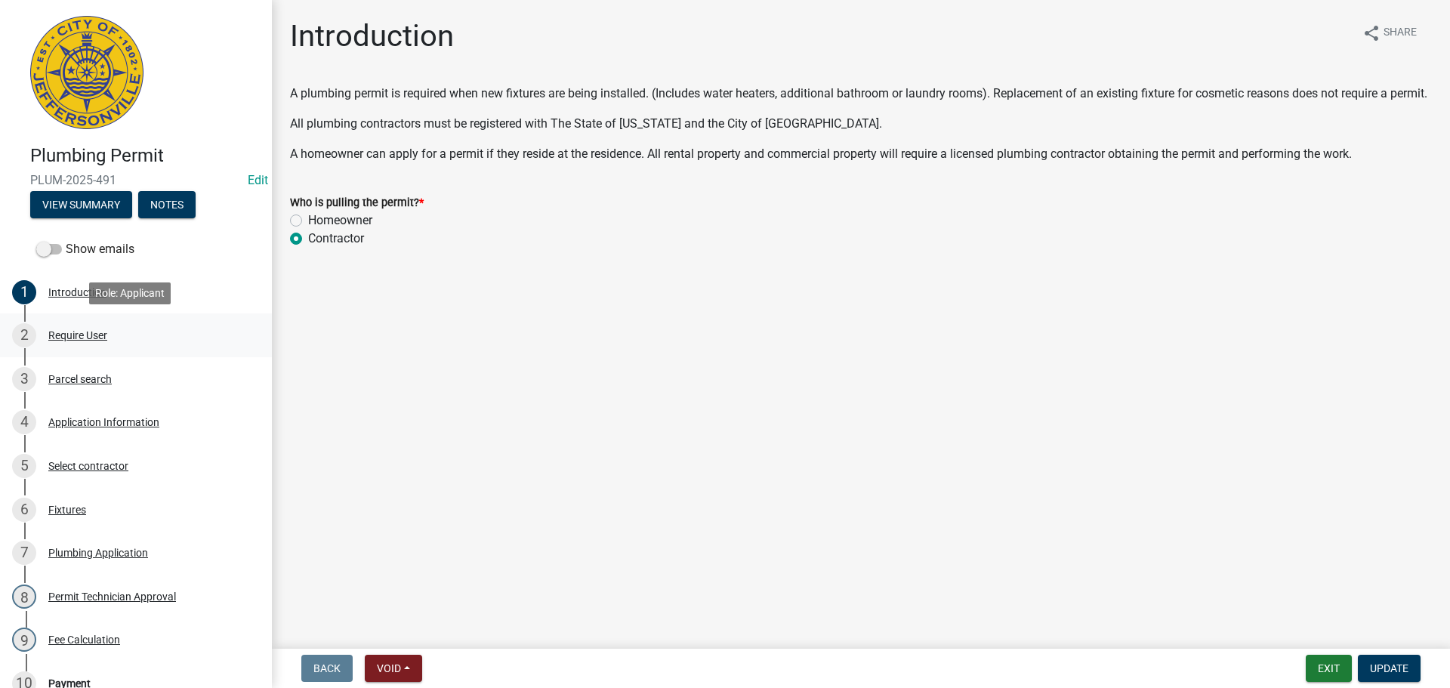
click at [96, 335] on div "Require User" at bounding box center [77, 335] width 59 height 11
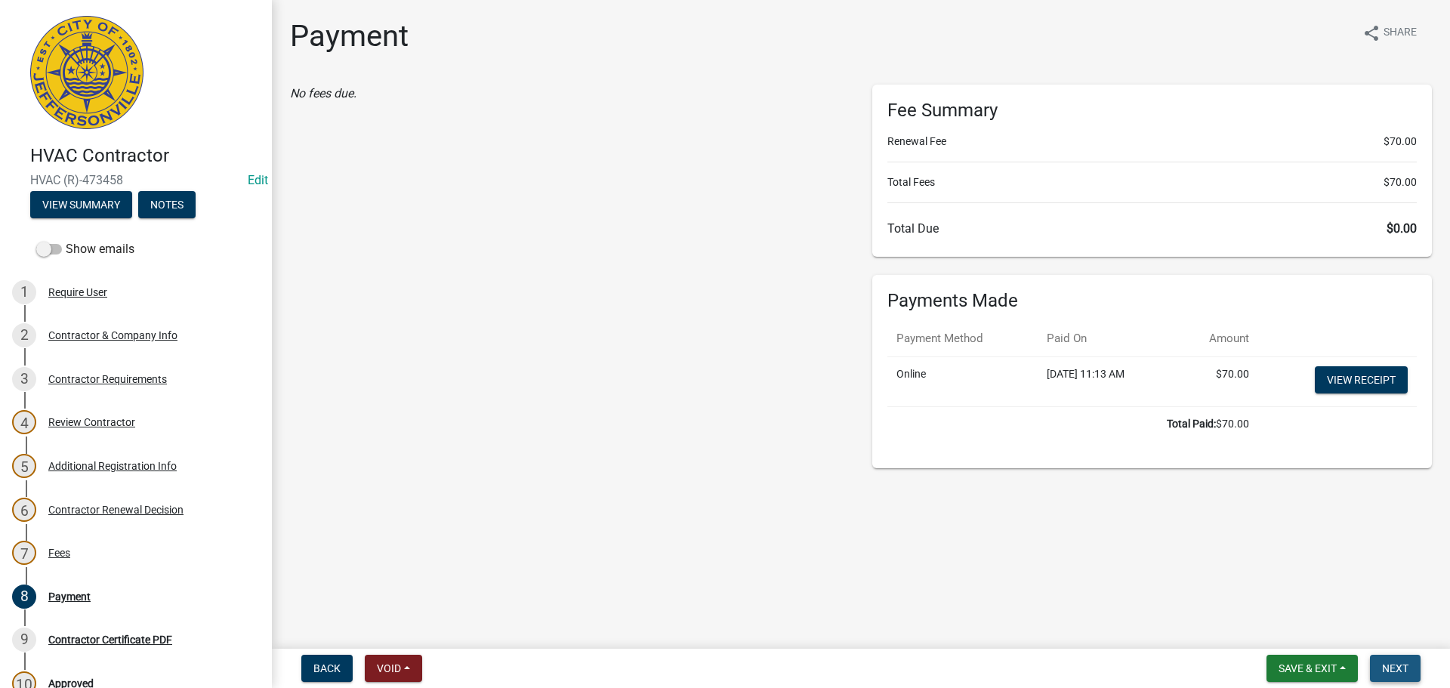
click at [1395, 668] on span "Next" at bounding box center [1395, 668] width 26 height 12
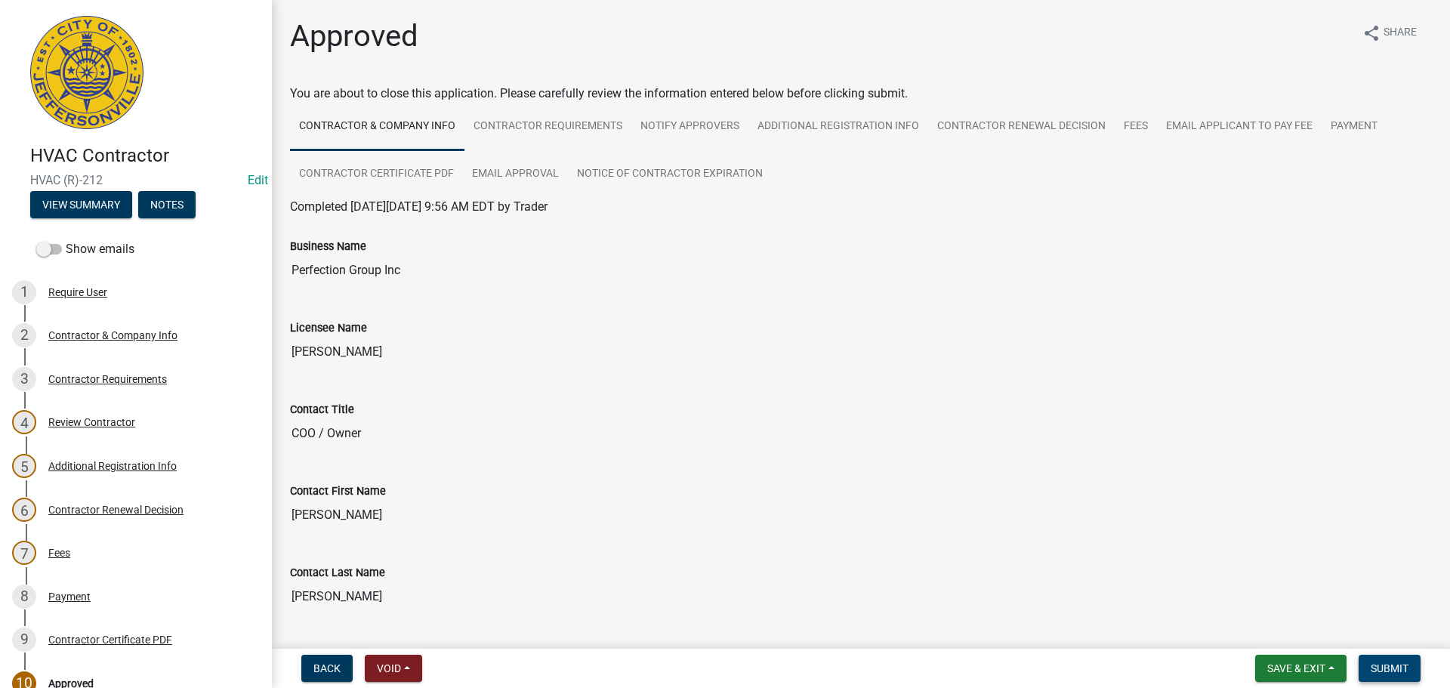
click at [1394, 671] on span "Submit" at bounding box center [1390, 668] width 38 height 12
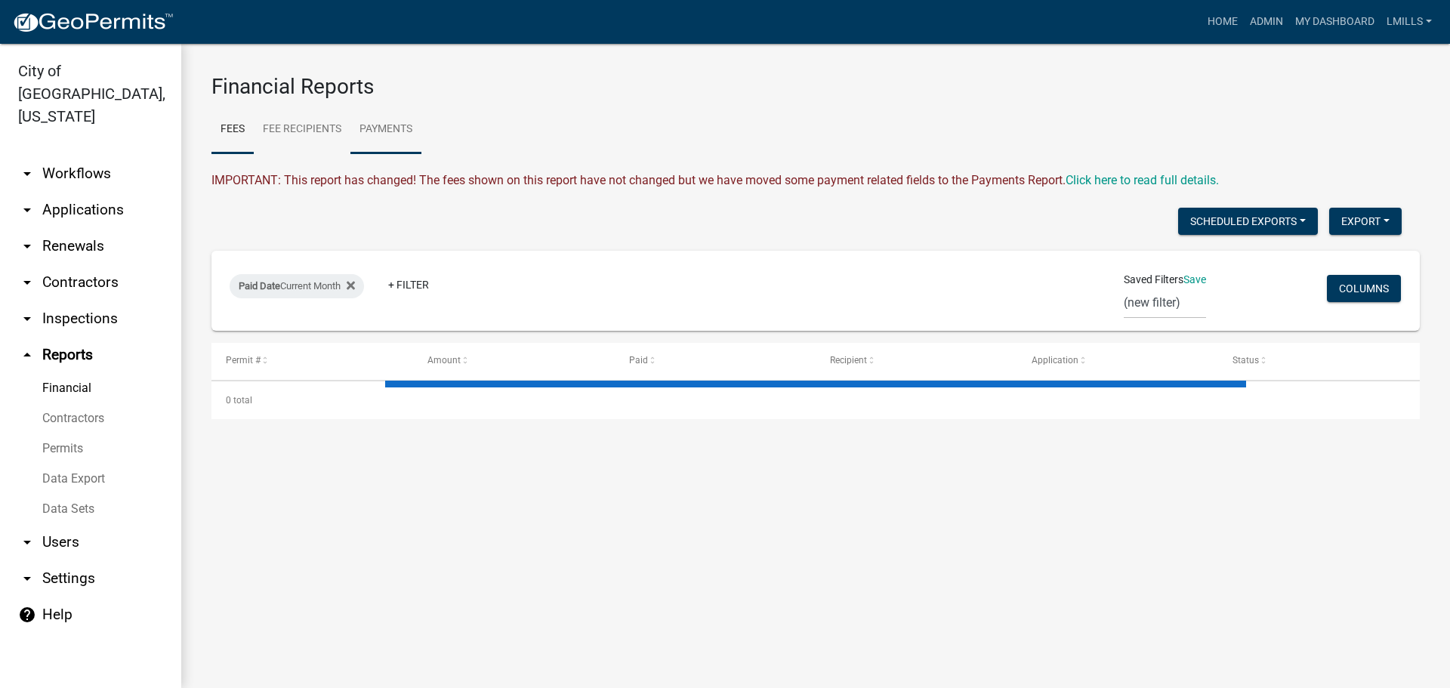
click at [394, 130] on link "Payments" at bounding box center [385, 130] width 71 height 48
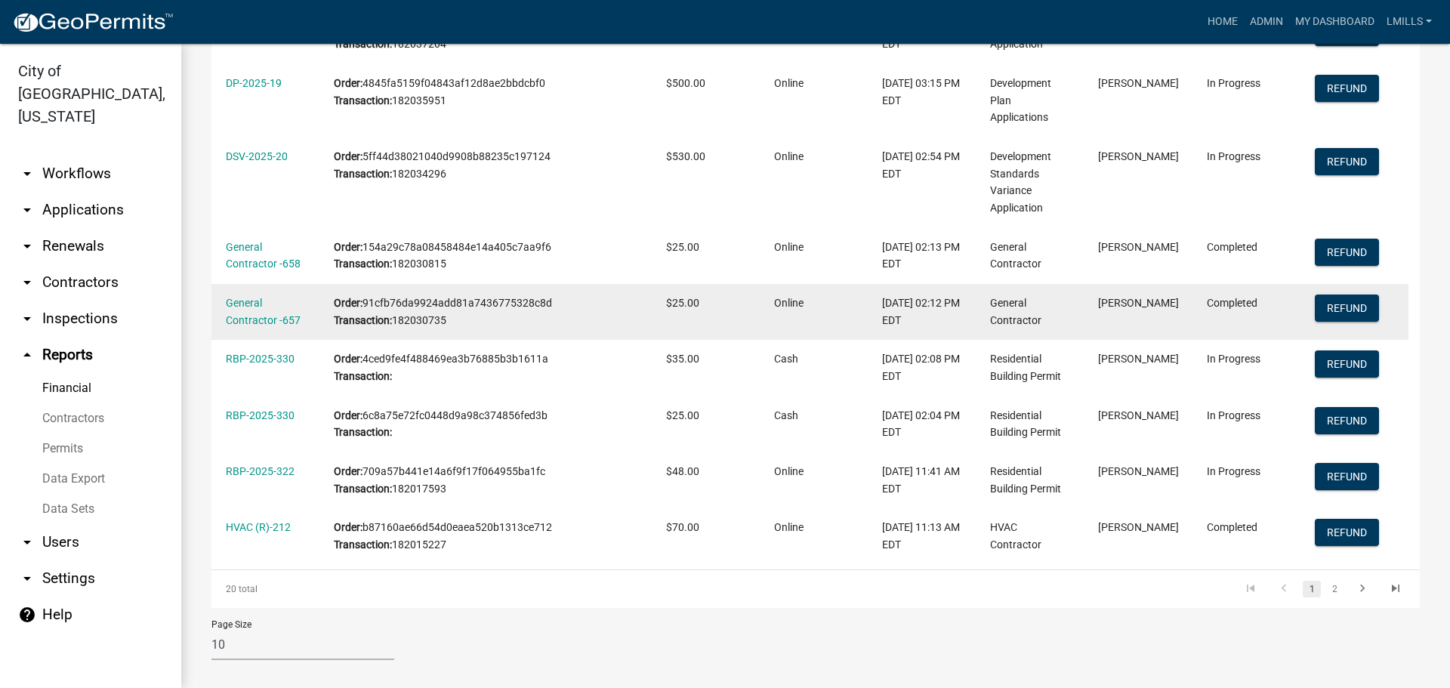
scroll to position [407, 0]
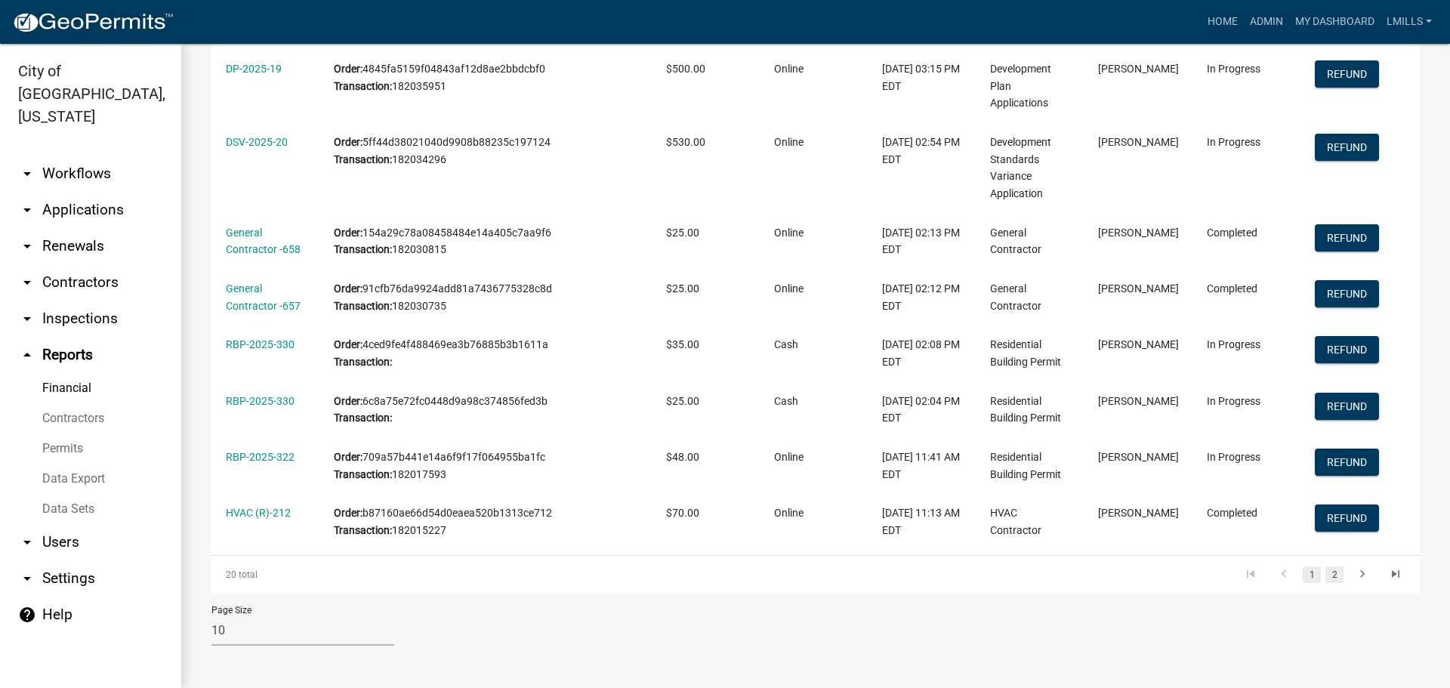
click at [1326, 573] on link "2" at bounding box center [1335, 575] width 18 height 17
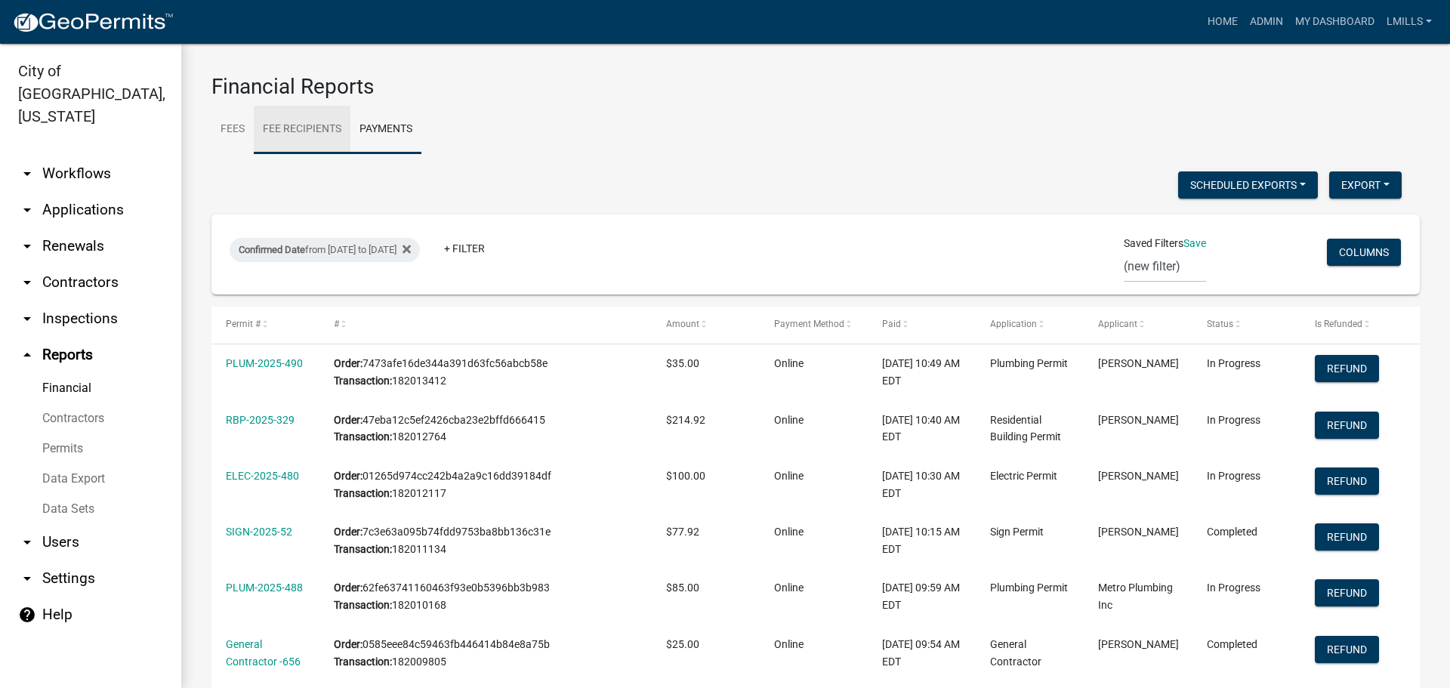
click at [303, 128] on link "Fee Recipients" at bounding box center [302, 130] width 97 height 48
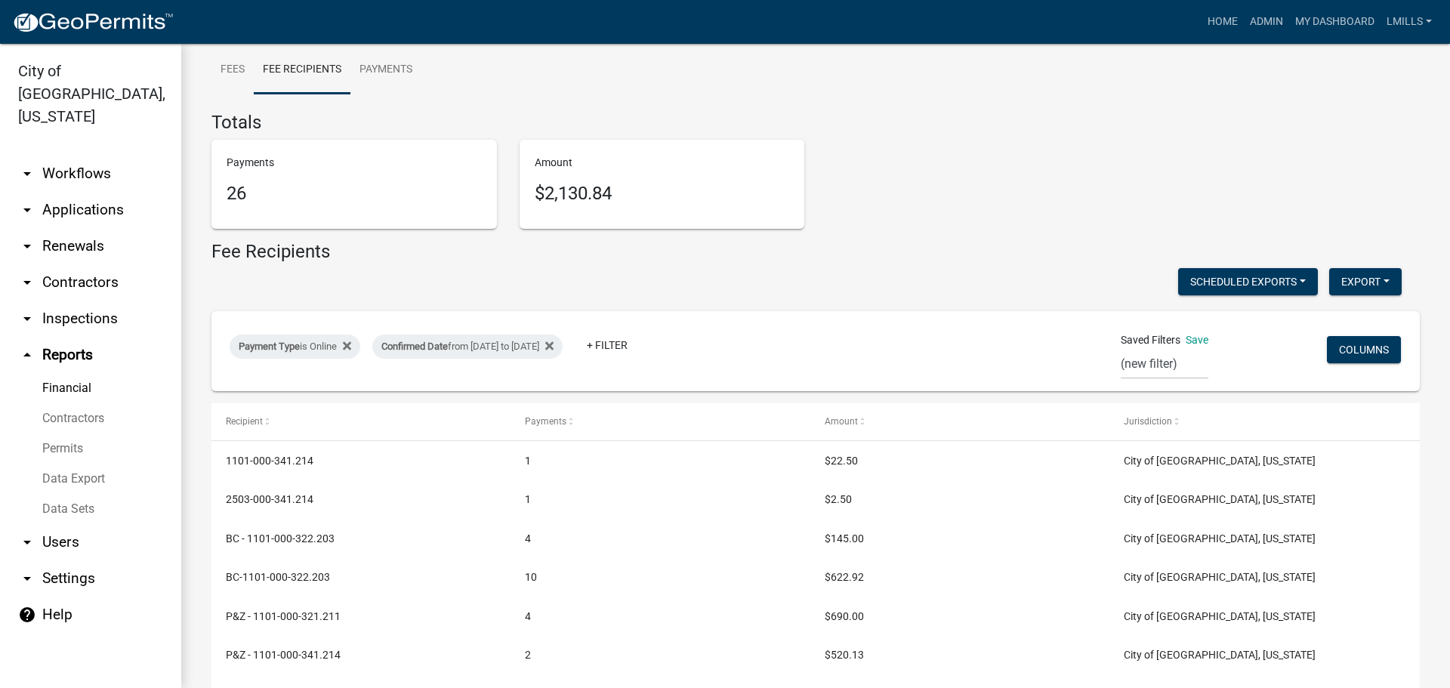
scroll to position [198, 0]
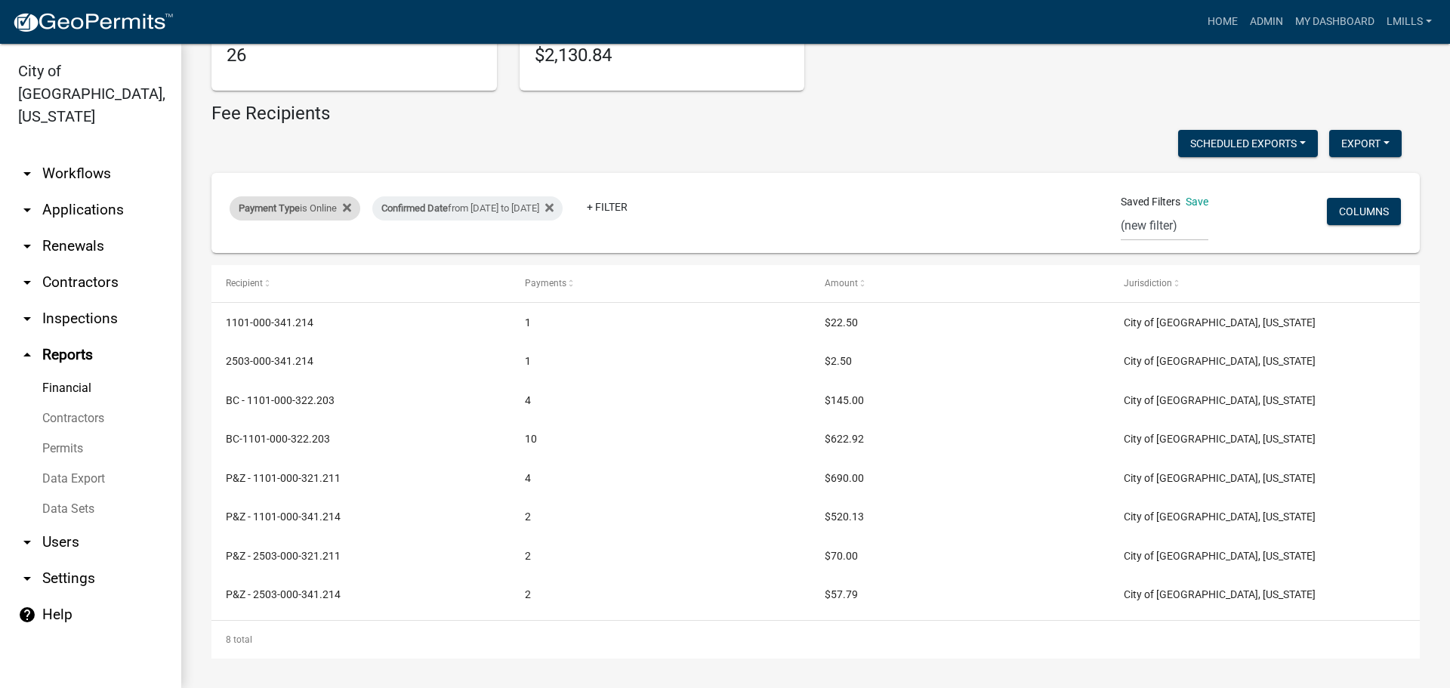
click at [324, 212] on div "Payment Type is Online" at bounding box center [295, 208] width 131 height 24
click at [318, 273] on select "Select an option Online CreditCardPOS Check Cash" at bounding box center [296, 264] width 151 height 31
select select "Check"
click at [221, 249] on select "Select an option Online CreditCardPOS Check Cash" at bounding box center [296, 264] width 151 height 31
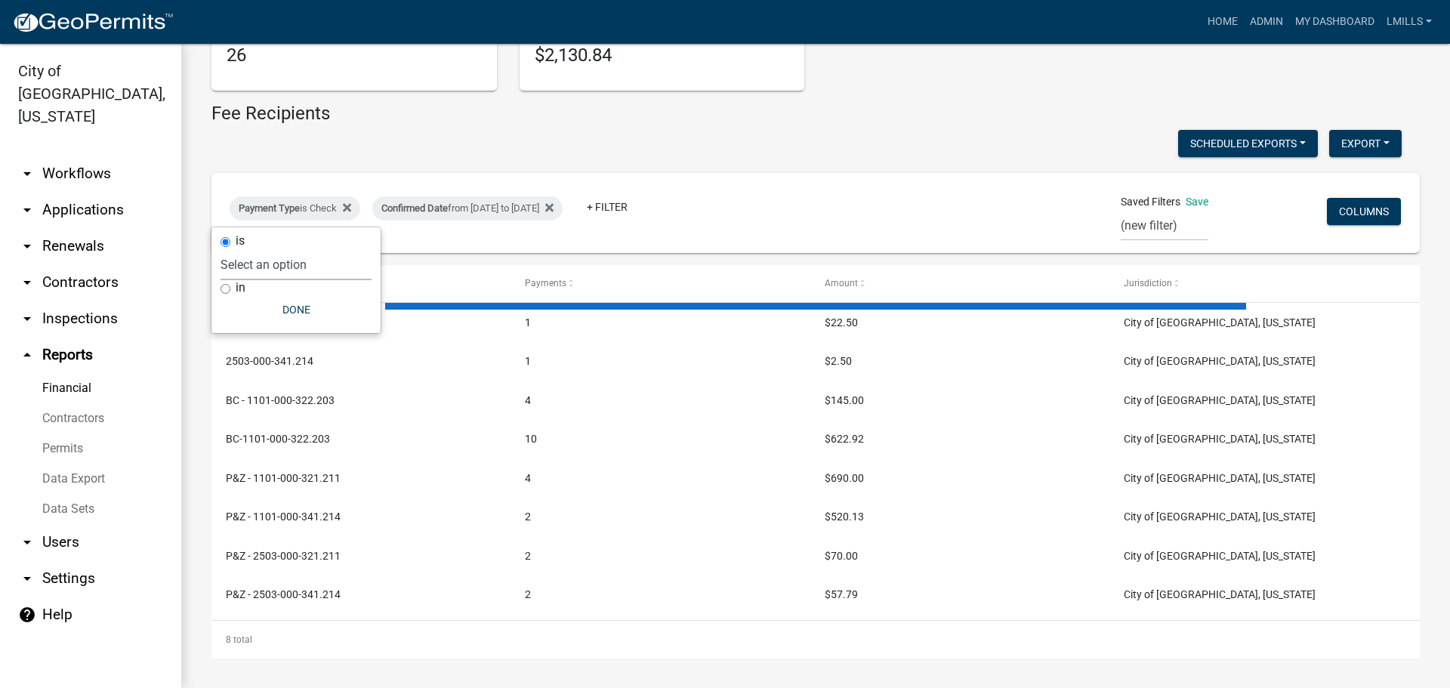
scroll to position [0, 0]
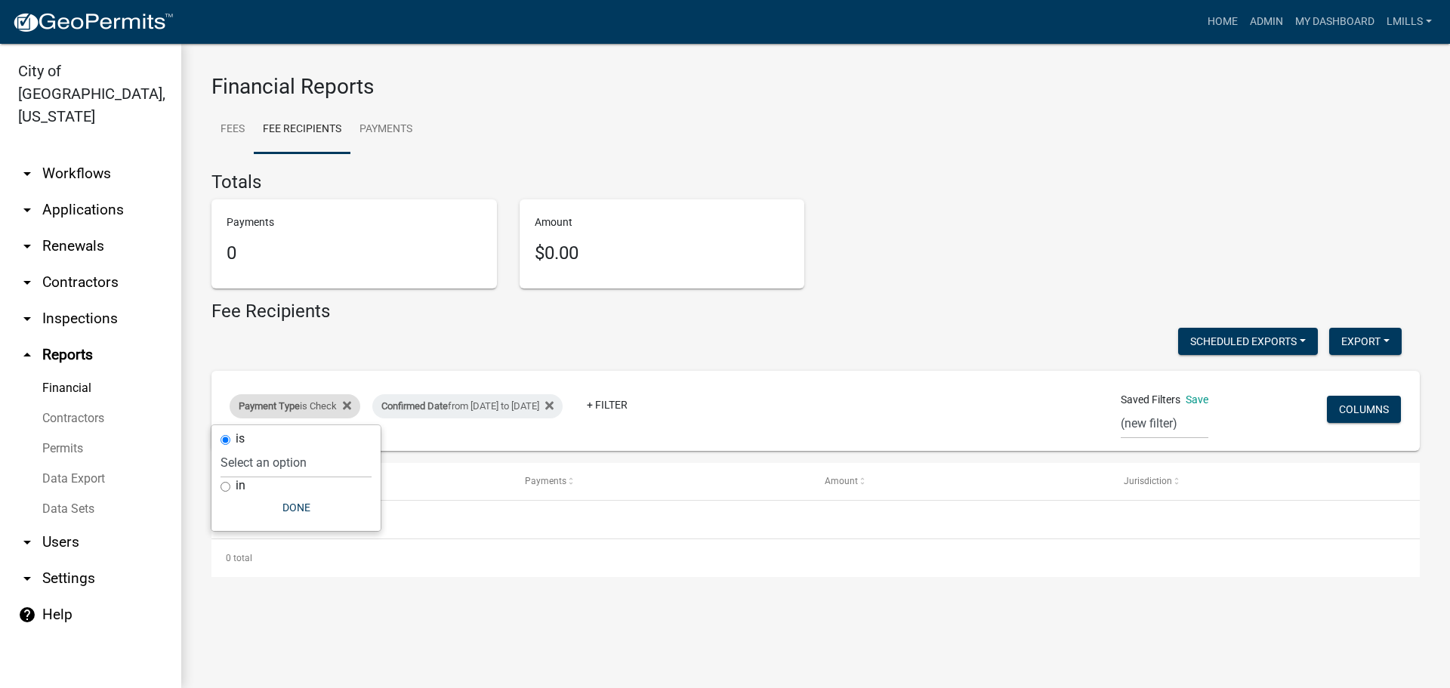
click at [271, 400] on span "Payment Type" at bounding box center [269, 405] width 61 height 11
click at [282, 409] on span "Payment Type" at bounding box center [269, 405] width 61 height 11
click at [299, 468] on select "Select an option Online CreditCardPOS Check Cash" at bounding box center [296, 462] width 151 height 31
select select "Cash"
click at [221, 447] on select "Select an option Online CreditCardPOS Check Cash" at bounding box center [296, 462] width 151 height 31
